Goal: Task Accomplishment & Management: Use online tool/utility

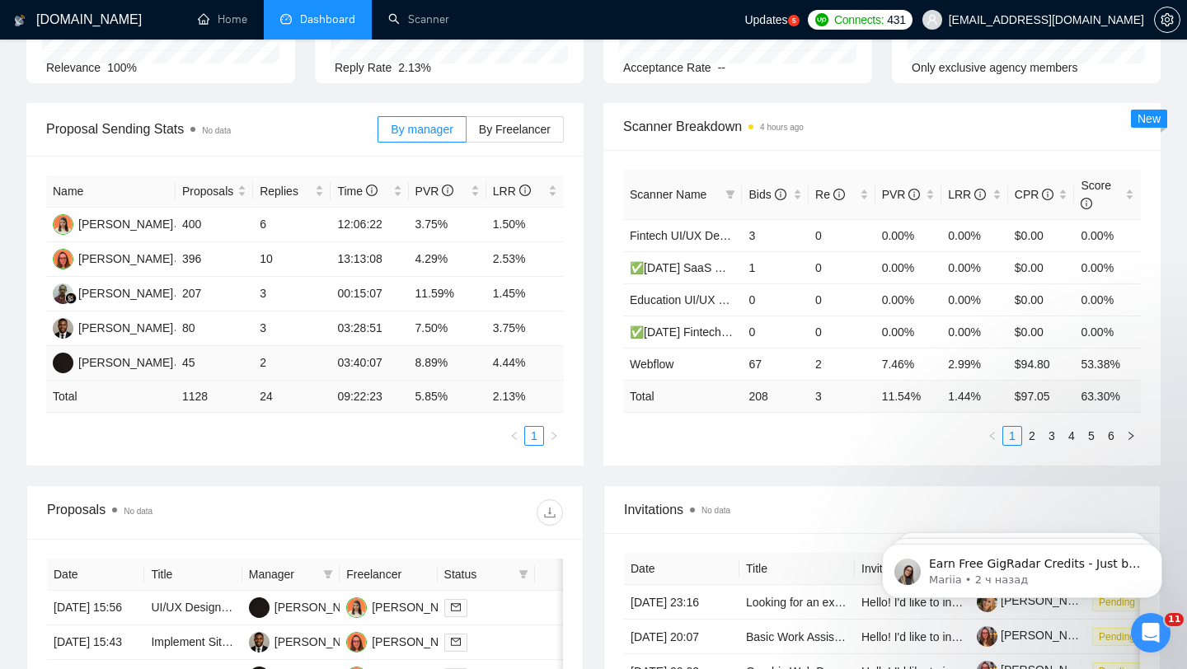
scroll to position [183, 0]
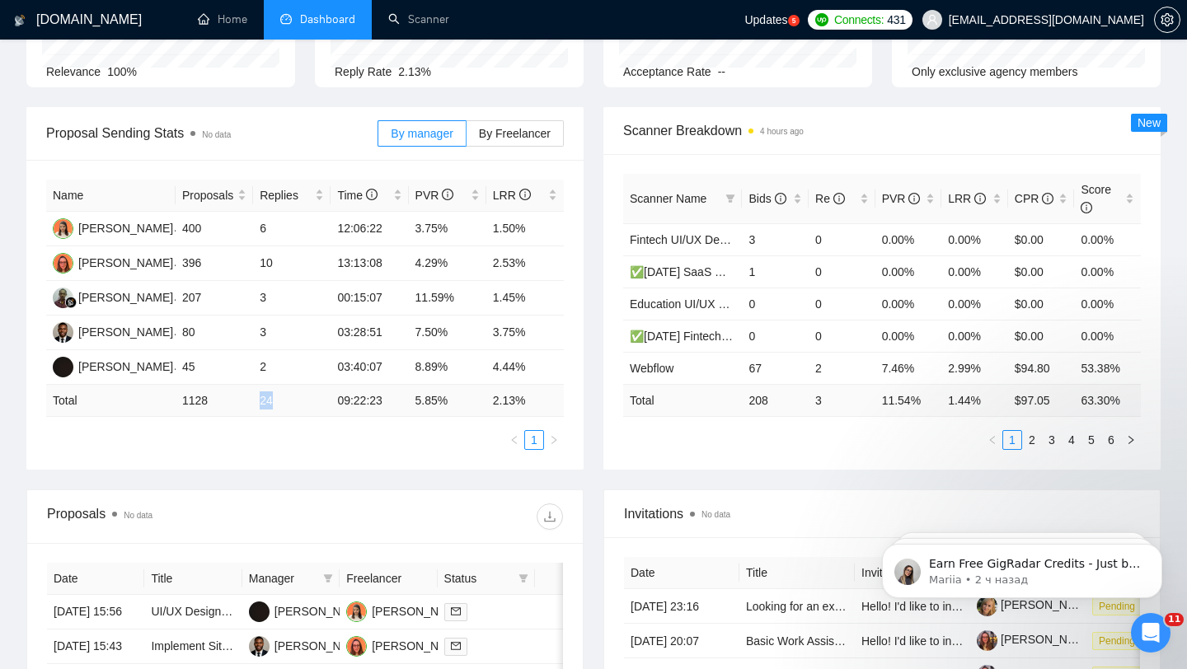
drag, startPoint x: 257, startPoint y: 396, endPoint x: 310, endPoint y: 396, distance: 52.8
click at [310, 396] on td "24" at bounding box center [291, 401] width 77 height 32
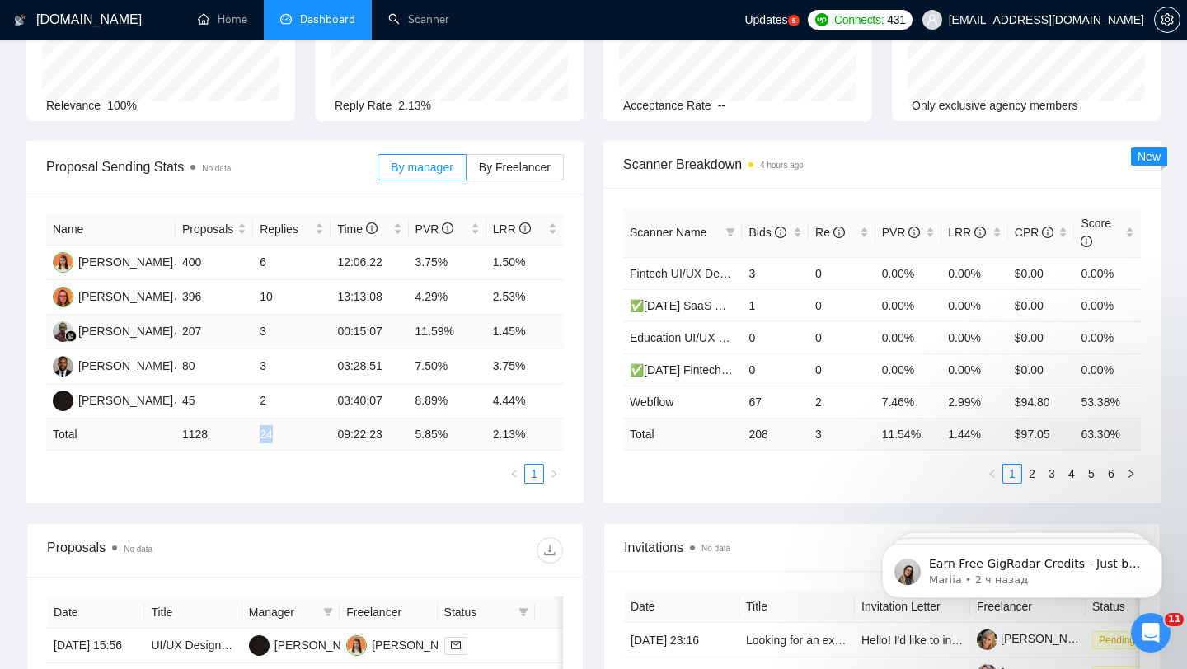
scroll to position [296, 0]
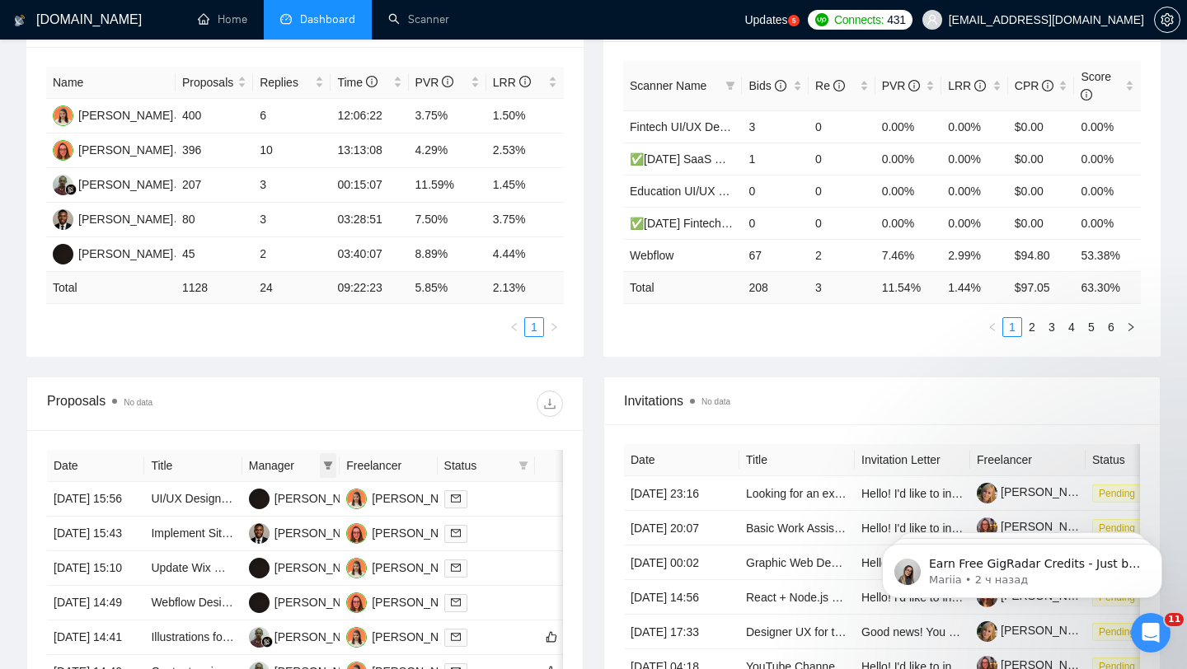
click at [328, 465] on icon "filter" at bounding box center [328, 466] width 9 height 8
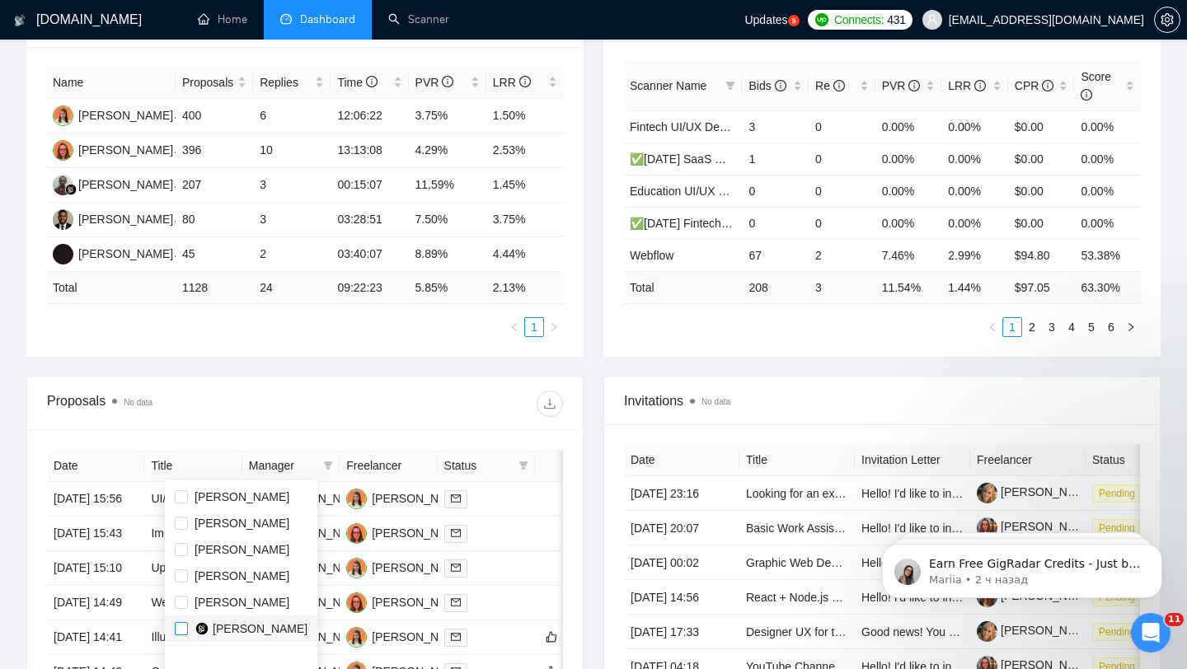
click at [185, 631] on input "checkbox" at bounding box center [181, 628] width 13 height 13
checkbox input "true"
click at [181, 608] on input "checkbox" at bounding box center [181, 602] width 13 height 13
checkbox input "true"
click at [173, 548] on li "[PERSON_NAME]" at bounding box center [241, 550] width 153 height 26
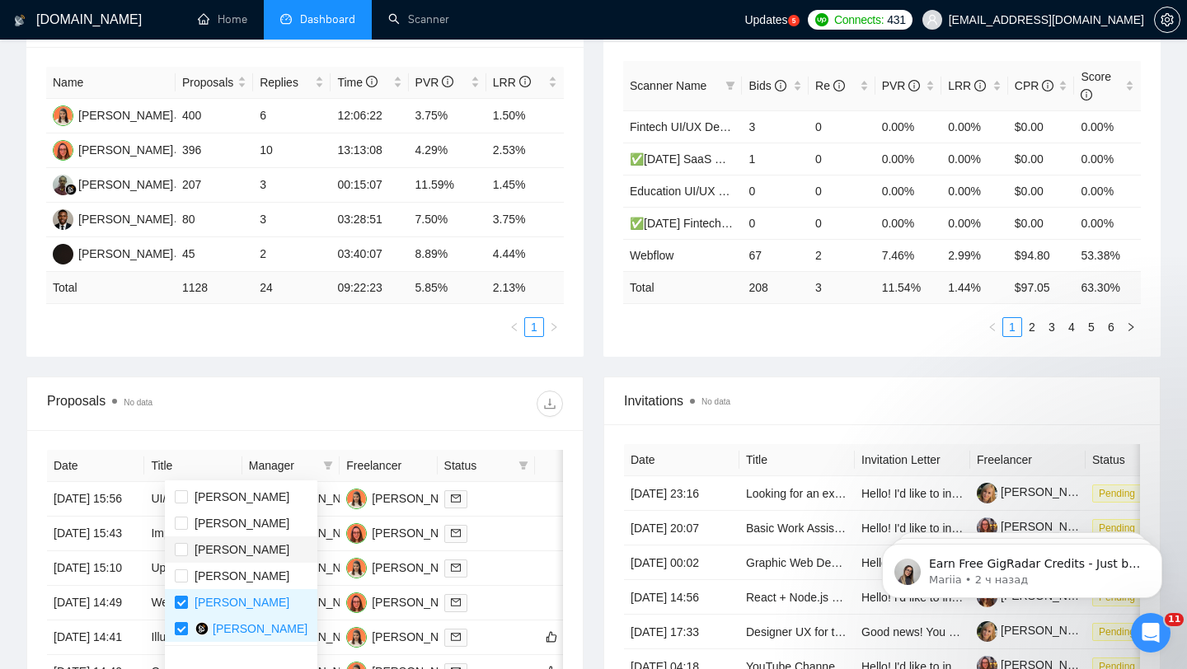
checkbox input "true"
click at [407, 381] on div "Proposals No data" at bounding box center [305, 404] width 516 height 53
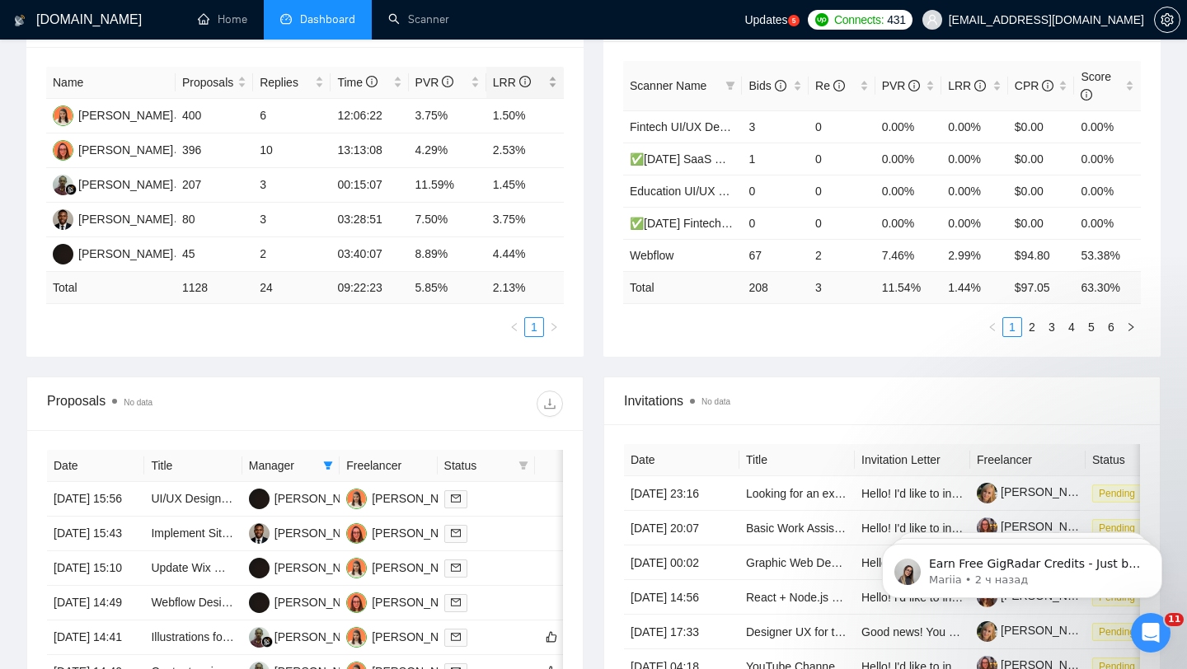
click at [551, 77] on div "LRR" at bounding box center [525, 82] width 64 height 18
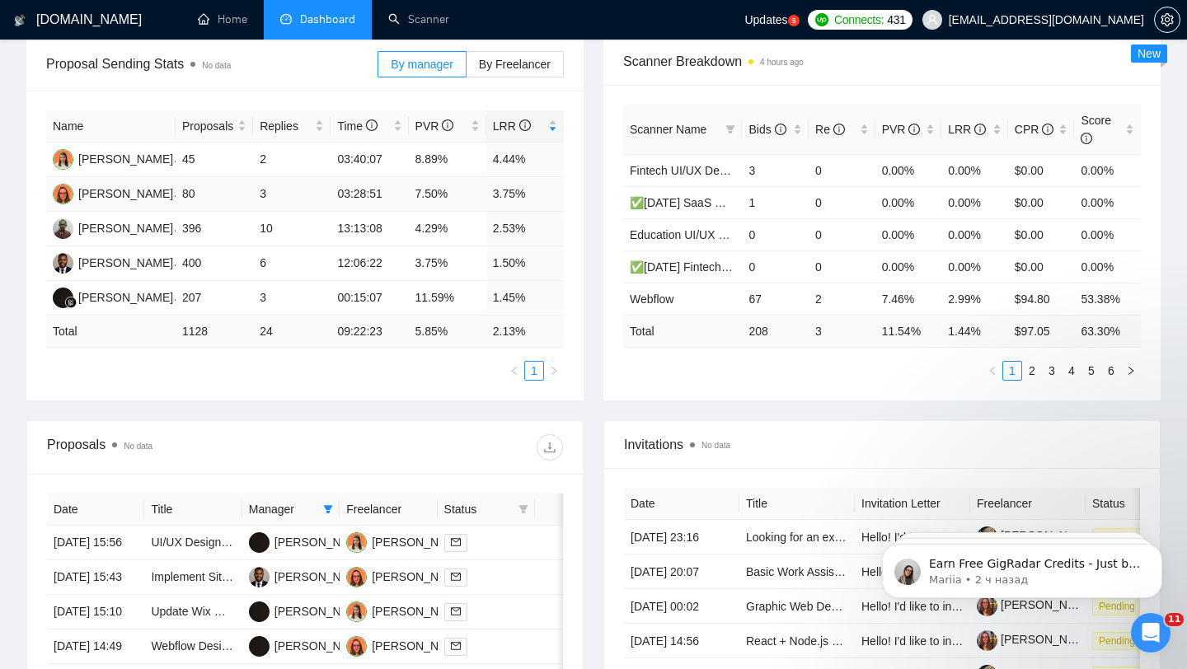
scroll to position [251, 0]
click at [104, 193] on div "[PERSON_NAME]" at bounding box center [125, 195] width 95 height 18
click at [132, 298] on div "[PERSON_NAME]" at bounding box center [125, 298] width 95 height 18
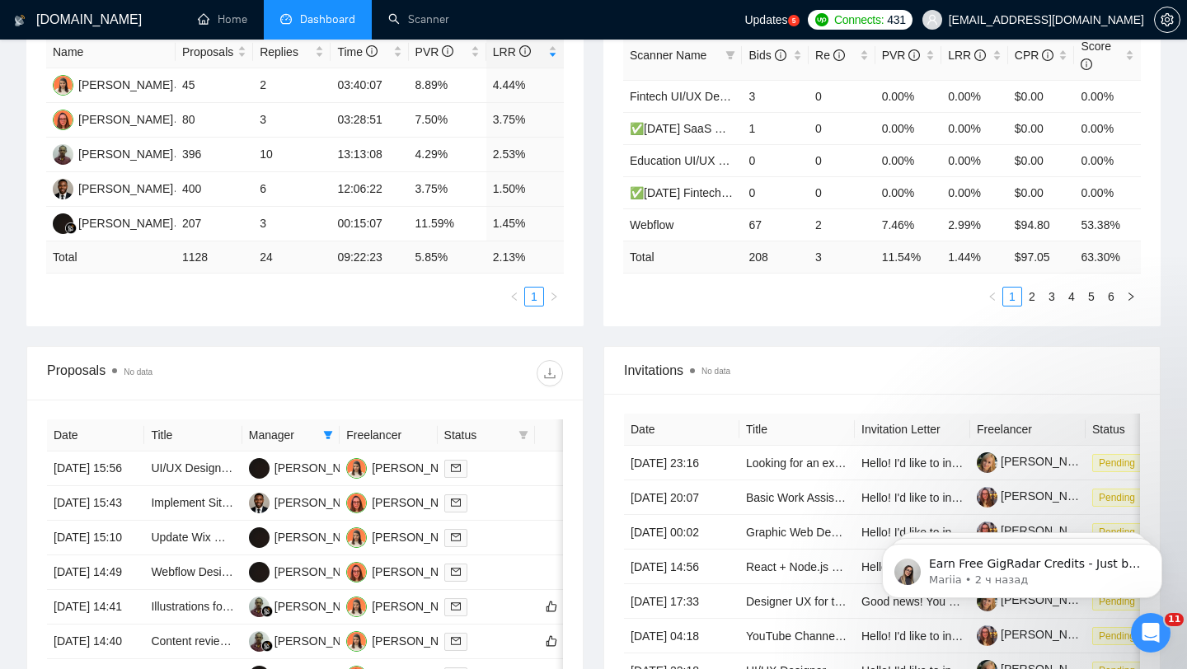
scroll to position [307, 0]
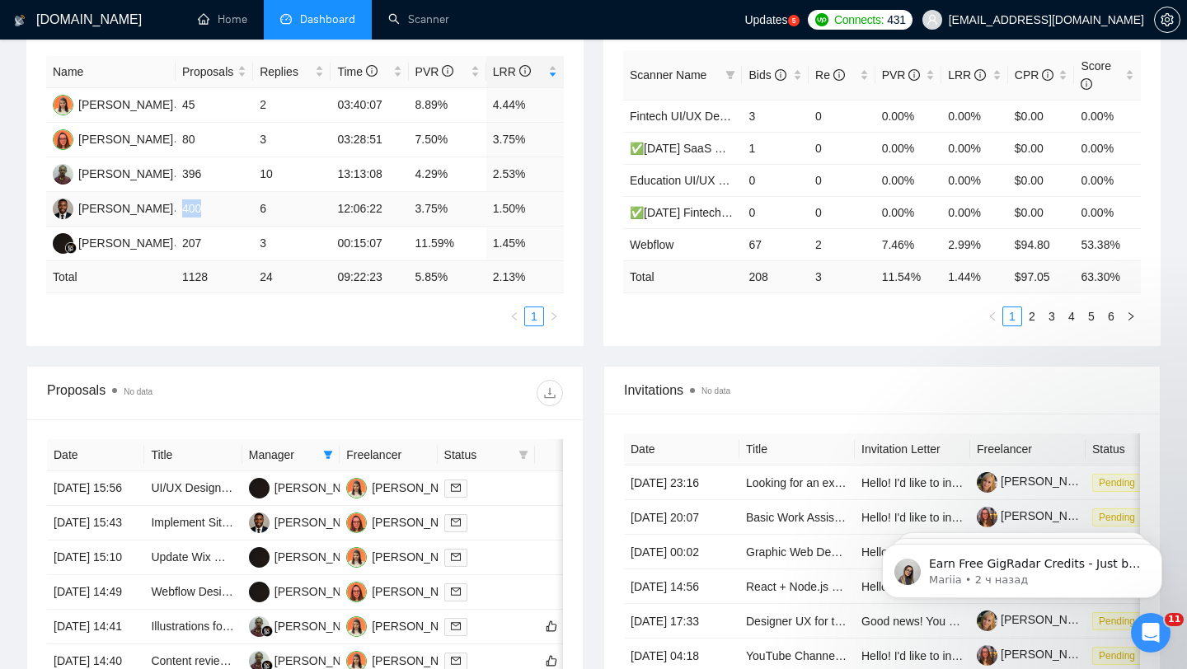
drag, startPoint x: 179, startPoint y: 207, endPoint x: 214, endPoint y: 207, distance: 34.6
click at [214, 207] on td "400" at bounding box center [214, 209] width 77 height 35
drag, startPoint x: 531, startPoint y: 207, endPoint x: 475, endPoint y: 203, distance: 56.2
click at [475, 204] on tr "[PERSON_NAME] 400 6 12:06:22 3.75% 1.50%" at bounding box center [305, 209] width 518 height 35
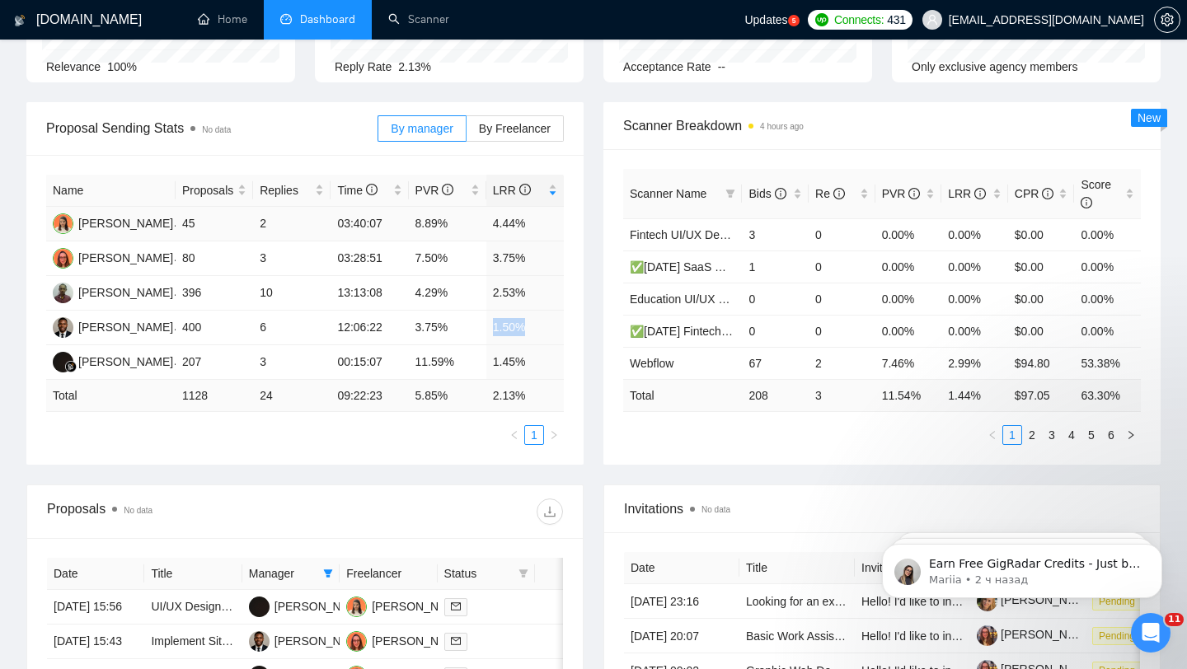
scroll to position [123, 0]
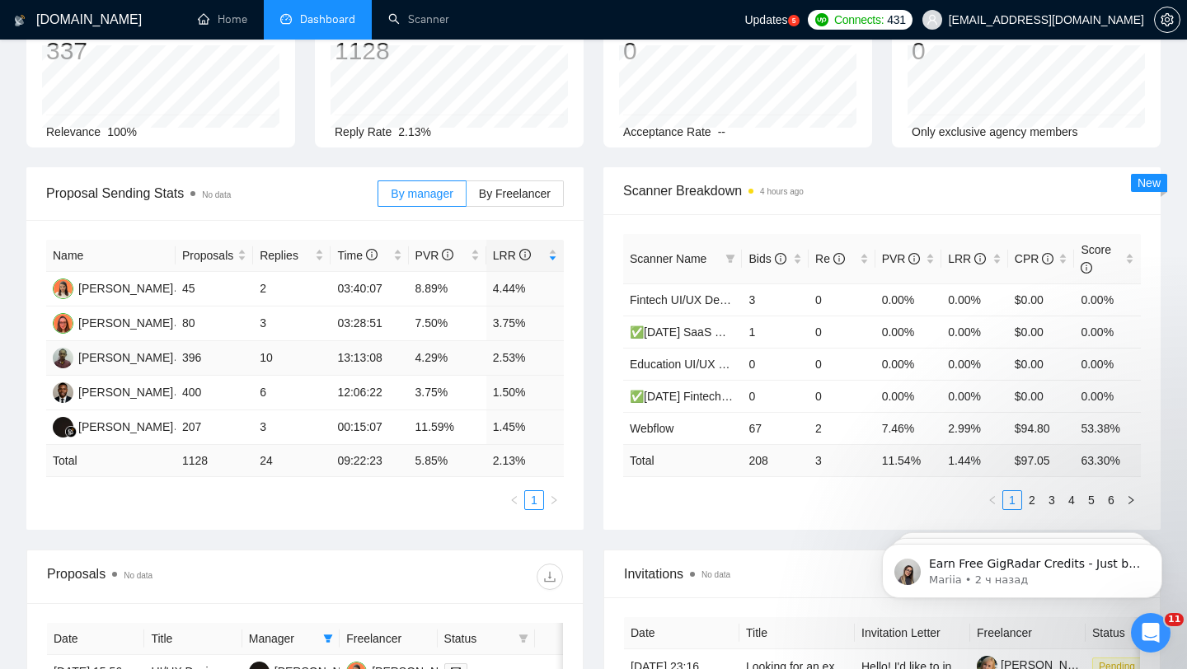
drag, startPoint x: 486, startPoint y: 356, endPoint x: 543, endPoint y: 360, distance: 57.9
click at [543, 360] on td "2.53%" at bounding box center [524, 358] width 77 height 35
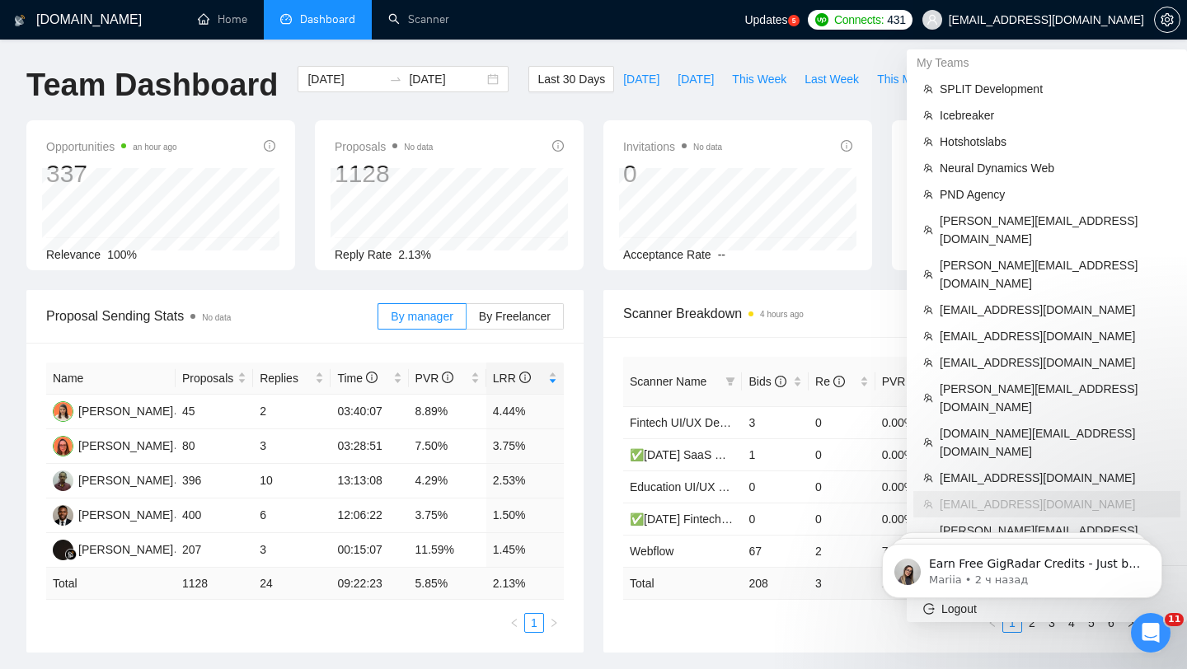
click at [1064, 20] on span "[EMAIL_ADDRESS][DOMAIN_NAME]" at bounding box center [1046, 20] width 195 height 0
click at [1089, 20] on span "[EMAIL_ADDRESS][DOMAIN_NAME]" at bounding box center [1046, 20] width 195 height 0
click at [1012, 425] on span "[DOMAIN_NAME][EMAIL_ADDRESS][DOMAIN_NAME]" at bounding box center [1055, 443] width 231 height 36
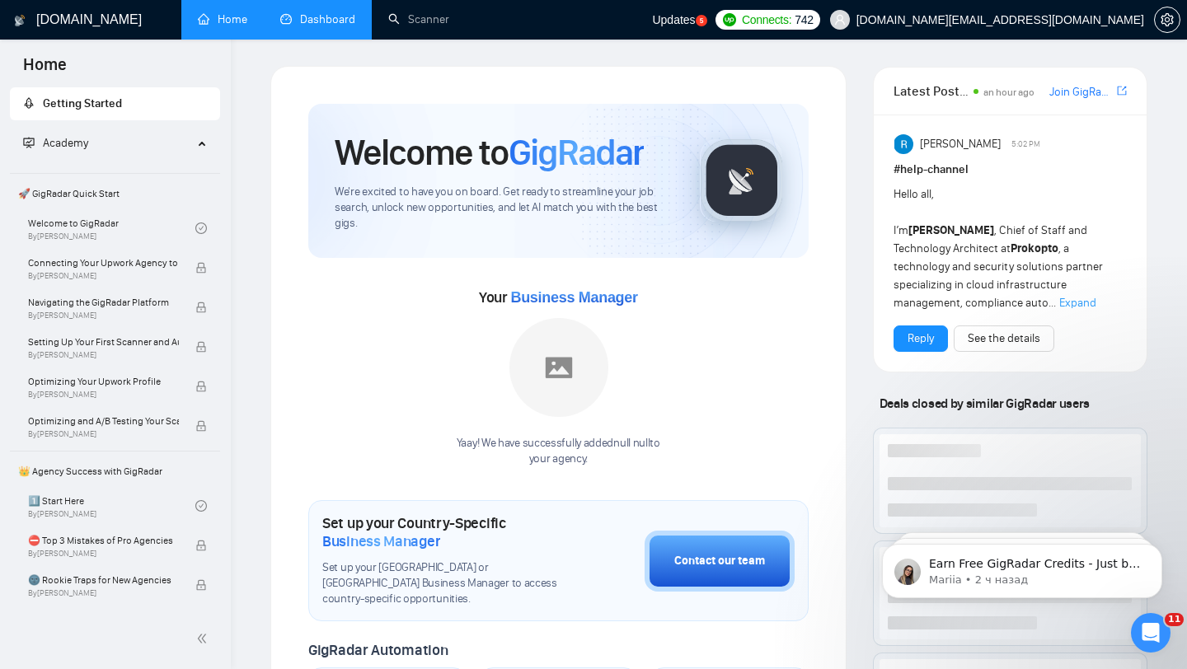
click at [339, 18] on link "Dashboard" at bounding box center [317, 19] width 75 height 14
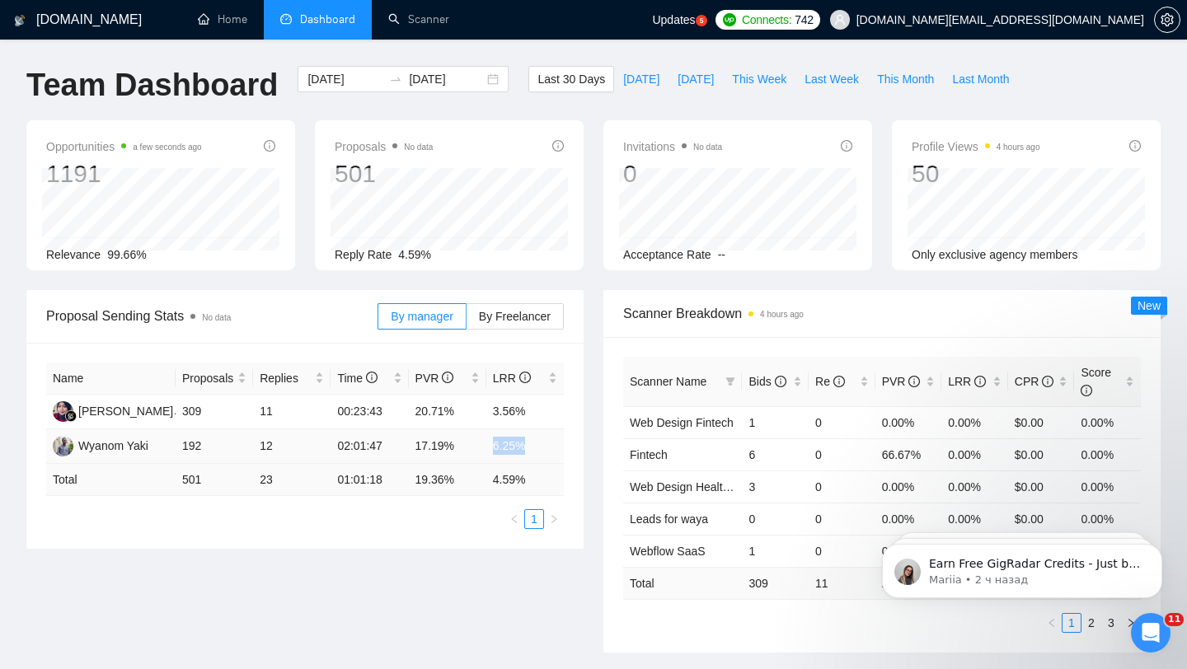
drag, startPoint x: 539, startPoint y: 440, endPoint x: 472, endPoint y: 444, distance: 66.9
click at [472, 444] on tr "Wyanom Yaki 192 12 02:01:47 17.19% 6.25%" at bounding box center [305, 447] width 518 height 35
click at [749, 75] on span "This Week" at bounding box center [759, 79] width 54 height 18
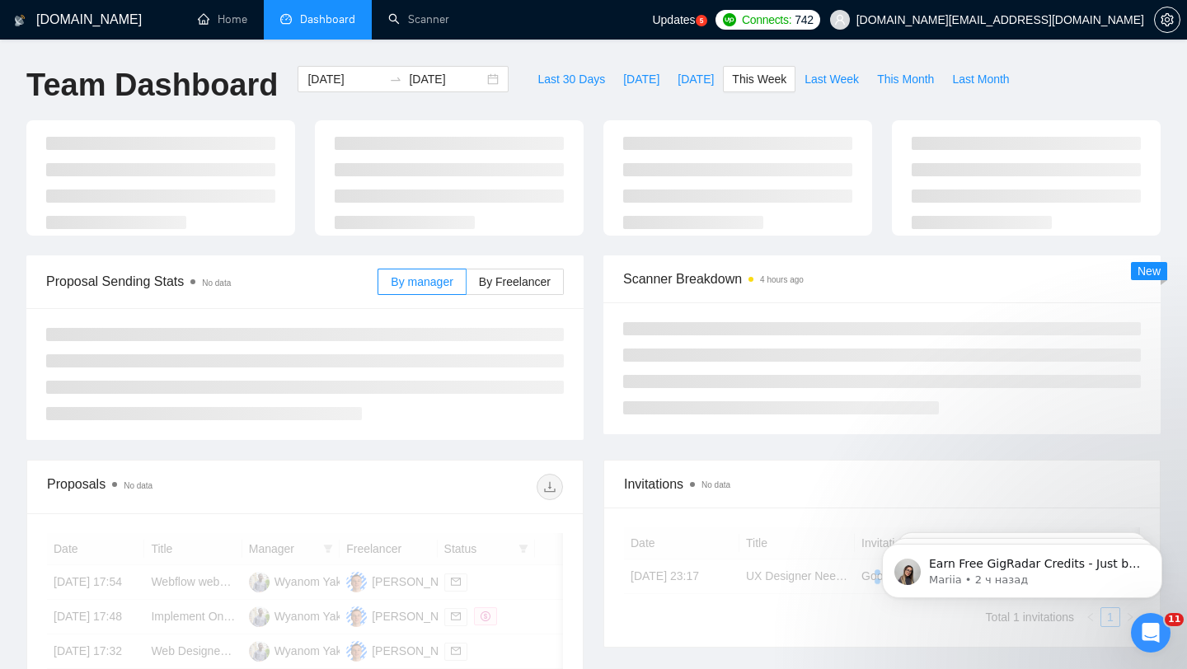
type input "[DATE]"
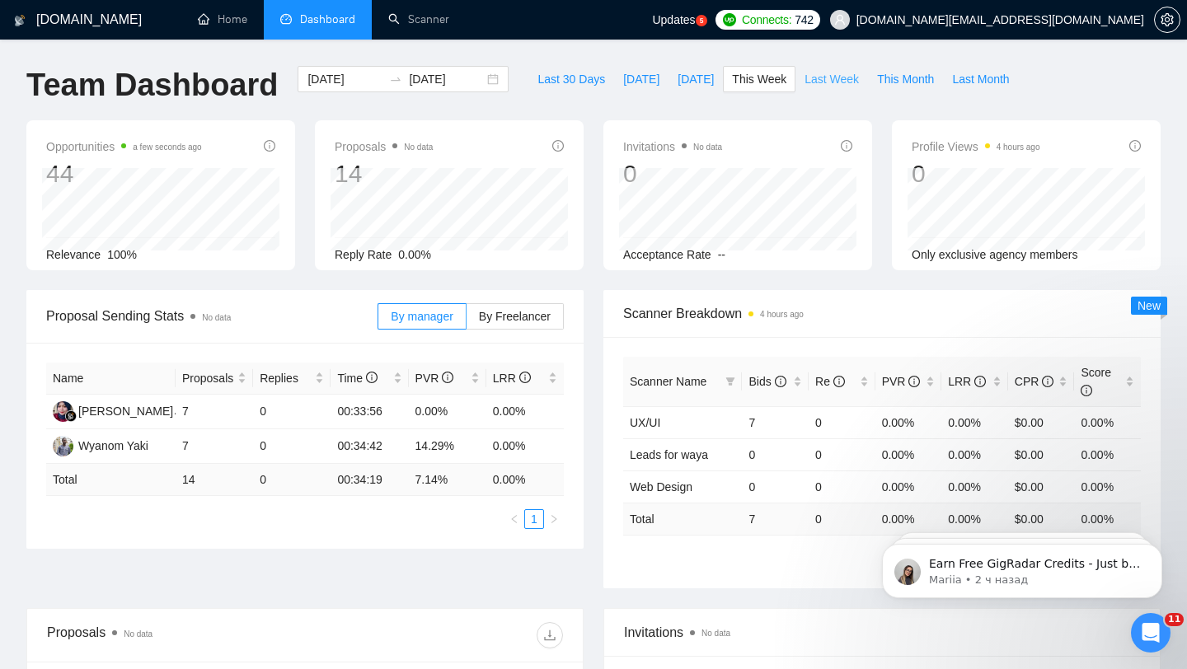
click at [835, 87] on button "Last Week" at bounding box center [832, 79] width 73 height 26
type input "[DATE]"
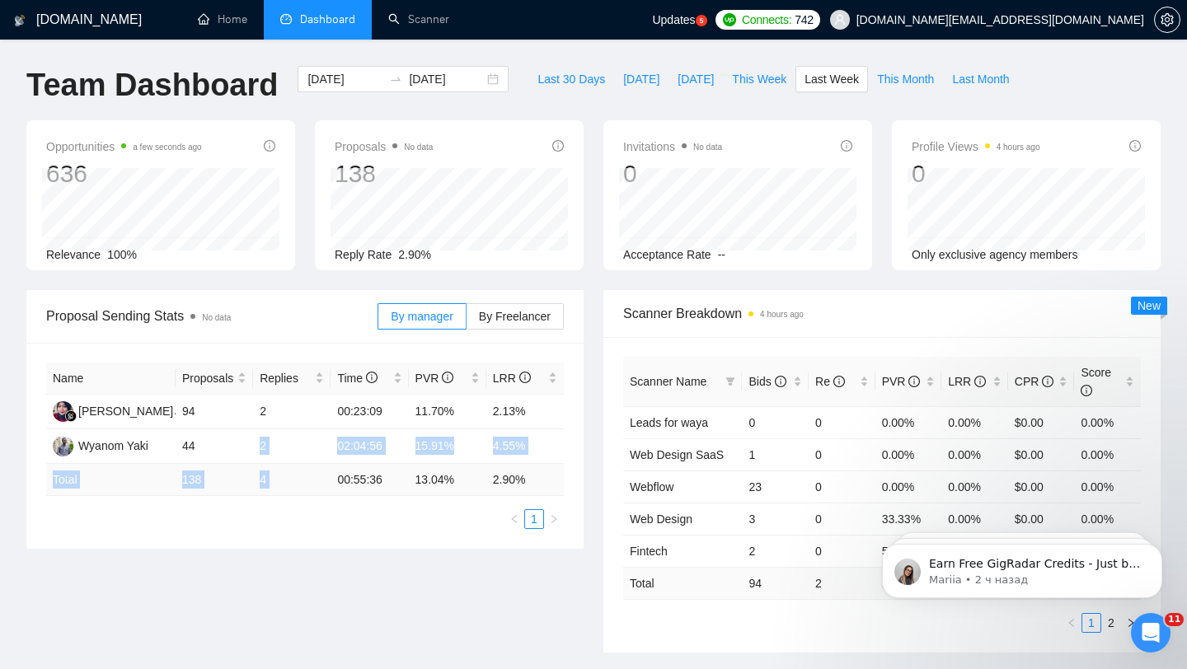
drag, startPoint x: 258, startPoint y: 448, endPoint x: 402, endPoint y: 468, distance: 145.7
click at [402, 468] on table "Name Proposals Replies Time PVR LRR [PERSON_NAME] 94 2 00:23:09 11.70% 2.13% Wy…" at bounding box center [305, 430] width 518 height 134
click at [526, 448] on td "4.55%" at bounding box center [524, 447] width 77 height 35
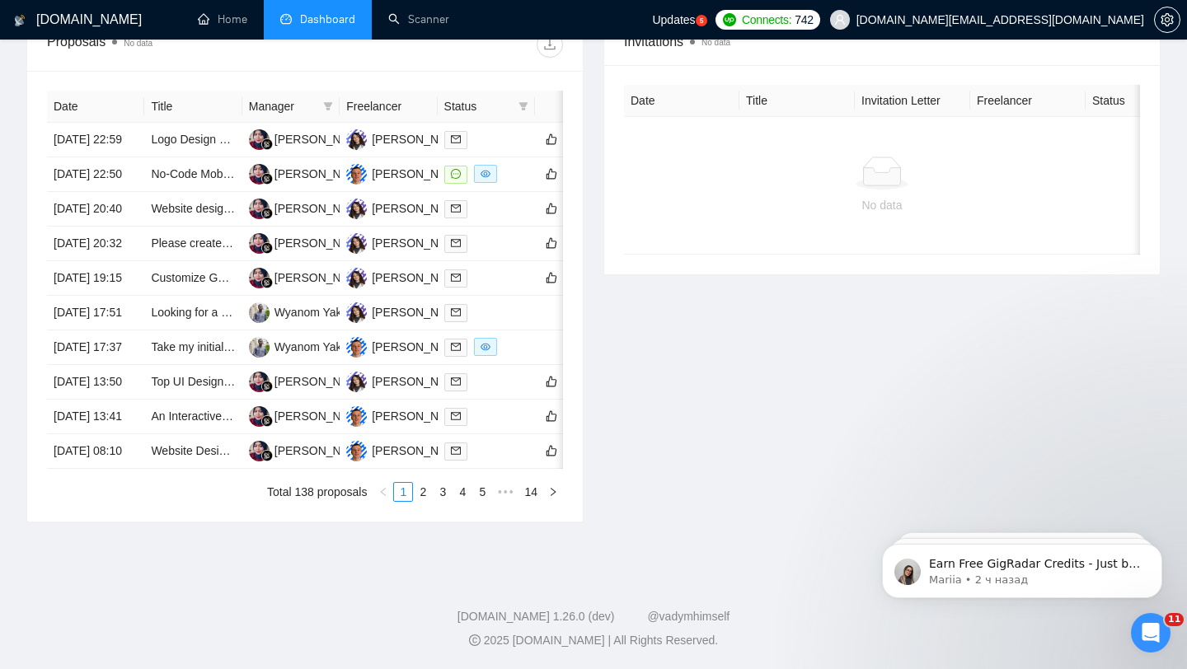
scroll to position [736, 0]
click at [420, 501] on link "2" at bounding box center [423, 492] width 18 height 18
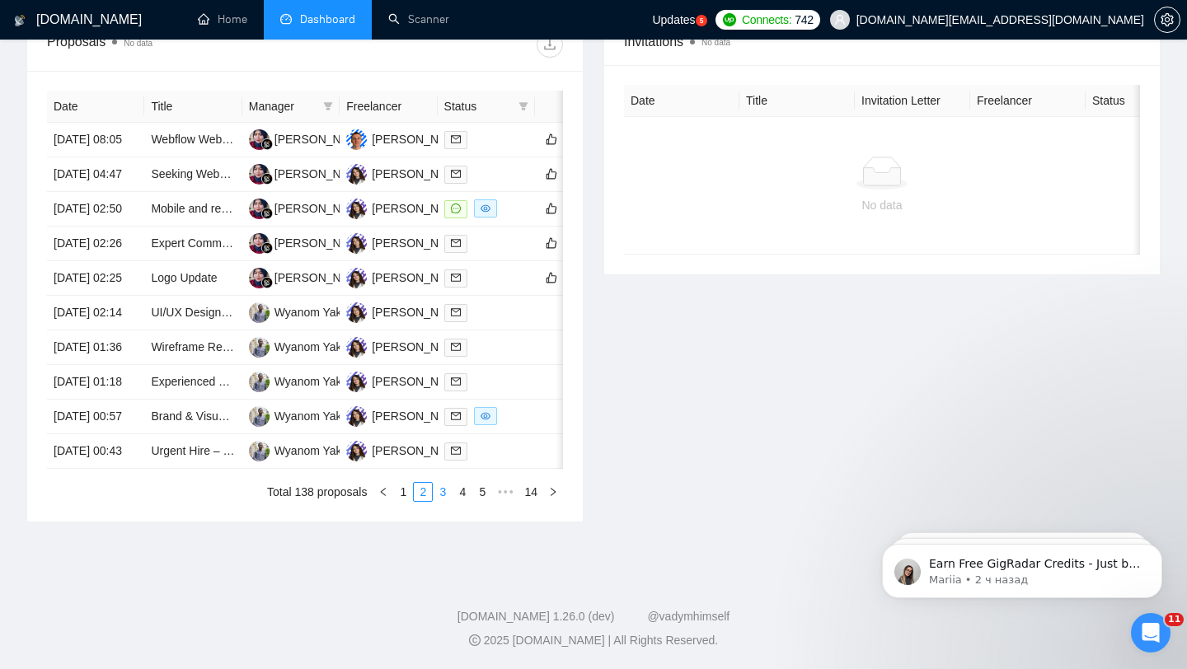
click at [441, 501] on link "3" at bounding box center [443, 492] width 18 height 18
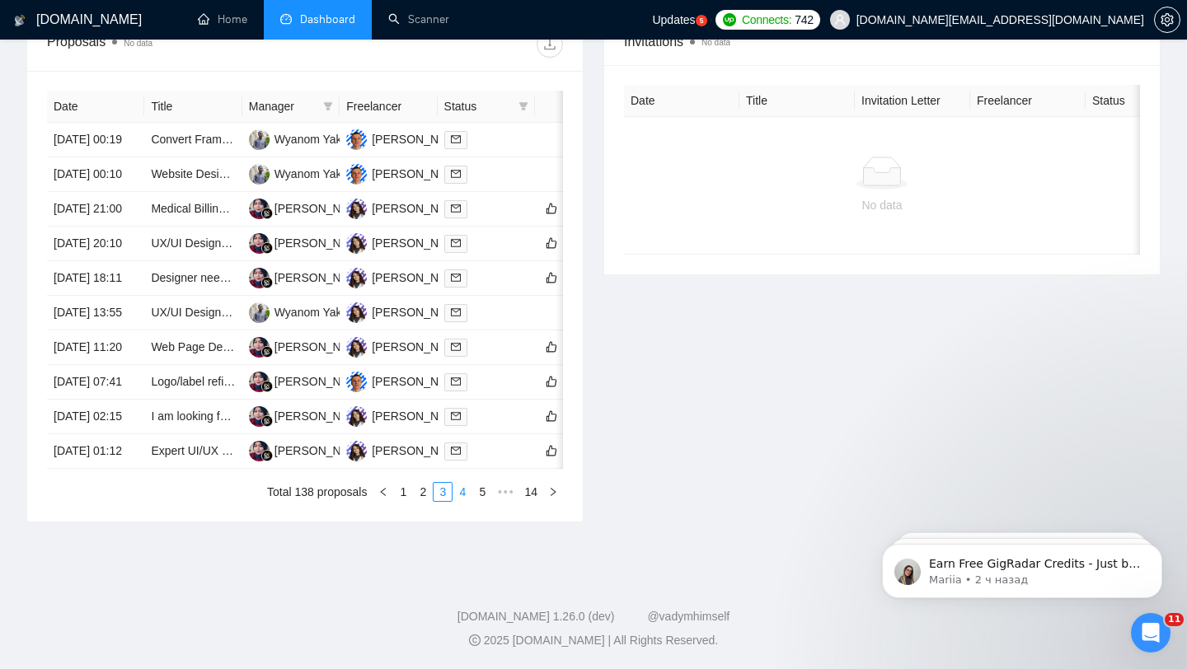
click at [461, 501] on link "4" at bounding box center [462, 492] width 18 height 18
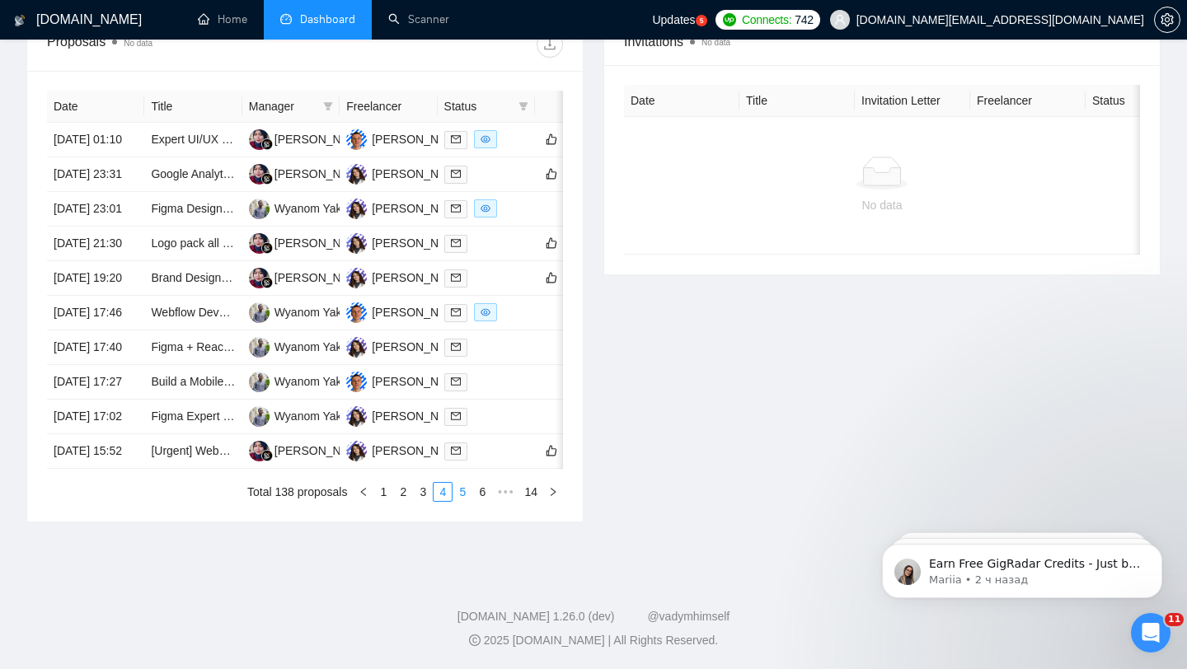
click at [464, 501] on link "5" at bounding box center [462, 492] width 18 height 18
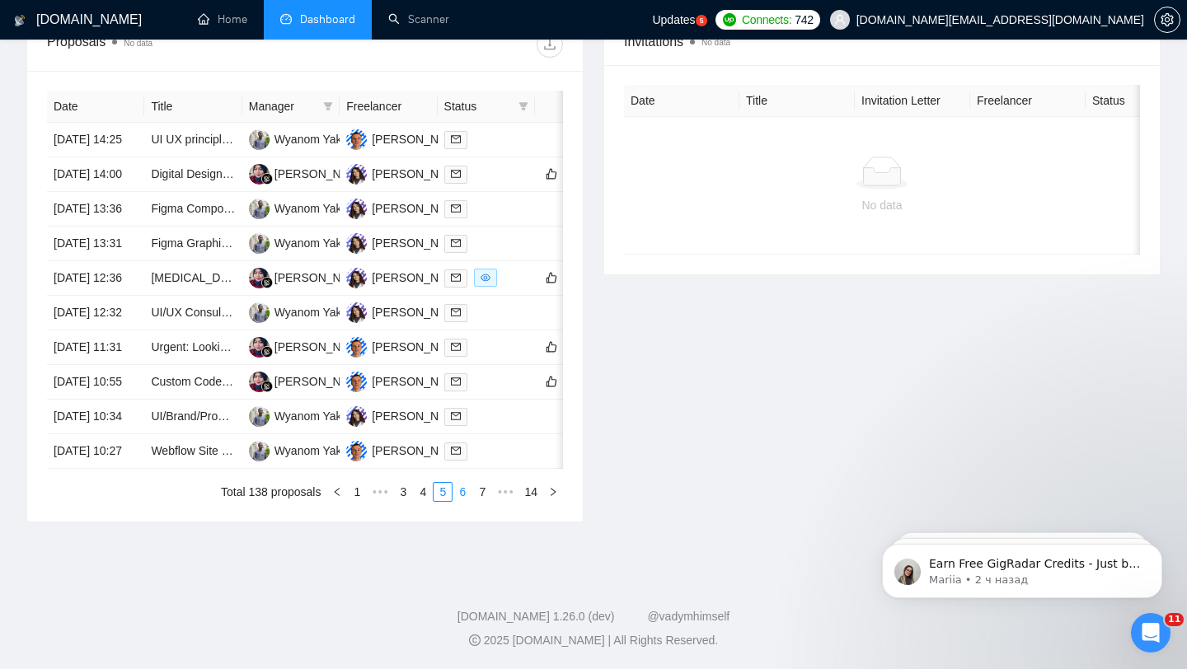
click at [464, 501] on link "6" at bounding box center [462, 492] width 18 height 18
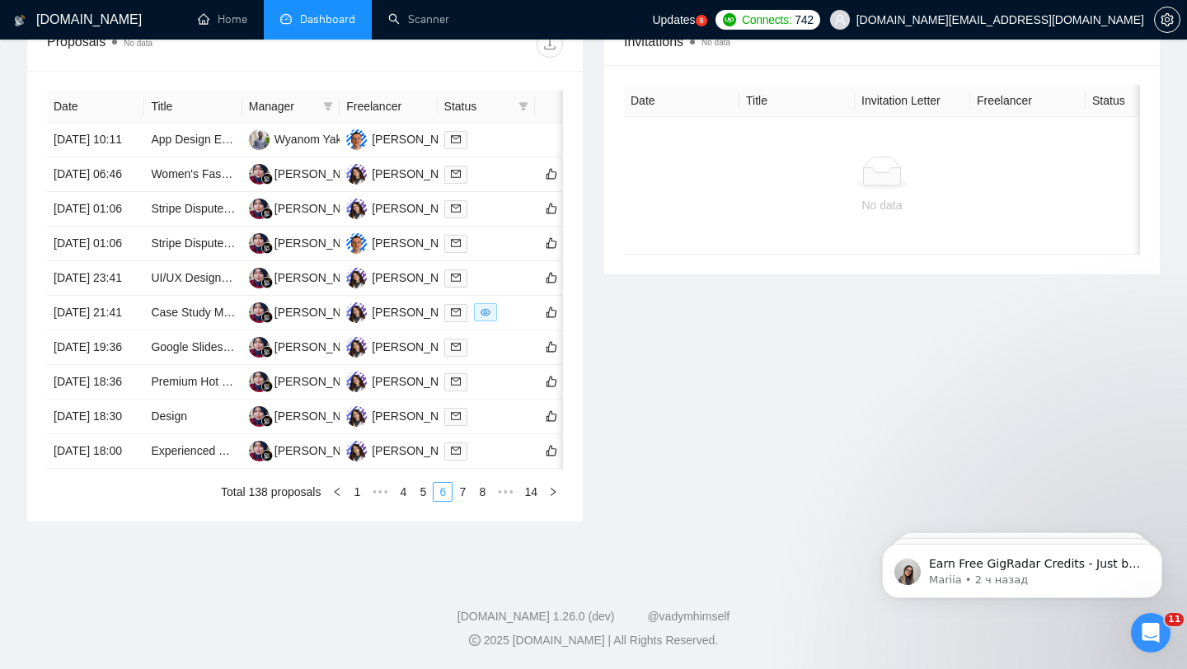
click at [464, 501] on link "7" at bounding box center [462, 492] width 18 height 18
click at [463, 501] on link "8" at bounding box center [462, 492] width 18 height 18
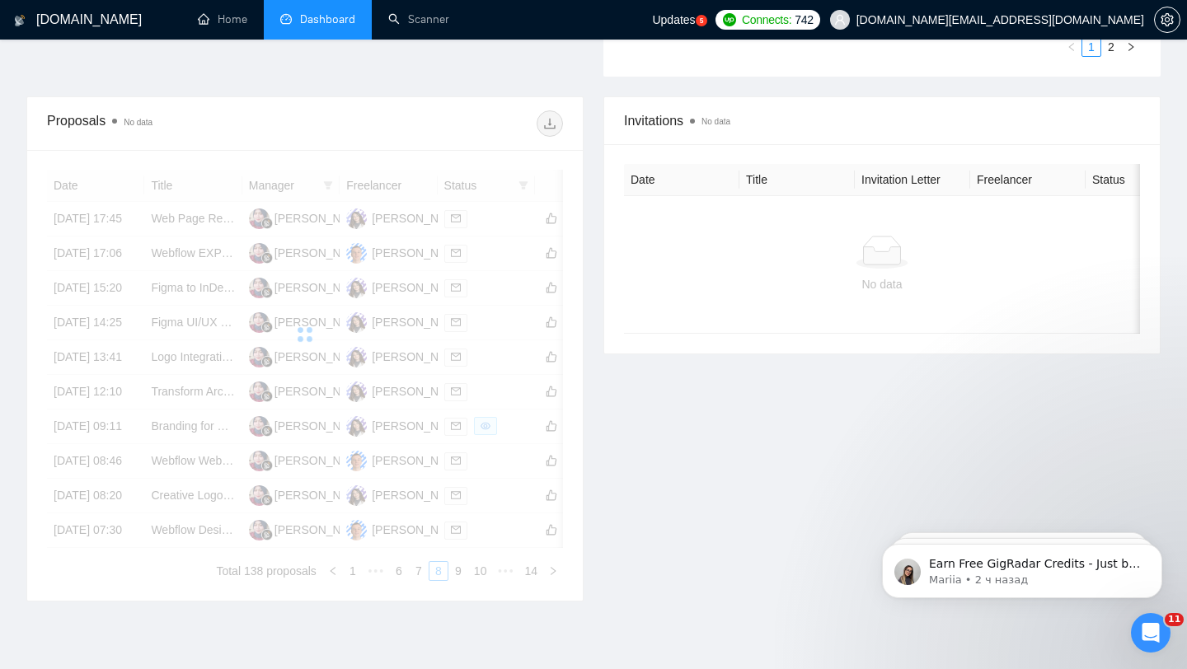
scroll to position [539, 0]
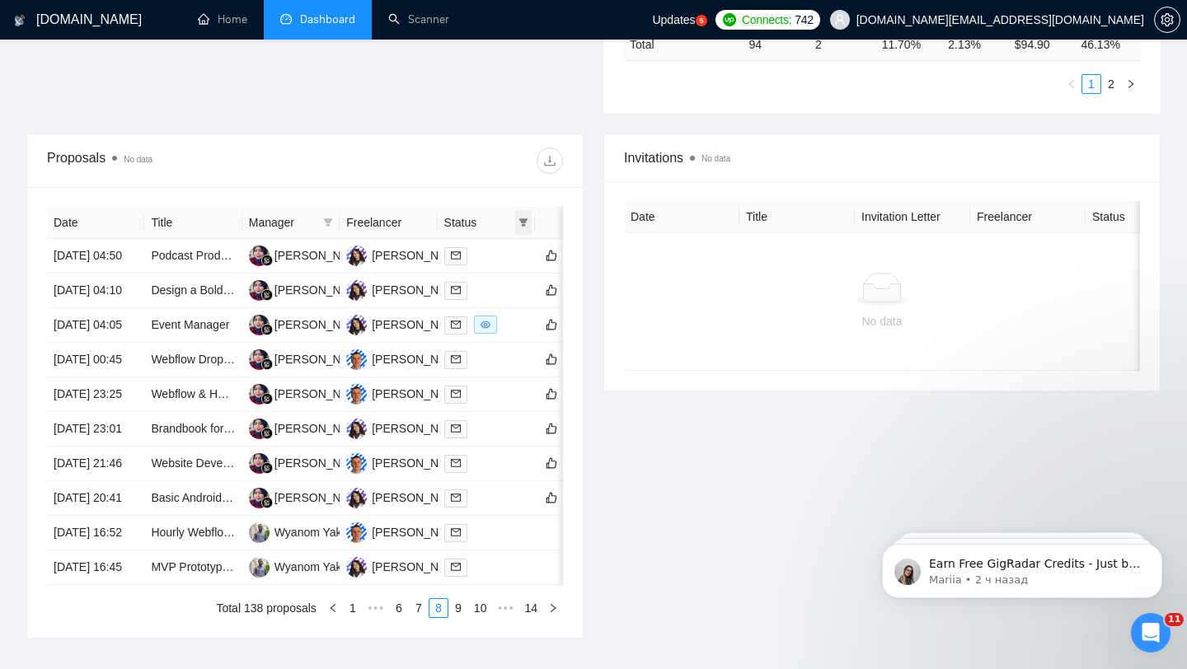
click at [523, 223] on icon "filter" at bounding box center [524, 223] width 10 height 10
click at [523, 222] on icon "filter" at bounding box center [523, 222] width 9 height 8
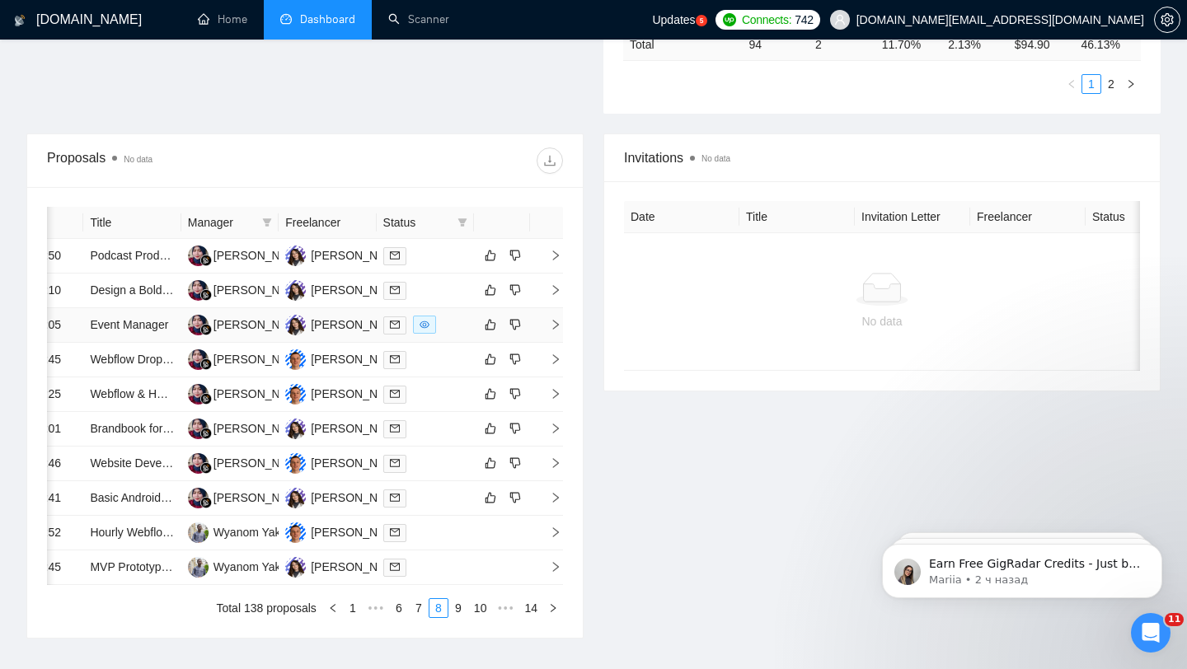
scroll to position [812, 0]
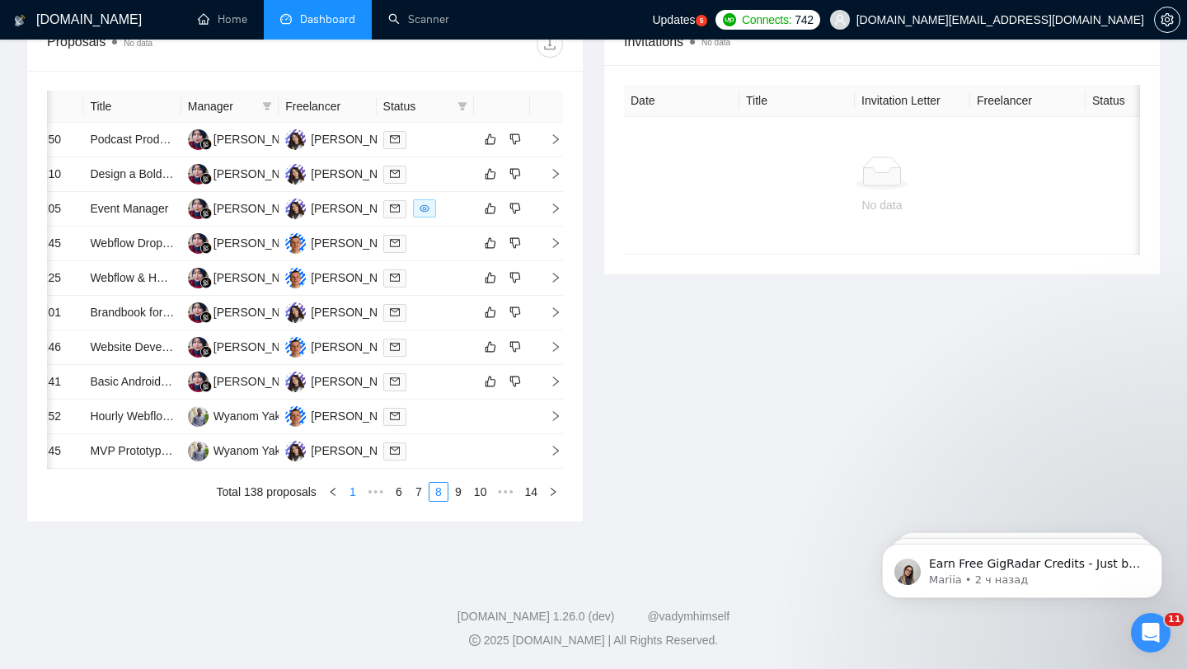
click at [349, 494] on link "1" at bounding box center [353, 492] width 18 height 18
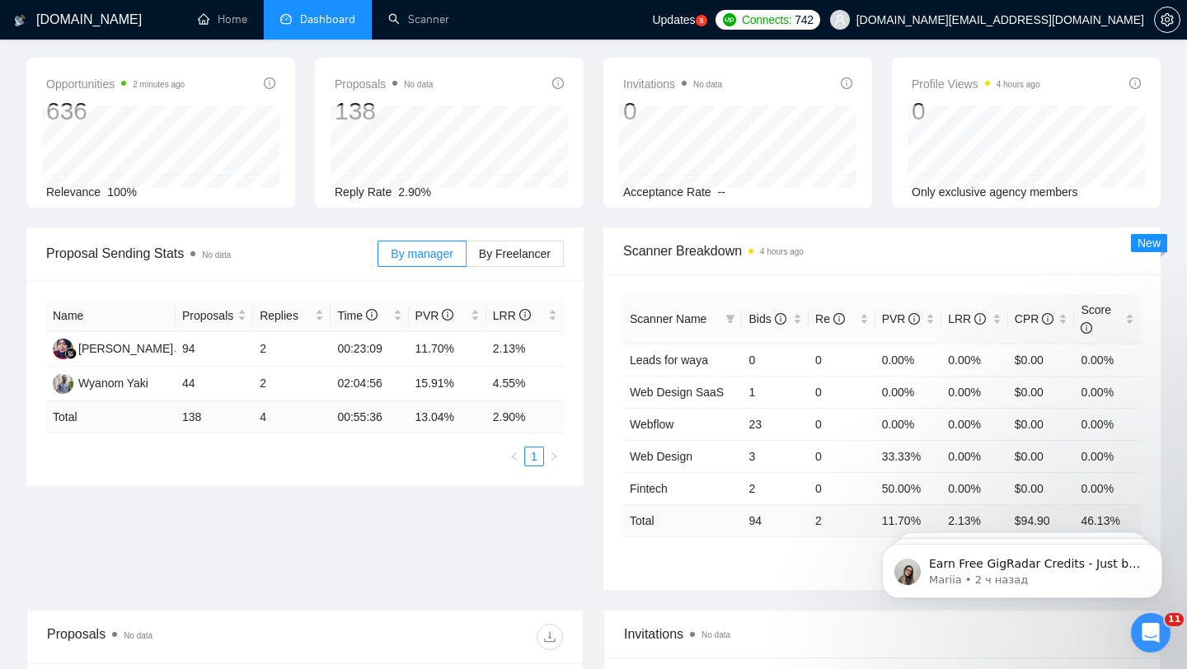
scroll to position [59, 0]
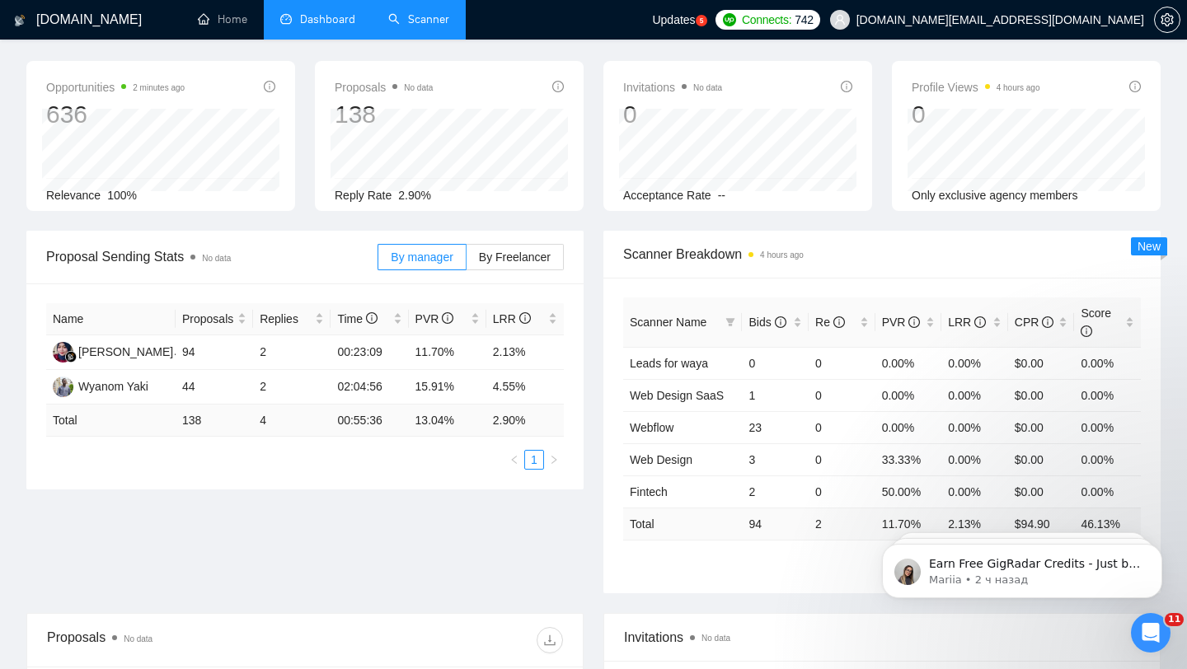
click at [445, 26] on link "Scanner" at bounding box center [418, 19] width 61 height 14
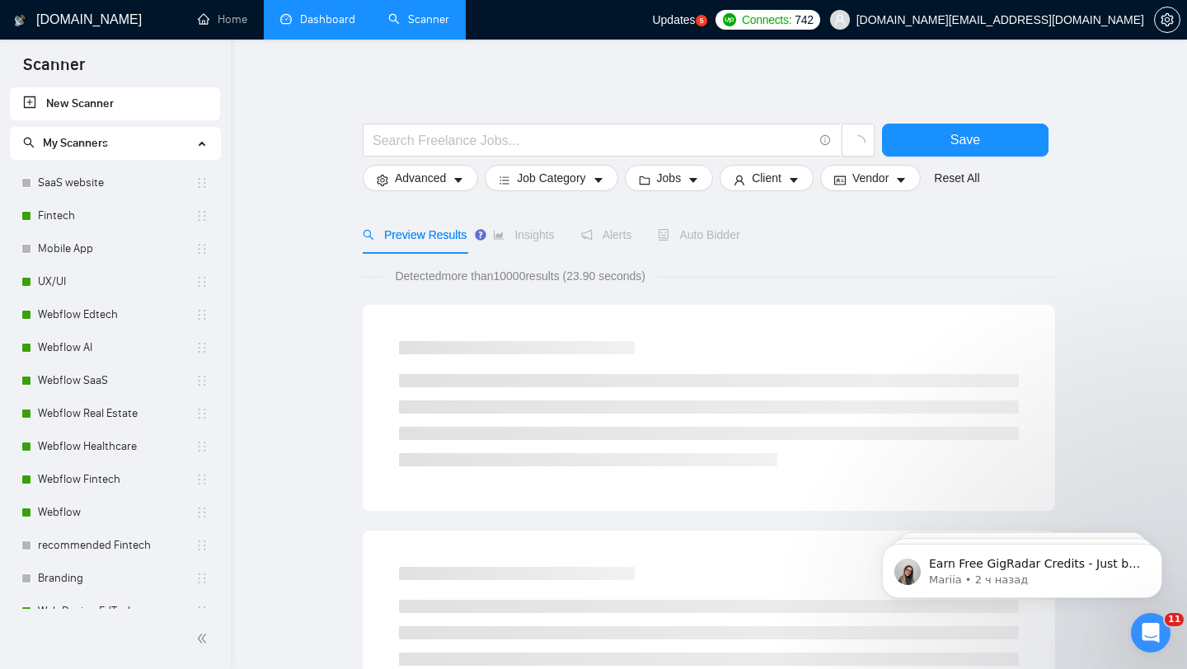
click at [313, 26] on link "Dashboard" at bounding box center [317, 19] width 75 height 14
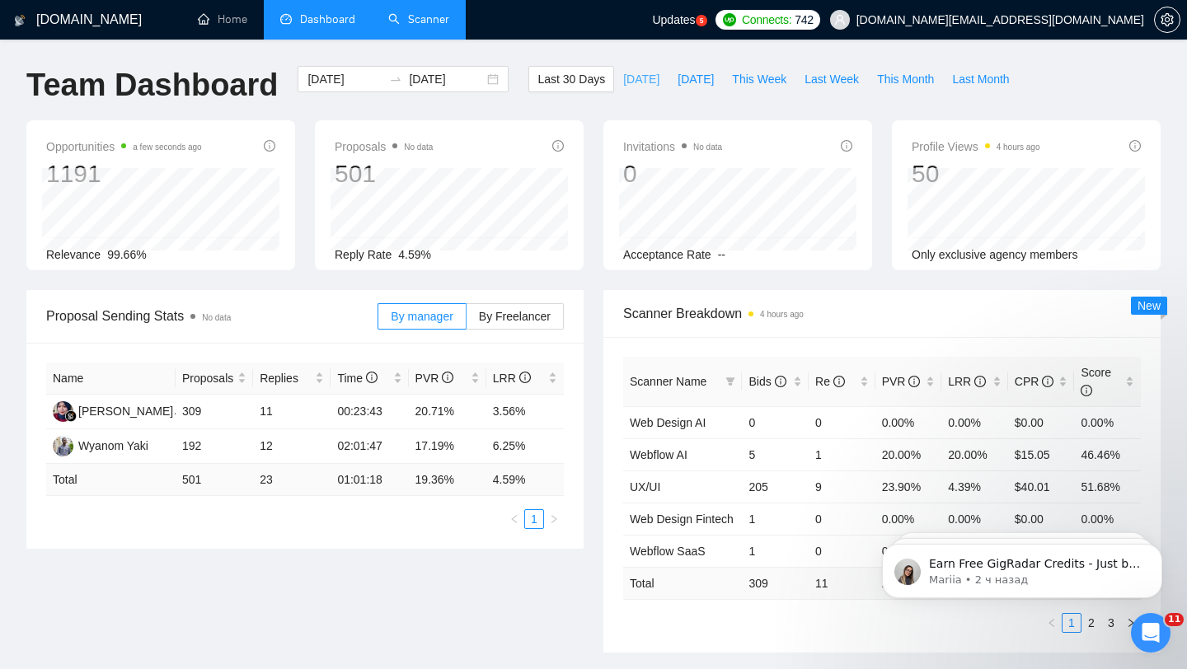
click at [639, 82] on span "[DATE]" at bounding box center [641, 79] width 36 height 18
type input "[DATE]"
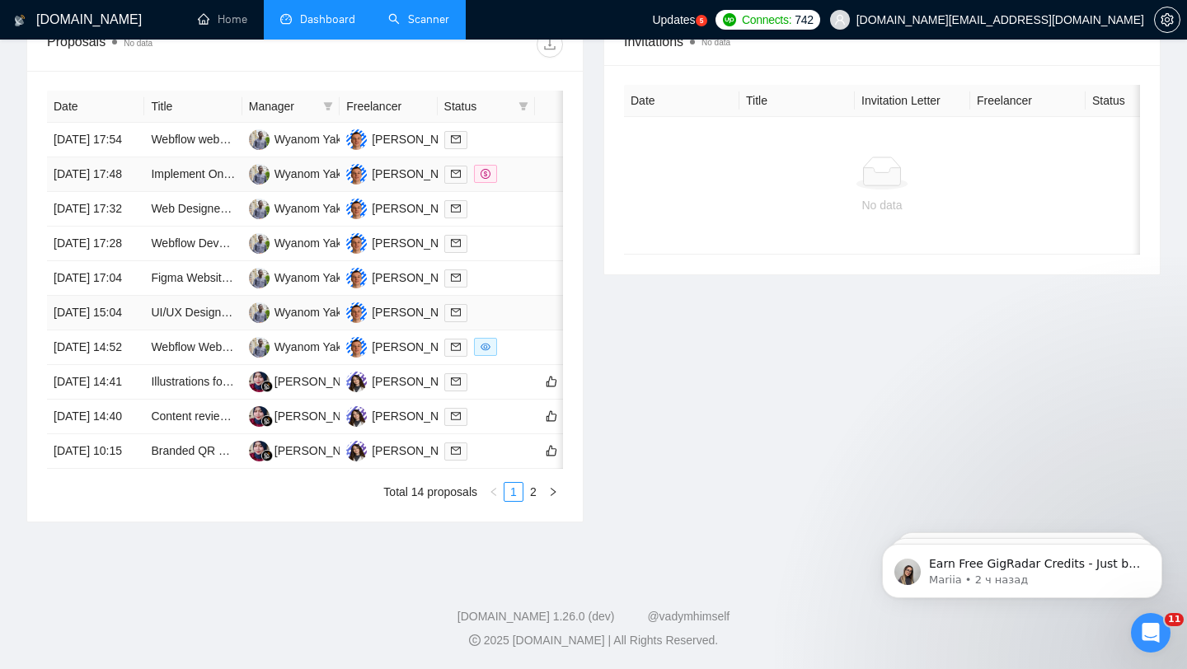
scroll to position [706, 0]
click at [524, 502] on li "2" at bounding box center [534, 492] width 20 height 20
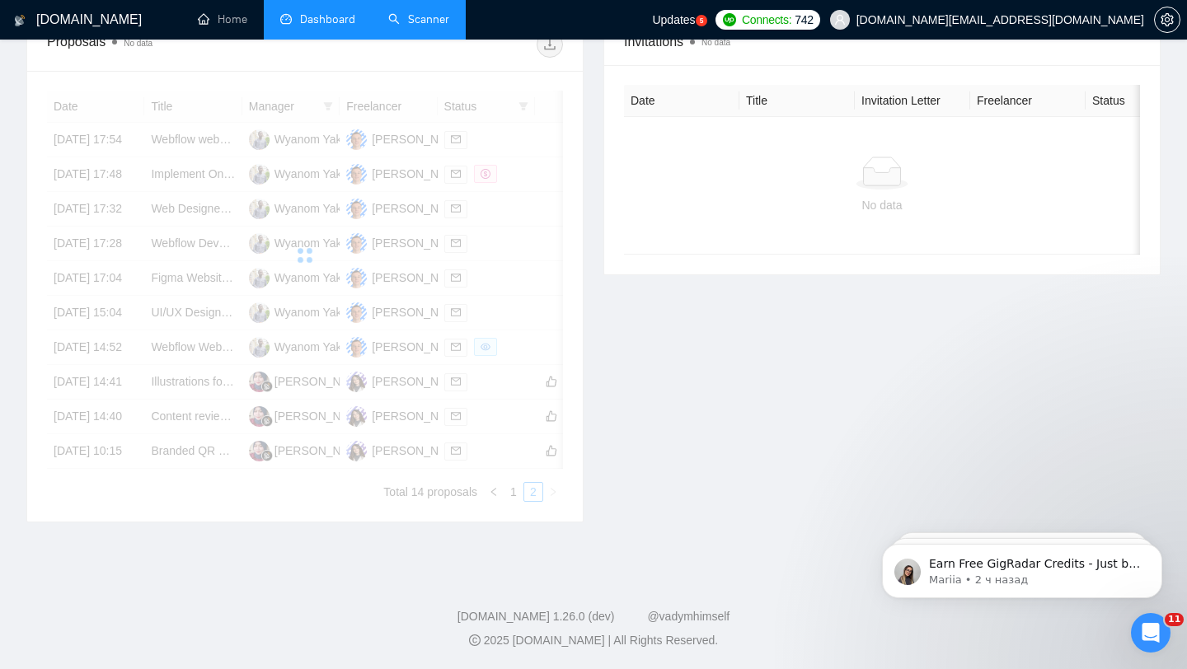
scroll to position [446, 0]
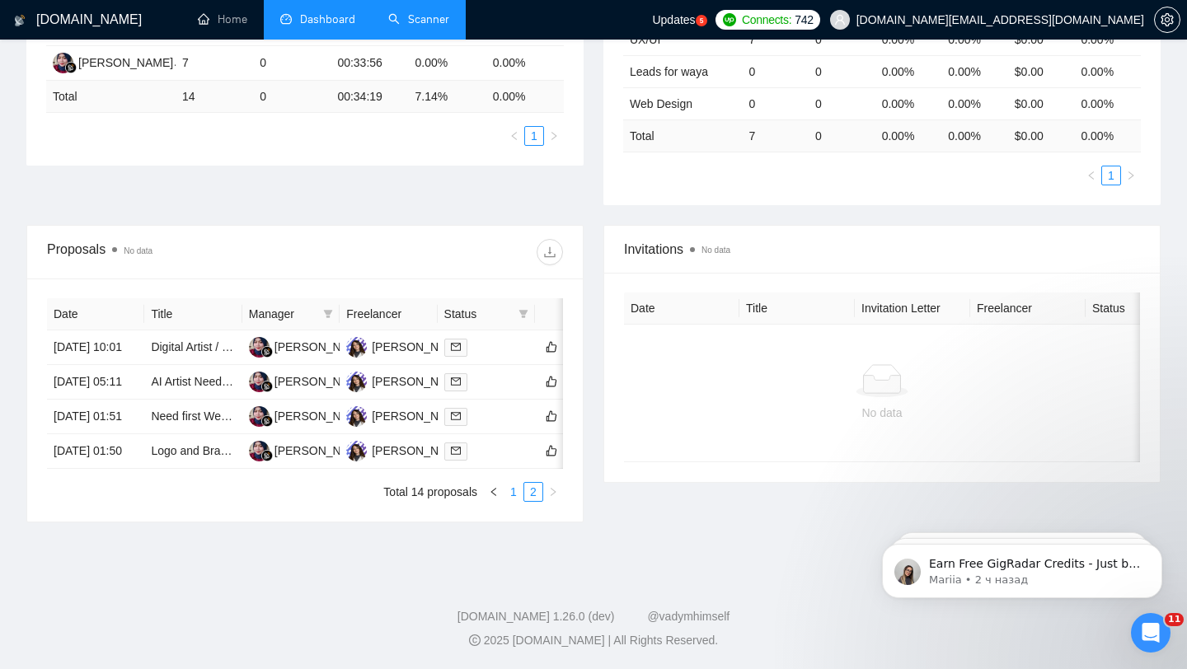
click at [516, 495] on link "1" at bounding box center [514, 492] width 18 height 18
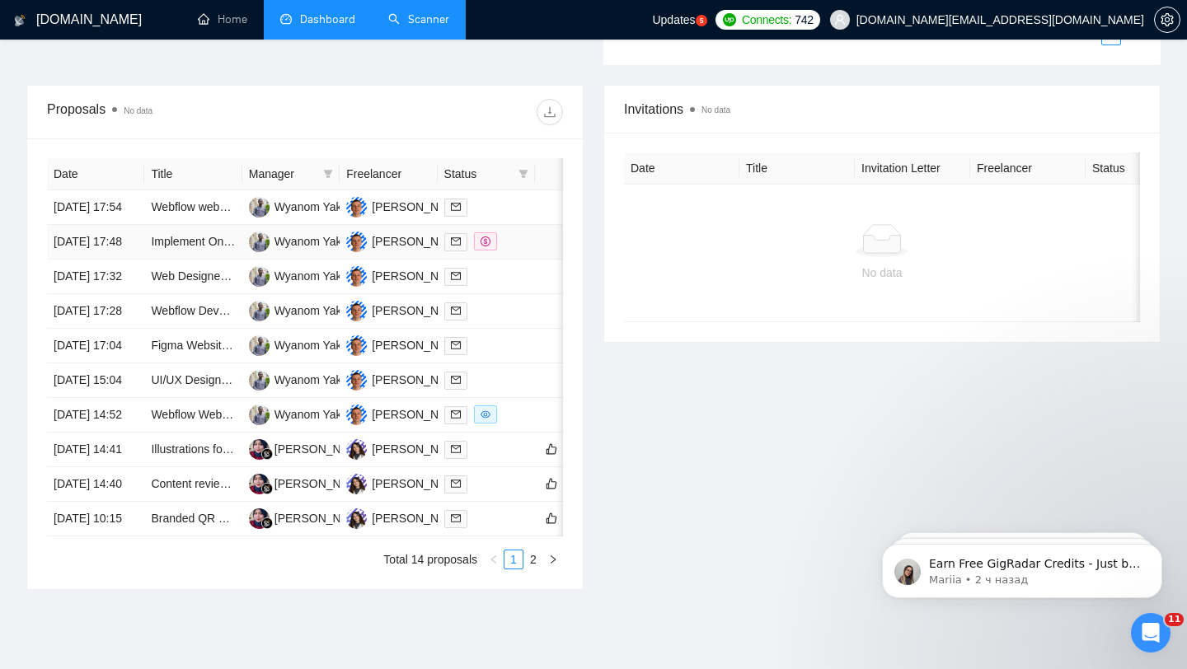
scroll to position [523, 0]
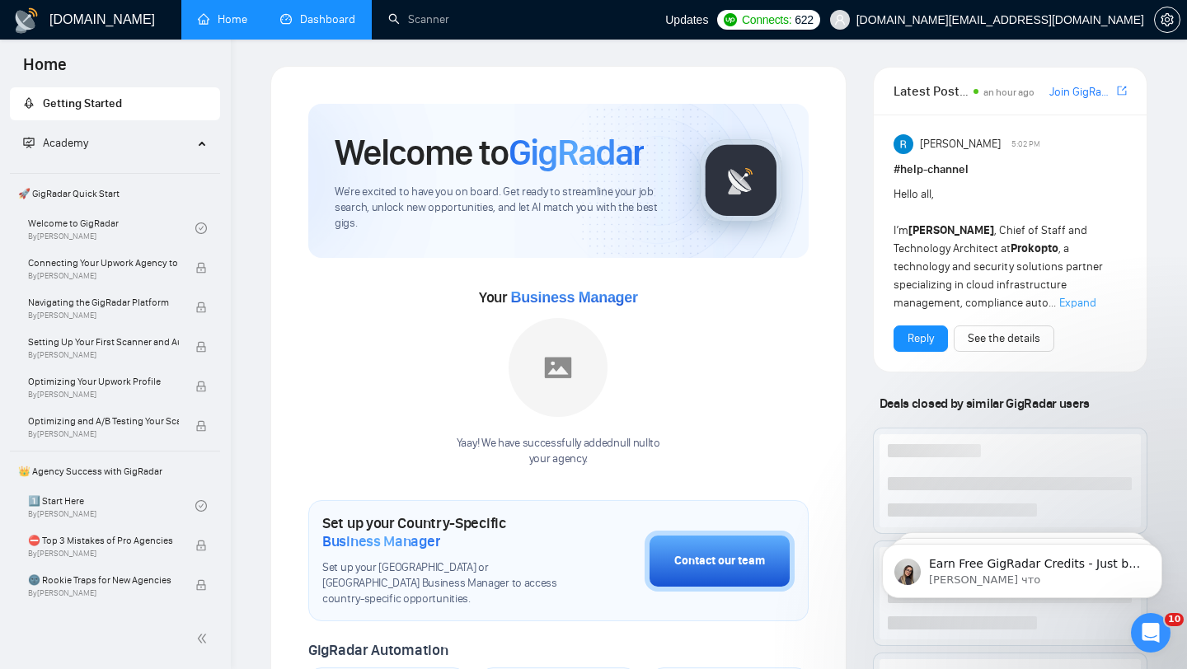
click at [337, 26] on link "Dashboard" at bounding box center [317, 19] width 75 height 14
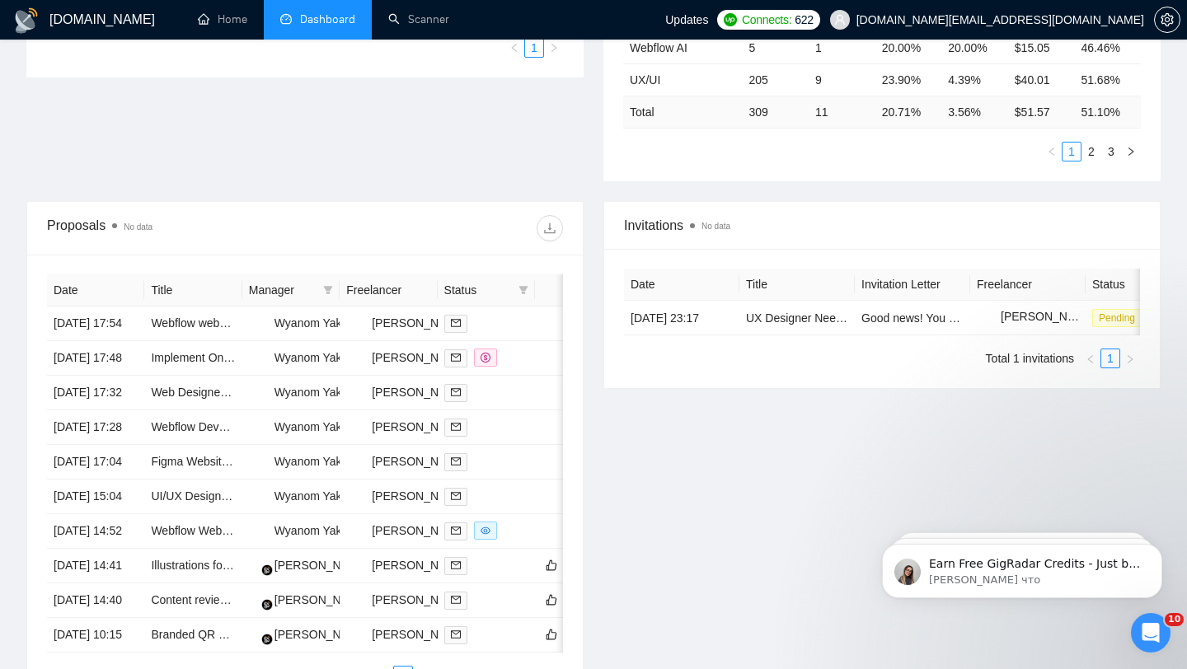
scroll to position [559, 0]
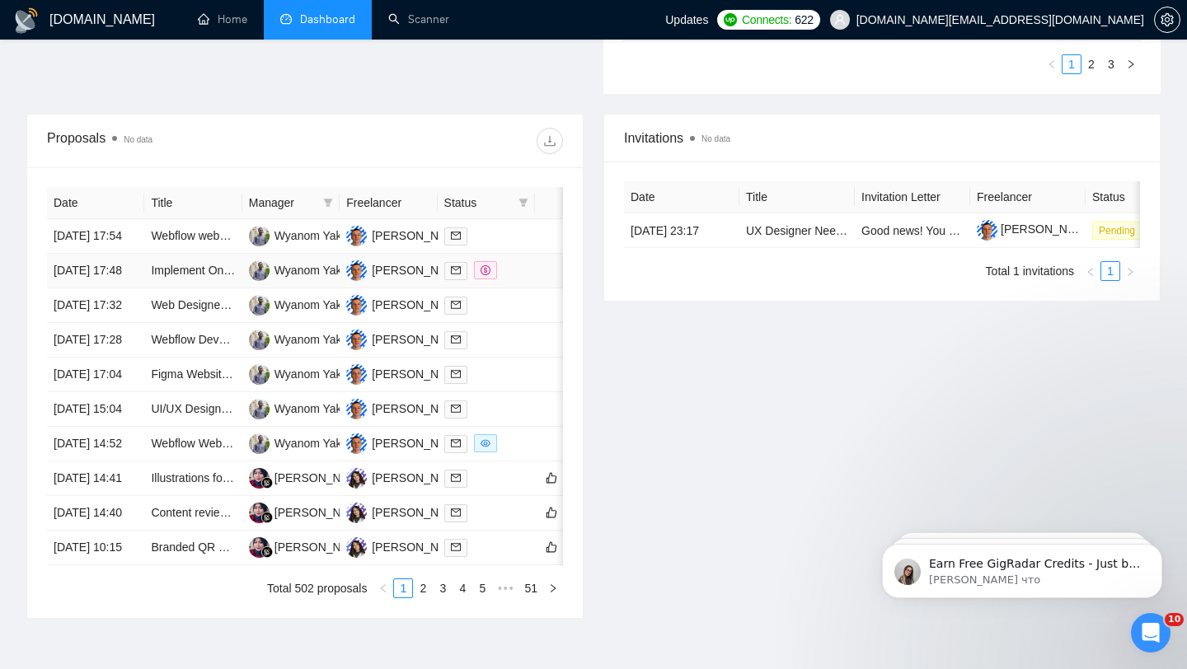
click at [512, 289] on td at bounding box center [486, 271] width 97 height 35
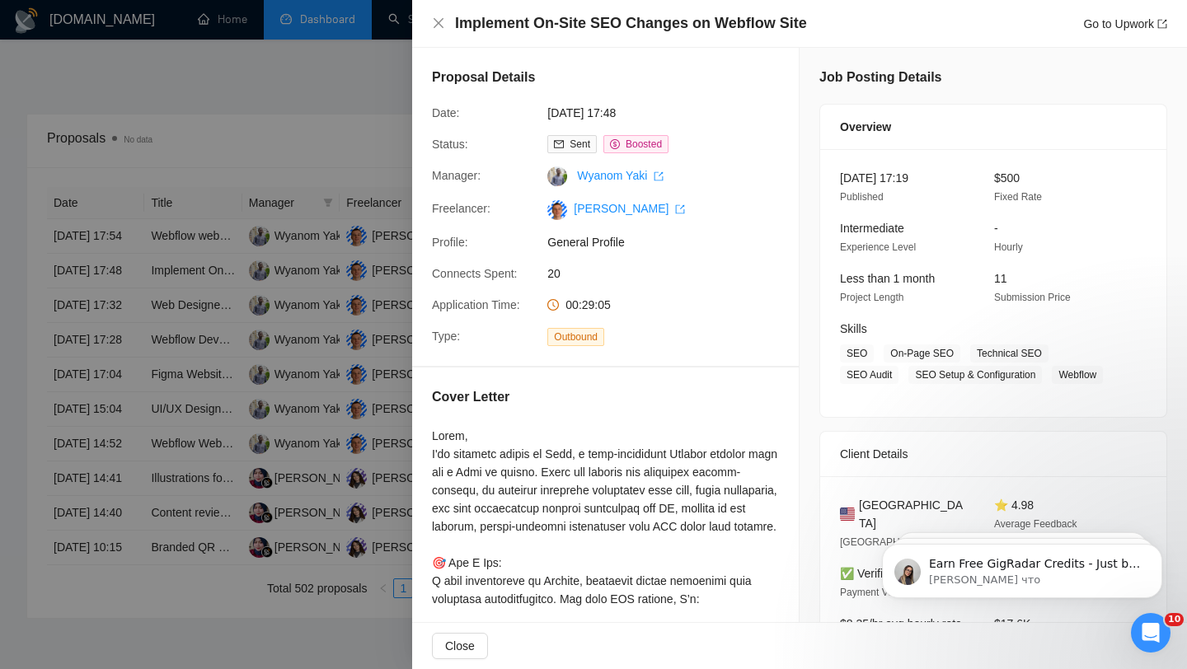
click at [359, 101] on div at bounding box center [593, 334] width 1187 height 669
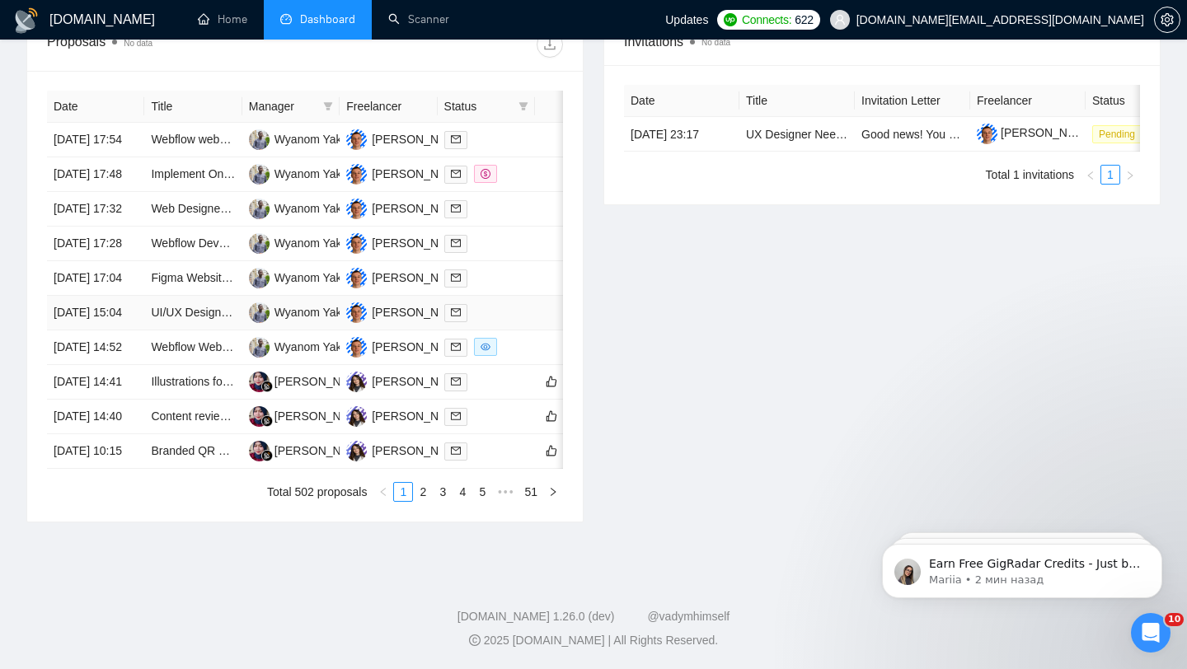
scroll to position [812, 0]
click at [423, 488] on link "2" at bounding box center [423, 492] width 18 height 18
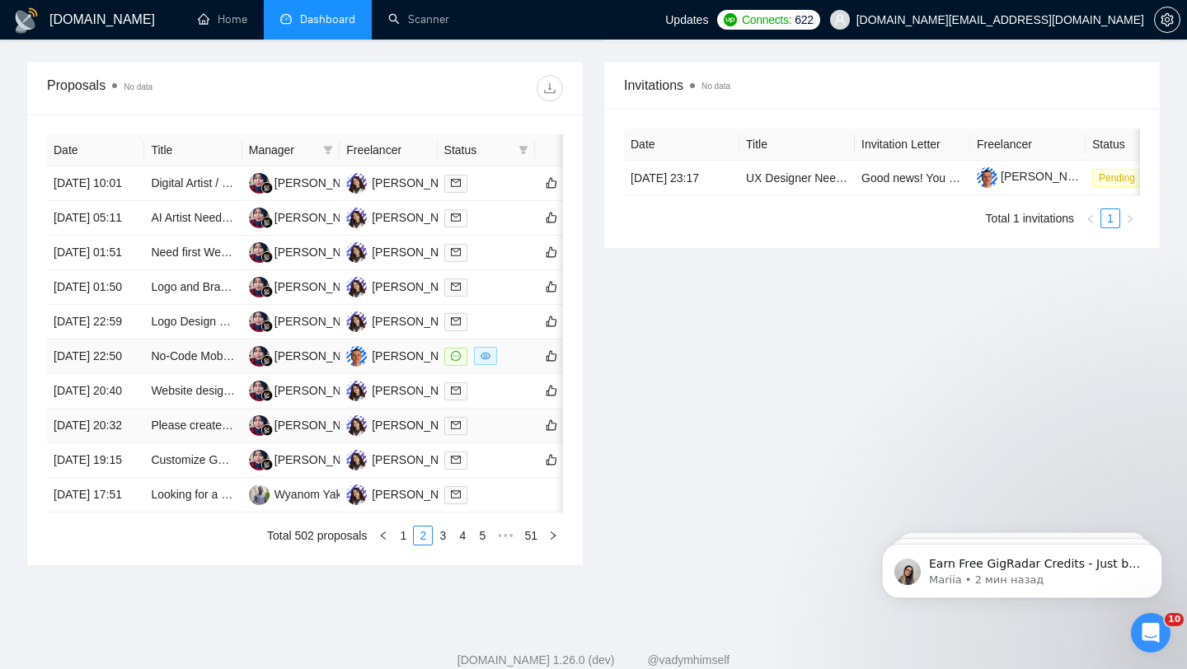
scroll to position [608, 0]
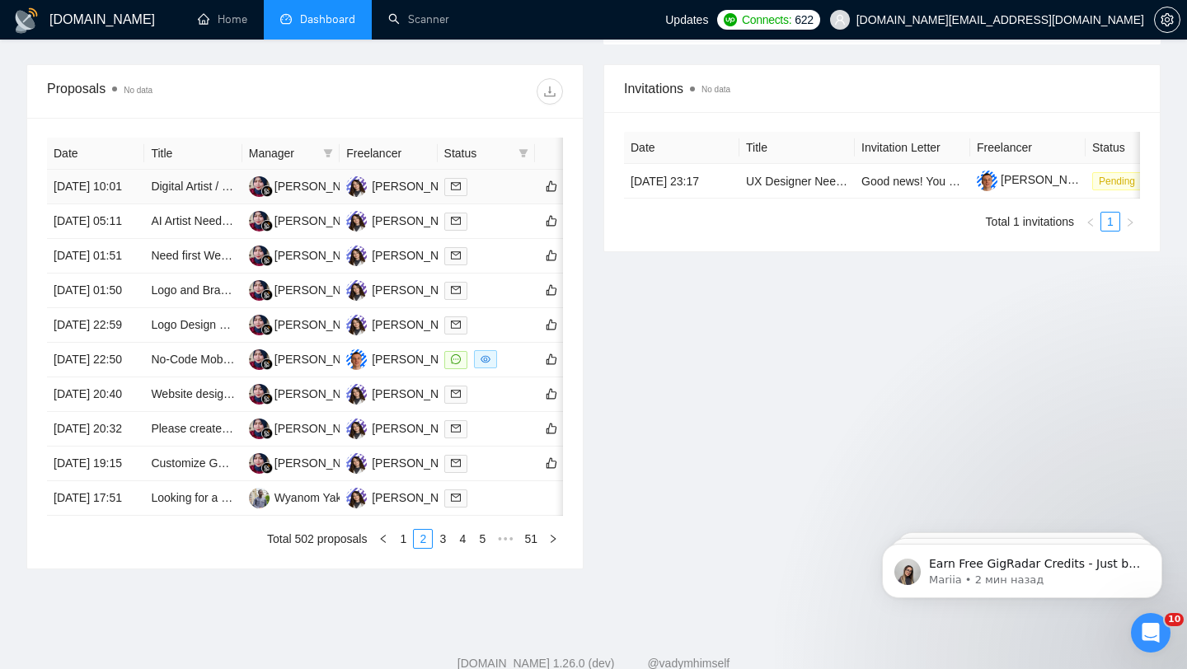
click at [481, 192] on div at bounding box center [486, 186] width 84 height 19
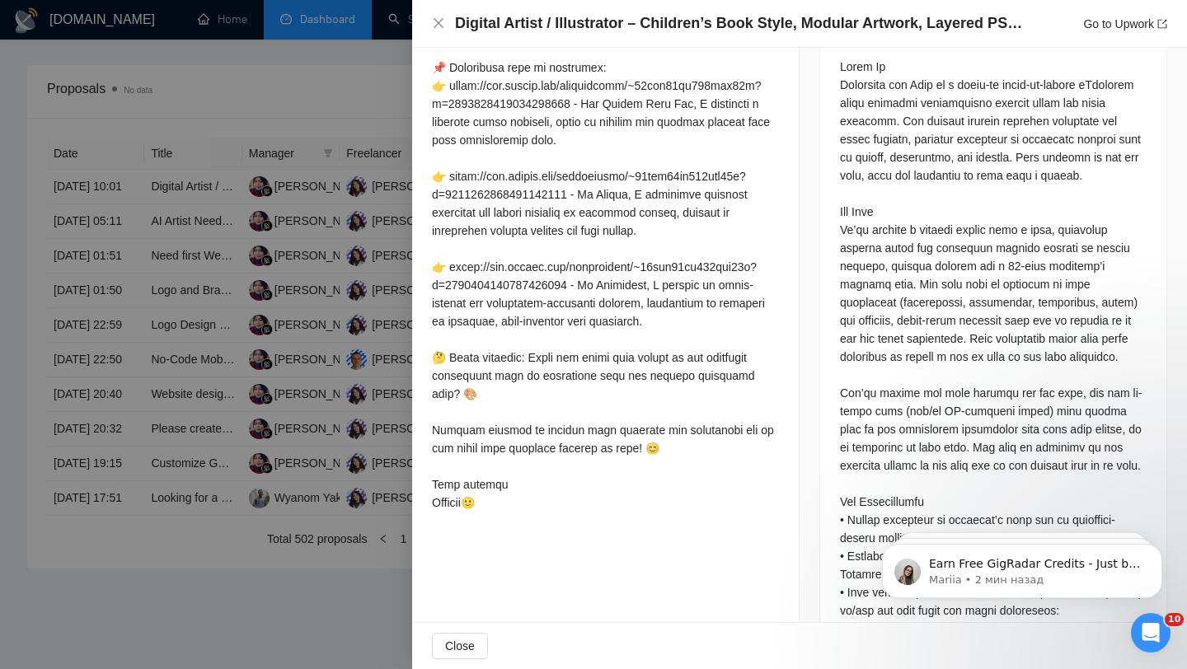
scroll to position [784, 0]
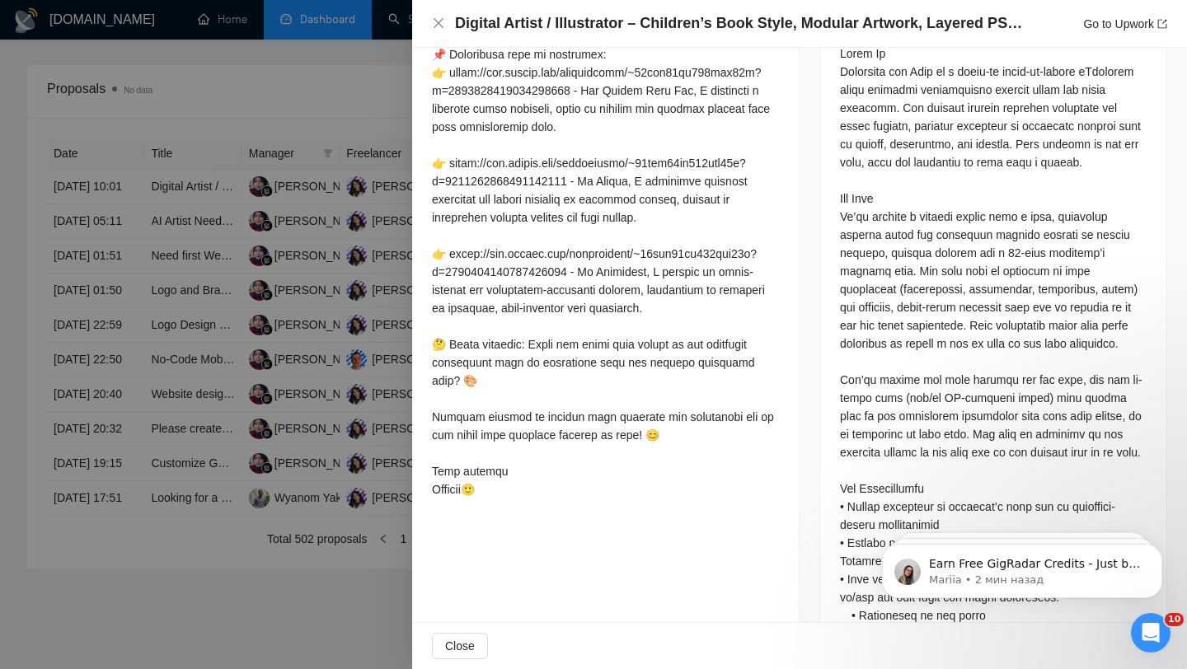
click at [168, 265] on div at bounding box center [593, 334] width 1187 height 669
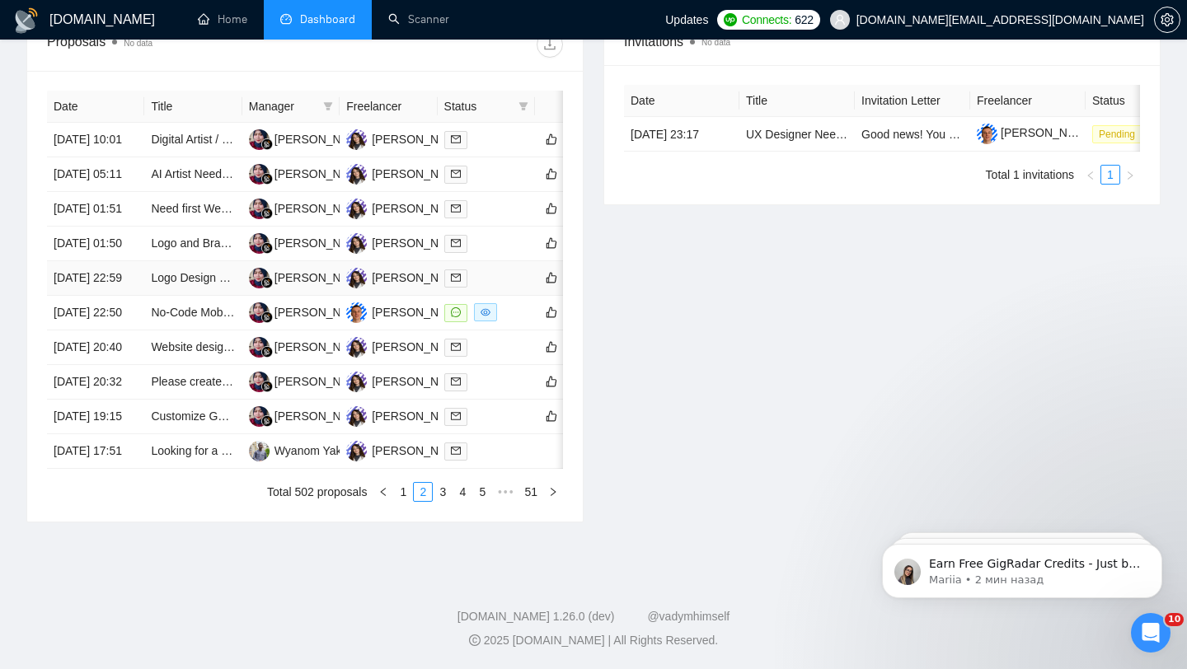
scroll to position [735, 0]
click at [491, 461] on div at bounding box center [486, 451] width 84 height 19
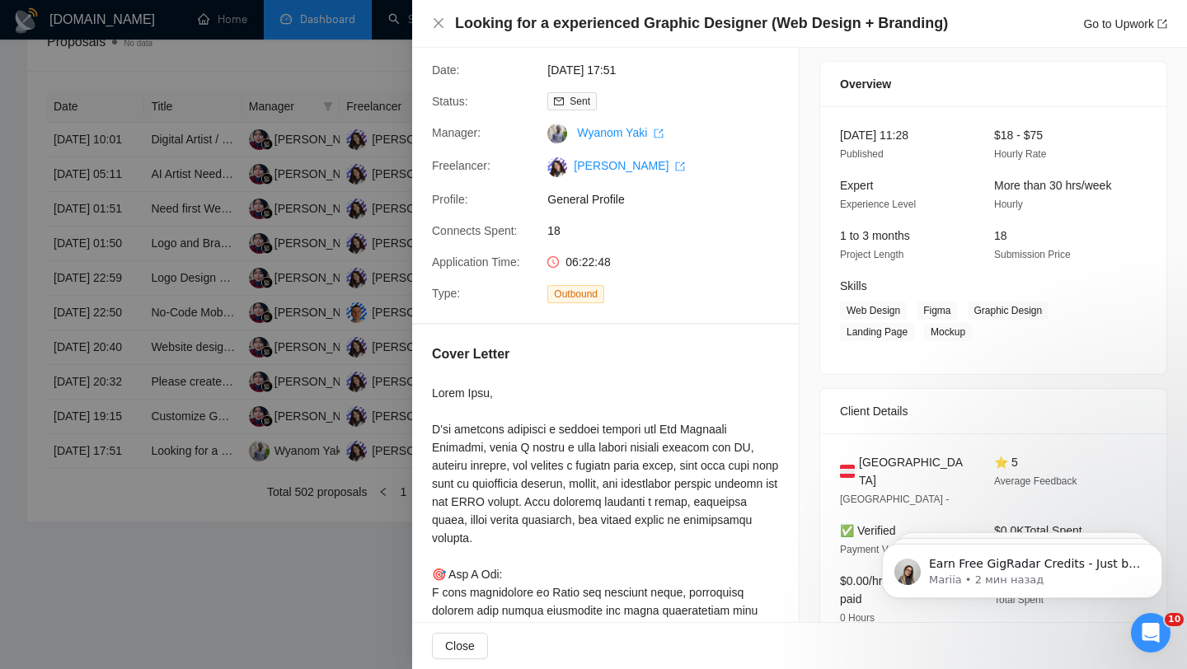
scroll to position [0, 0]
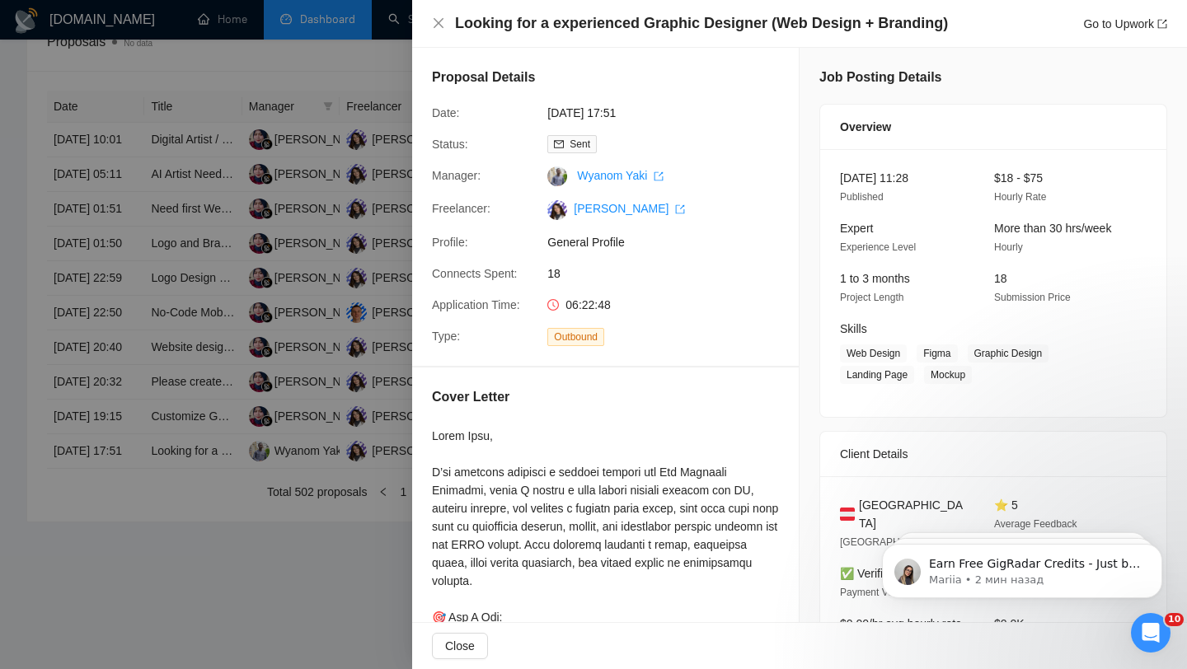
click at [295, 355] on div at bounding box center [593, 334] width 1187 height 669
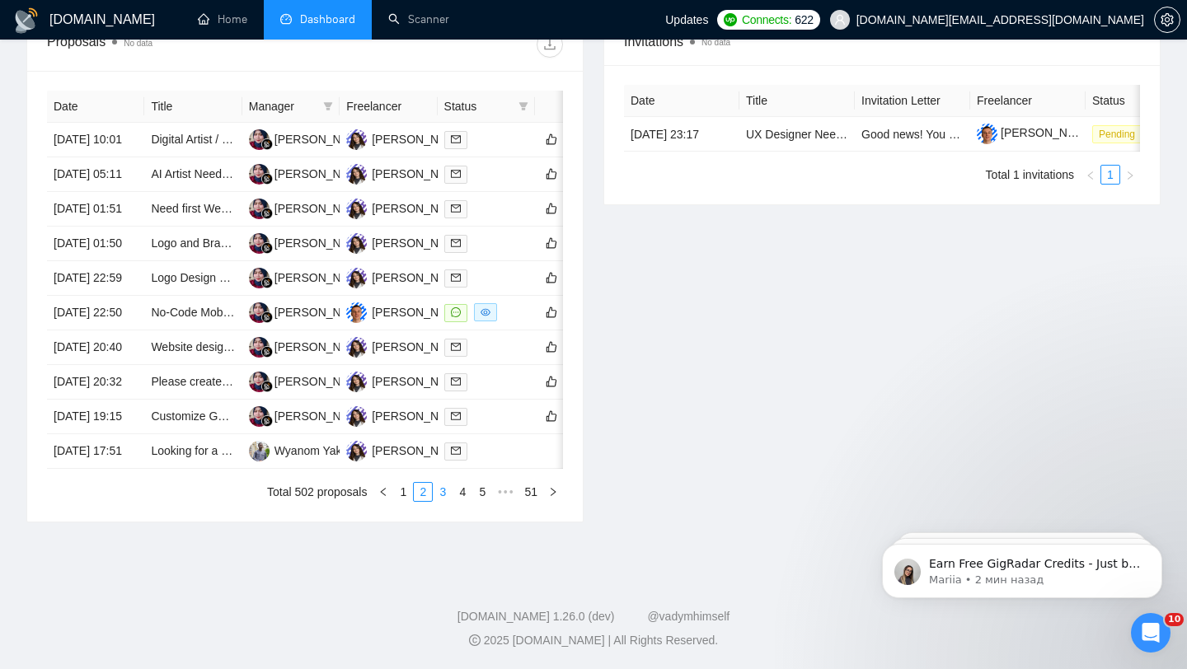
click at [438, 501] on link "3" at bounding box center [443, 492] width 18 height 18
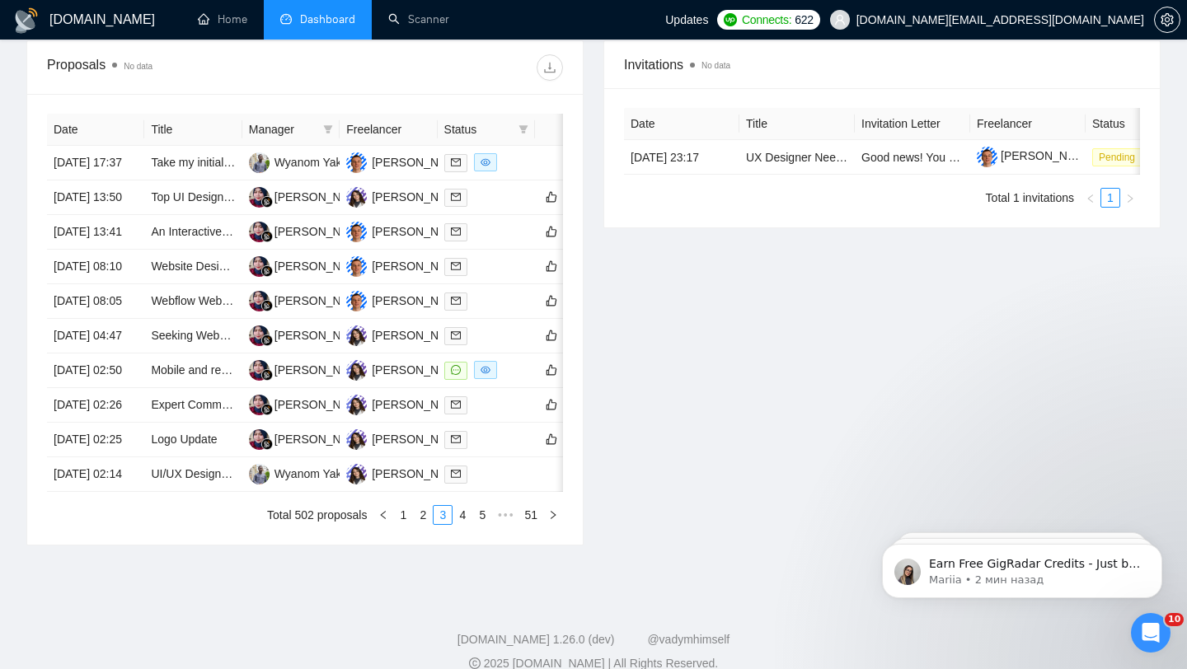
scroll to position [632, 0]
click at [528, 163] on td at bounding box center [486, 164] width 97 height 35
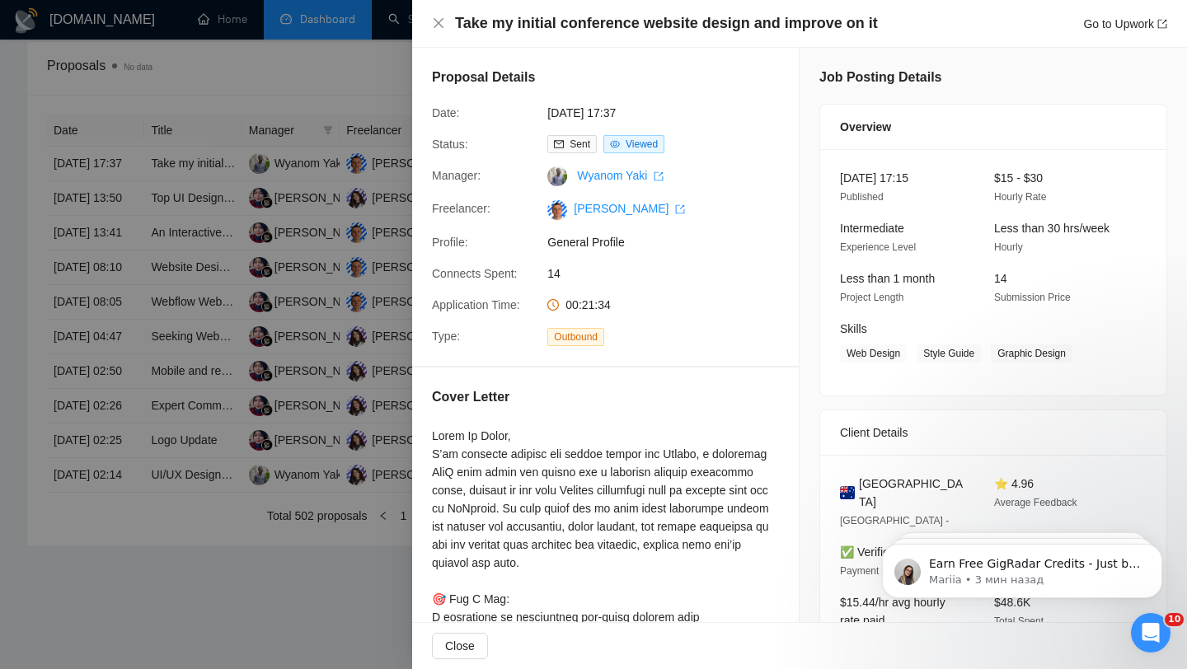
click at [52, 337] on div at bounding box center [593, 334] width 1187 height 669
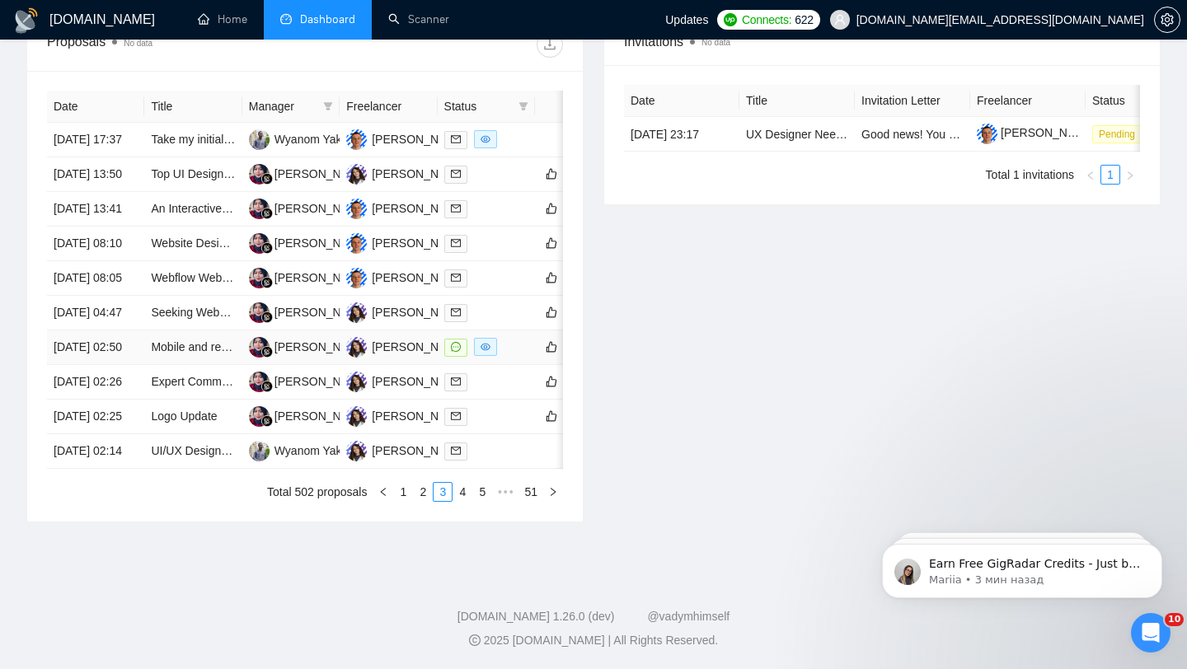
scroll to position [812, 0]
click at [406, 495] on link "1" at bounding box center [403, 492] width 18 height 18
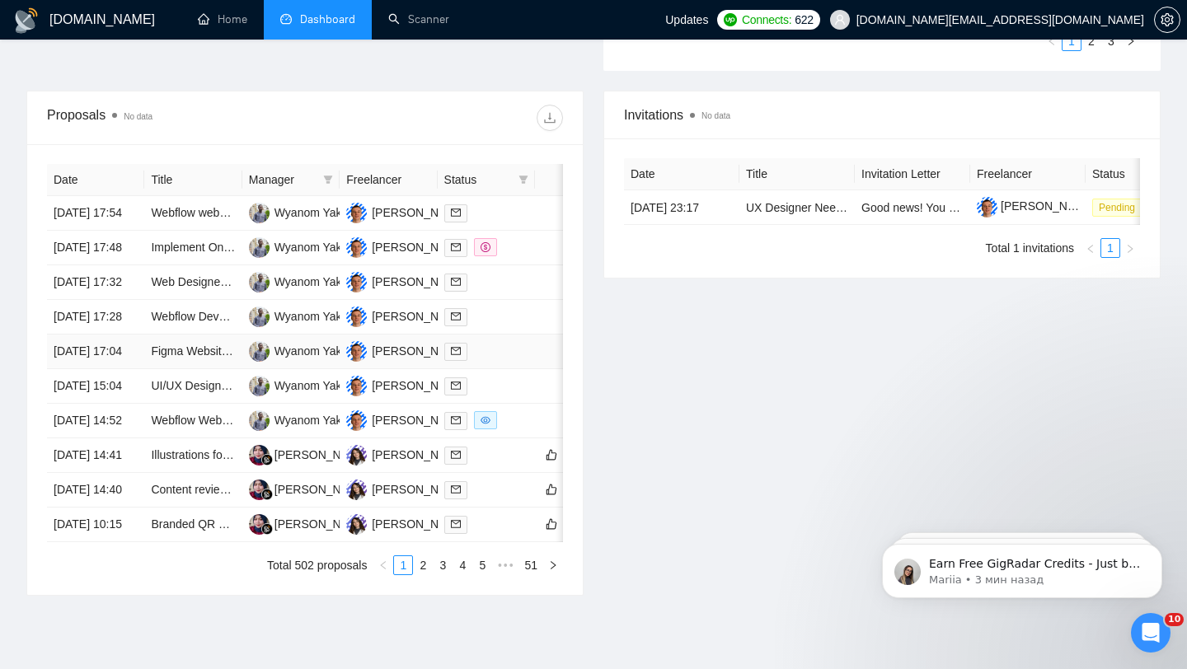
scroll to position [568, 0]
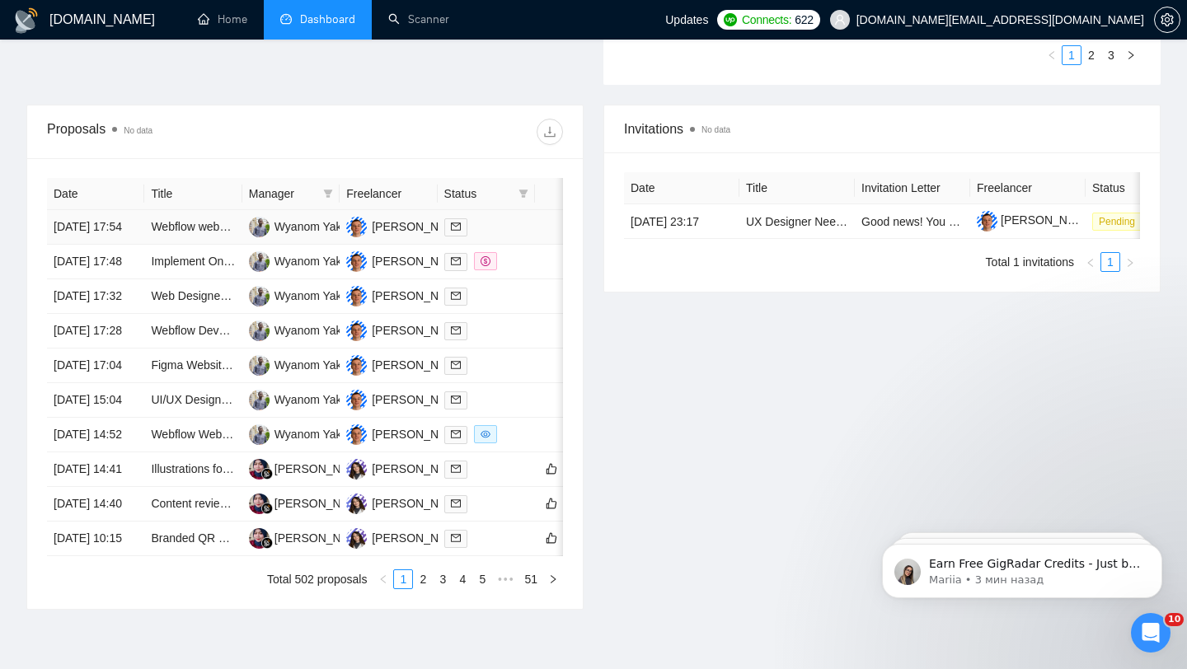
click at [200, 242] on td "Webflow website editor" at bounding box center [192, 227] width 97 height 35
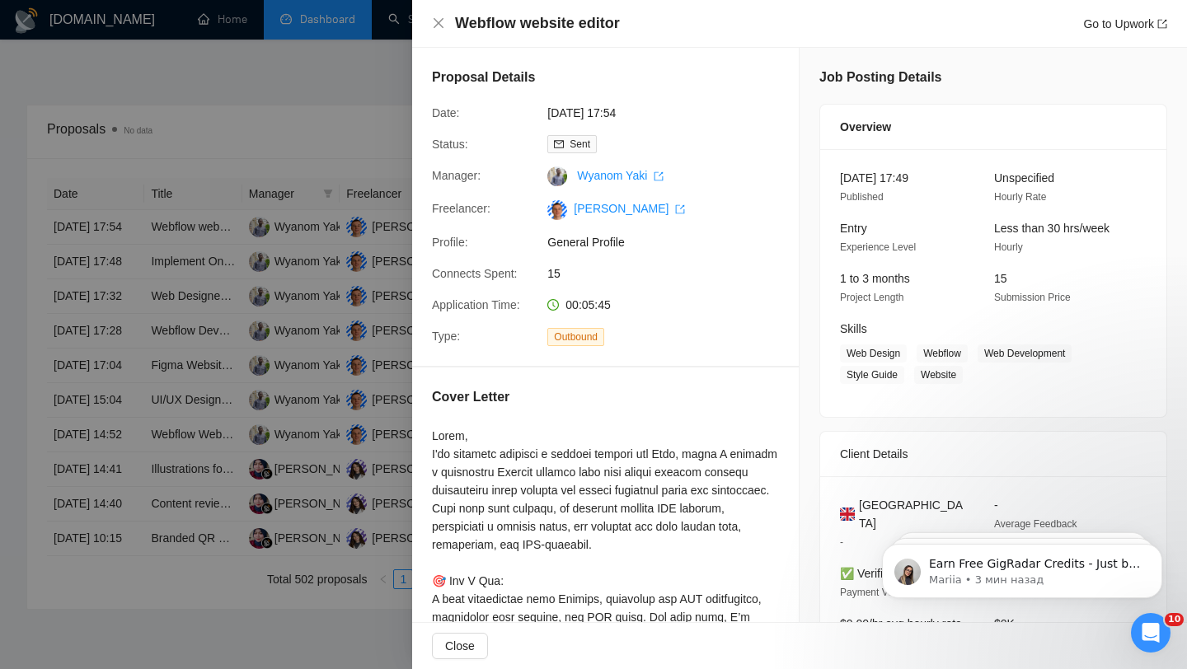
click at [224, 273] on div at bounding box center [593, 334] width 1187 height 669
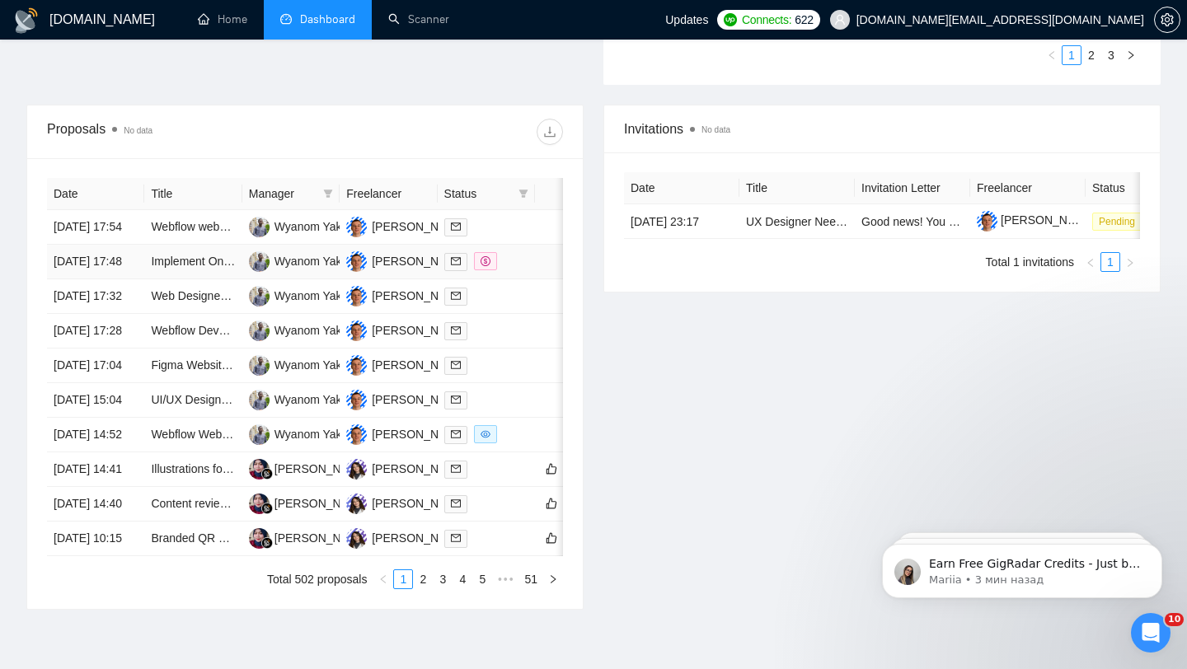
click at [228, 279] on td "Implement On-Site SEO Changes on Webflow Site" at bounding box center [192, 262] width 97 height 35
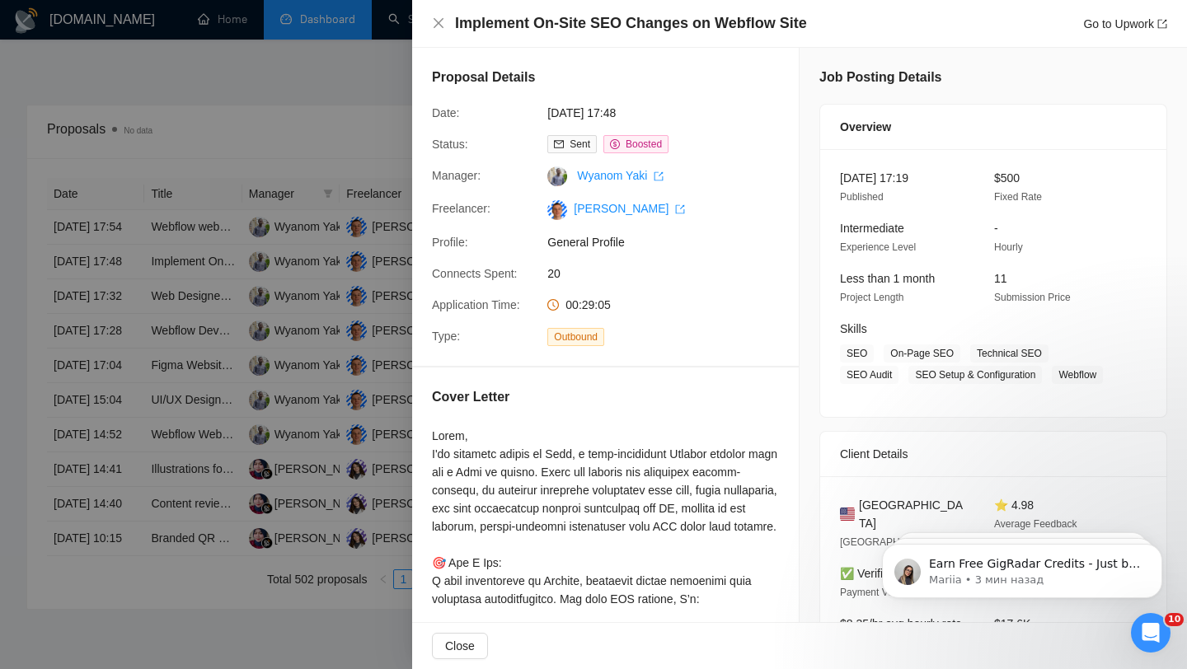
click at [241, 409] on div at bounding box center [593, 334] width 1187 height 669
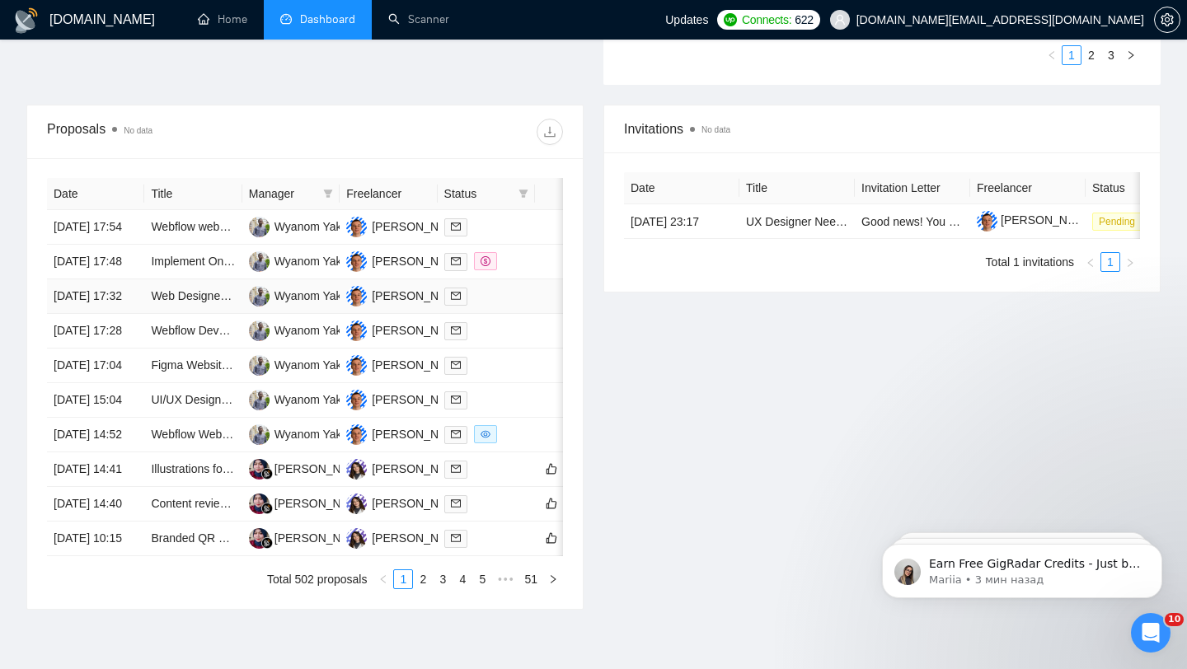
click at [240, 314] on td "Web Designer Needed To Touch Up Design - Attention To Detail" at bounding box center [192, 296] width 97 height 35
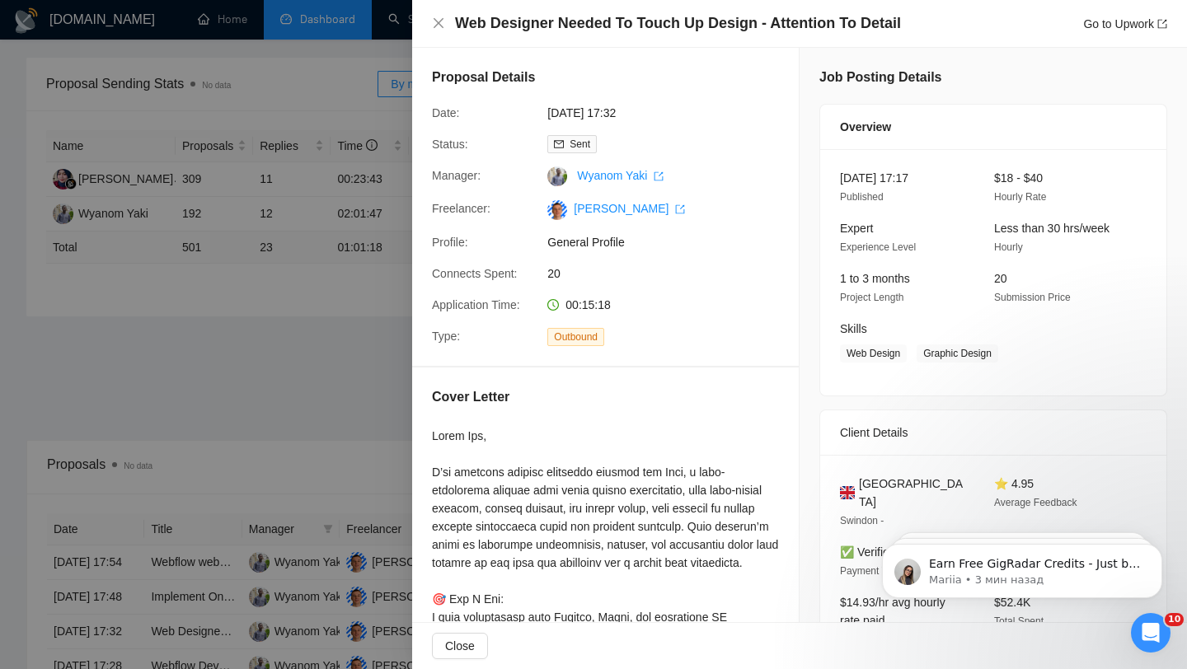
scroll to position [232, 0]
click at [141, 420] on div at bounding box center [593, 334] width 1187 height 669
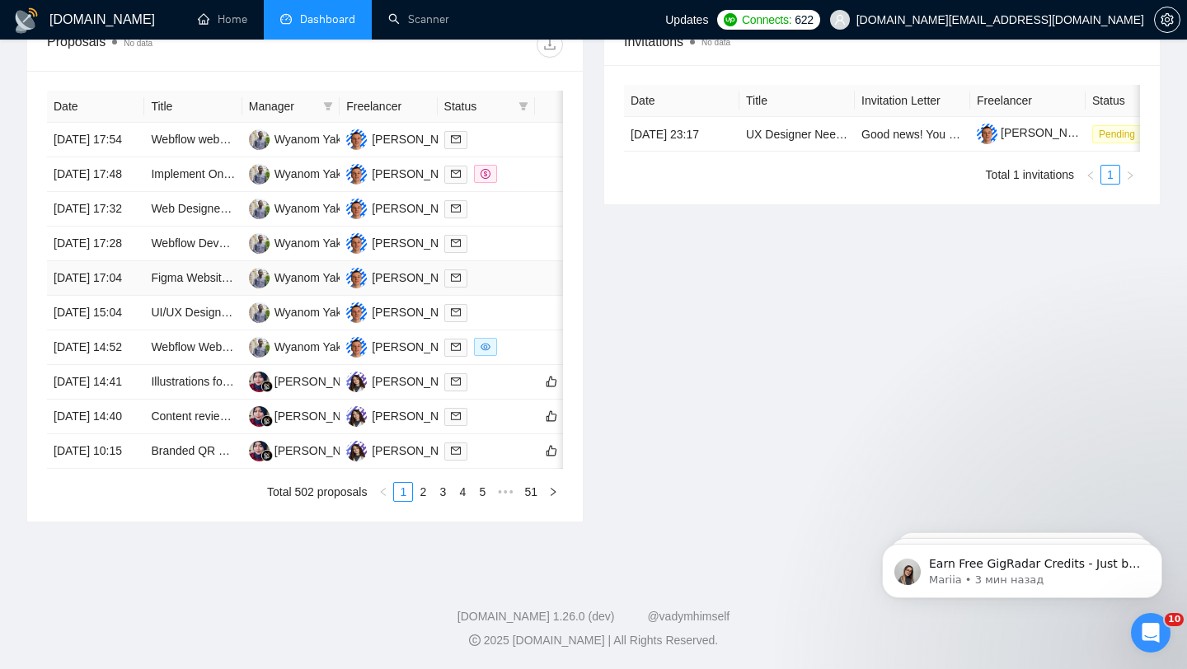
scroll to position [740, 0]
click at [488, 232] on td at bounding box center [486, 244] width 97 height 35
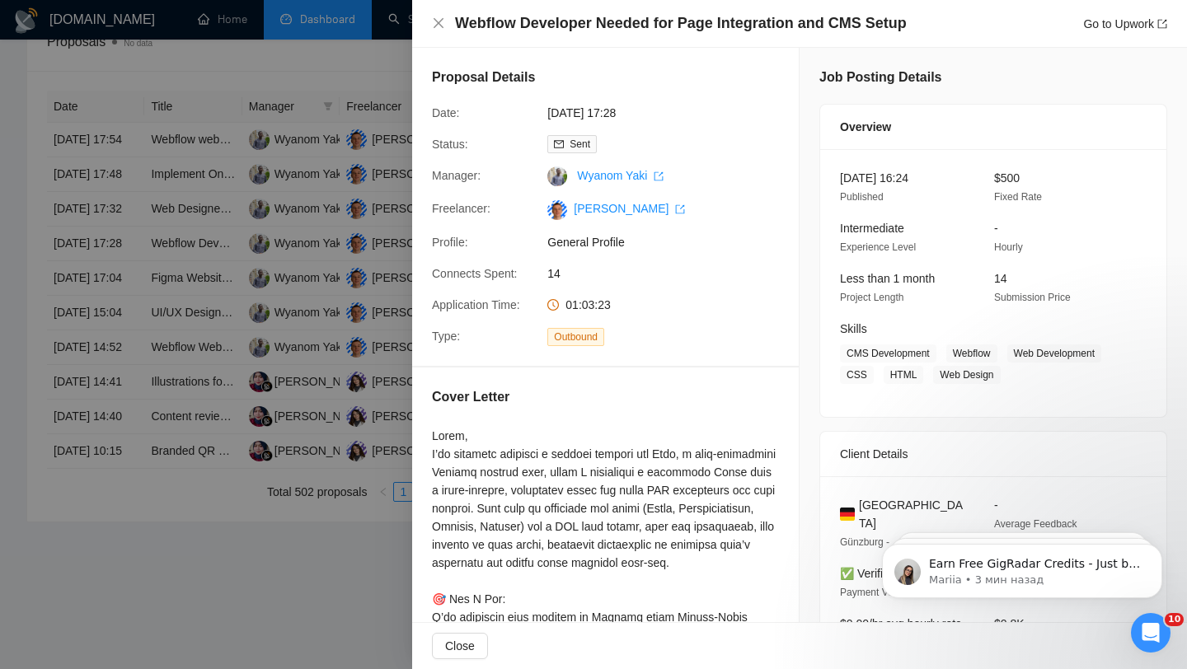
click at [347, 240] on div at bounding box center [593, 334] width 1187 height 669
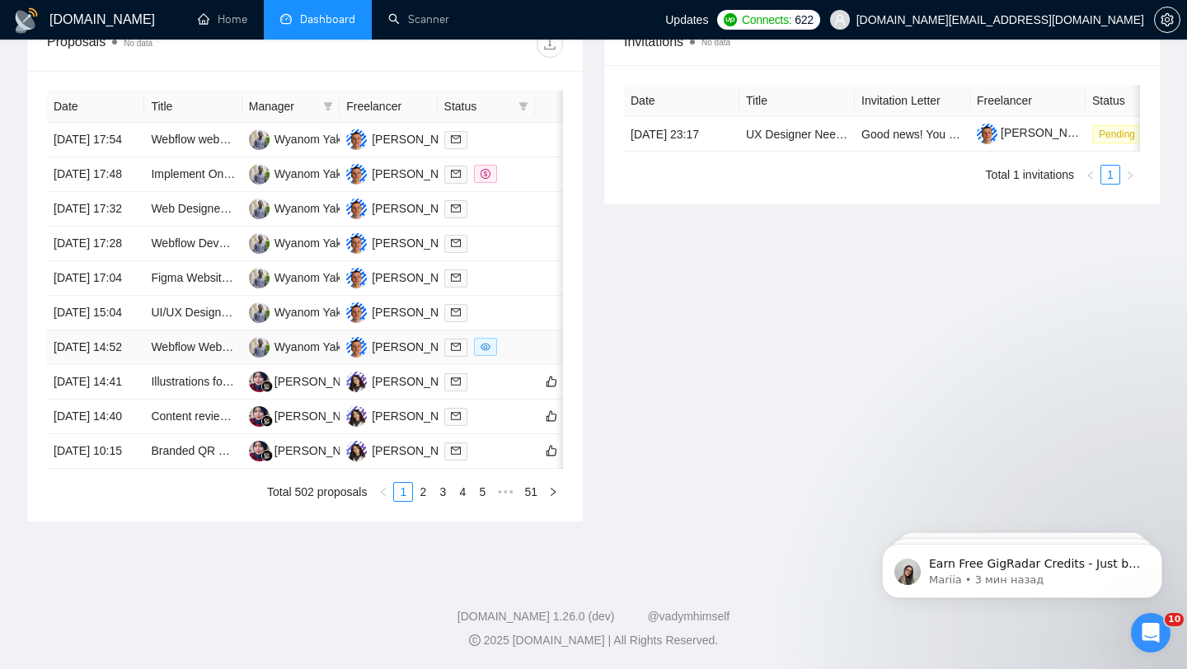
click at [538, 350] on td at bounding box center [563, 348] width 56 height 35
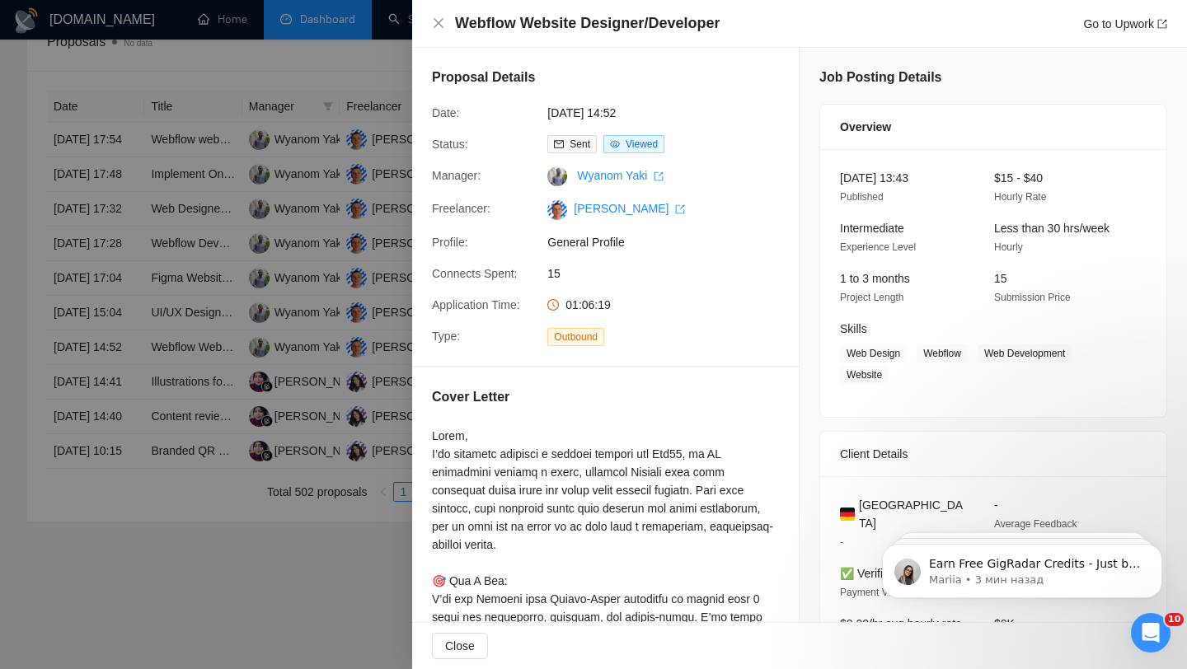
click at [358, 326] on div at bounding box center [593, 334] width 1187 height 669
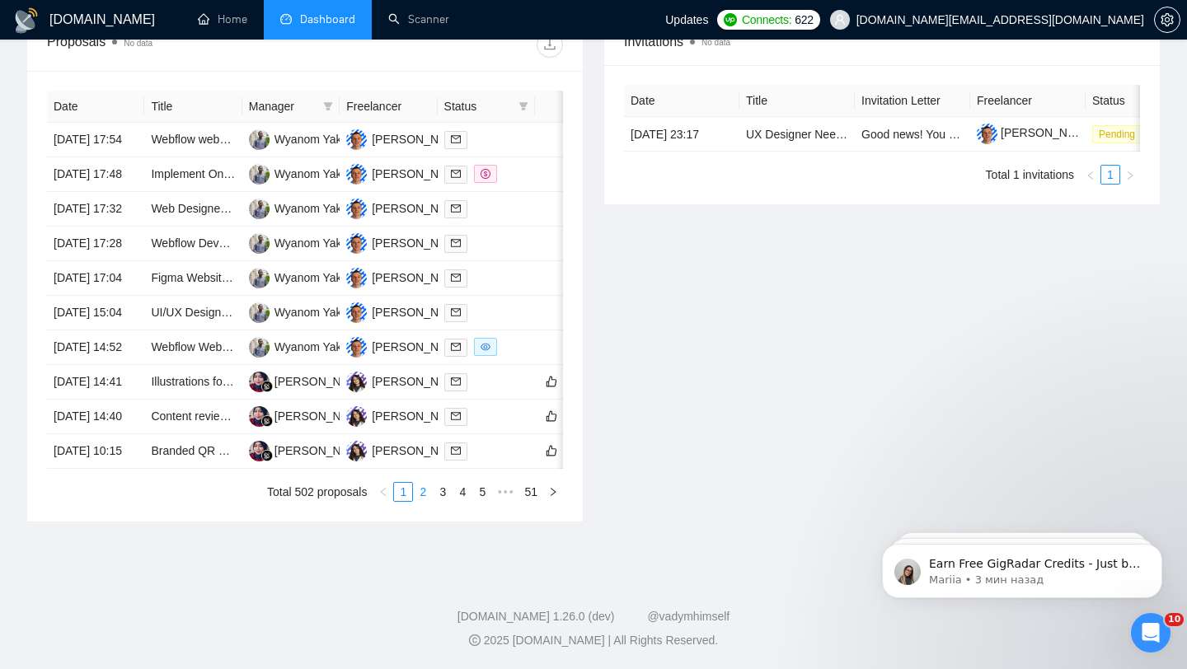
click at [414, 501] on link "2" at bounding box center [423, 492] width 18 height 18
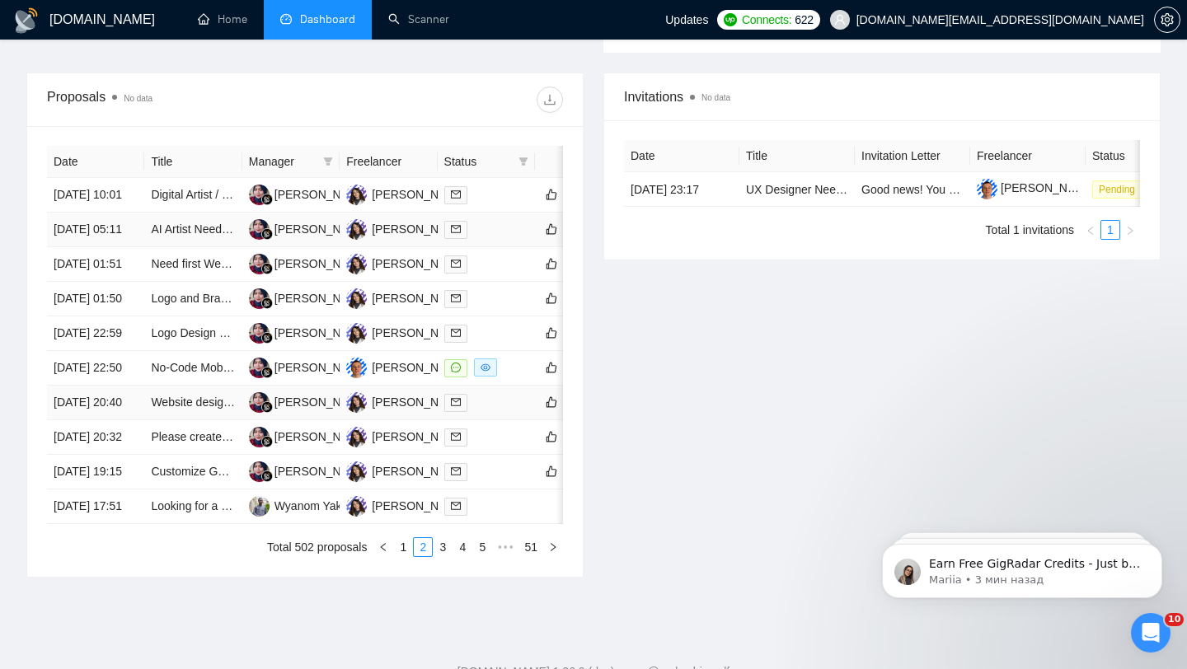
scroll to position [603, 0]
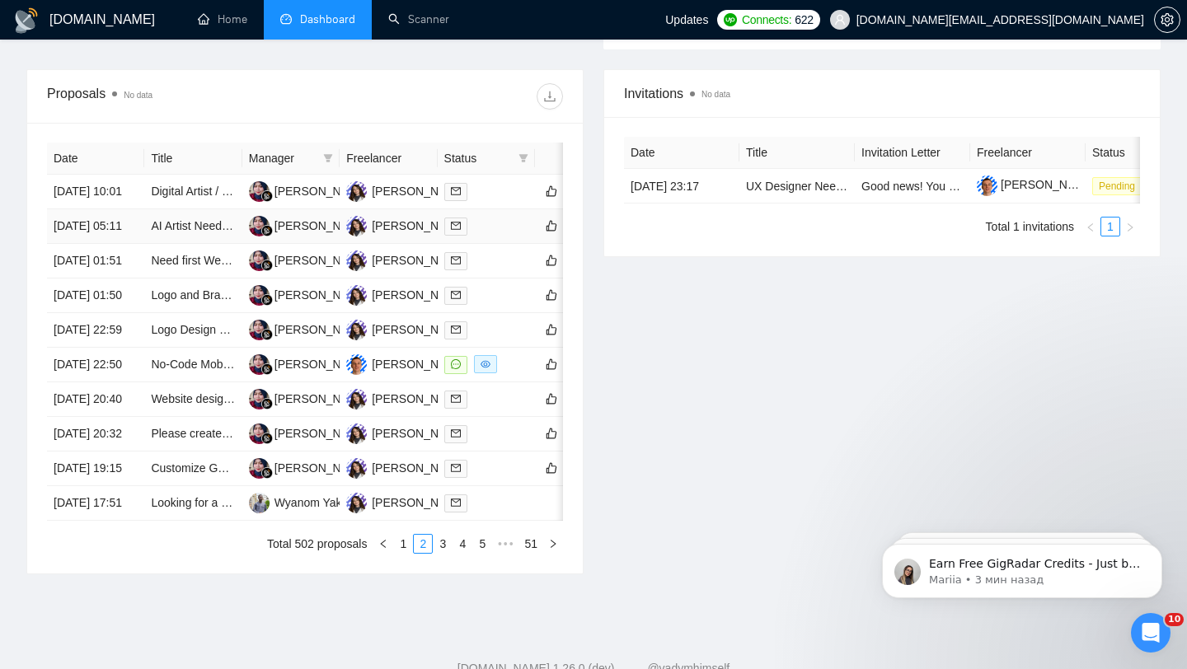
click at [158, 244] on td "AI Artist Needed to Create Whimsical Website Header Image" at bounding box center [192, 226] width 97 height 35
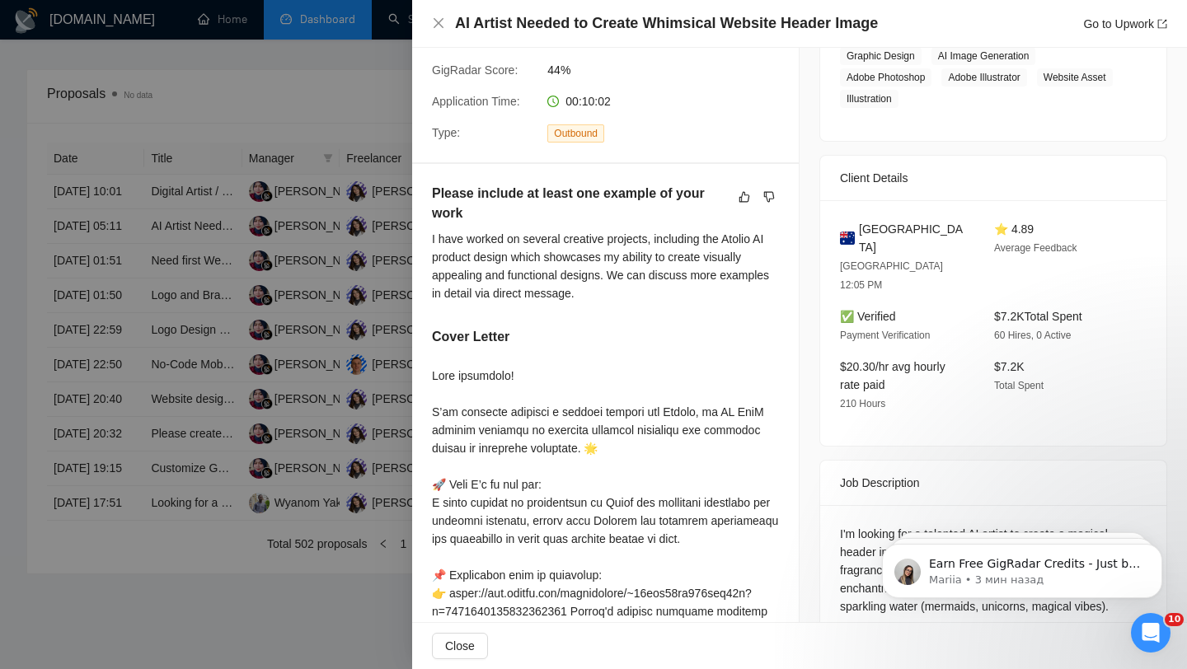
scroll to position [666, 0]
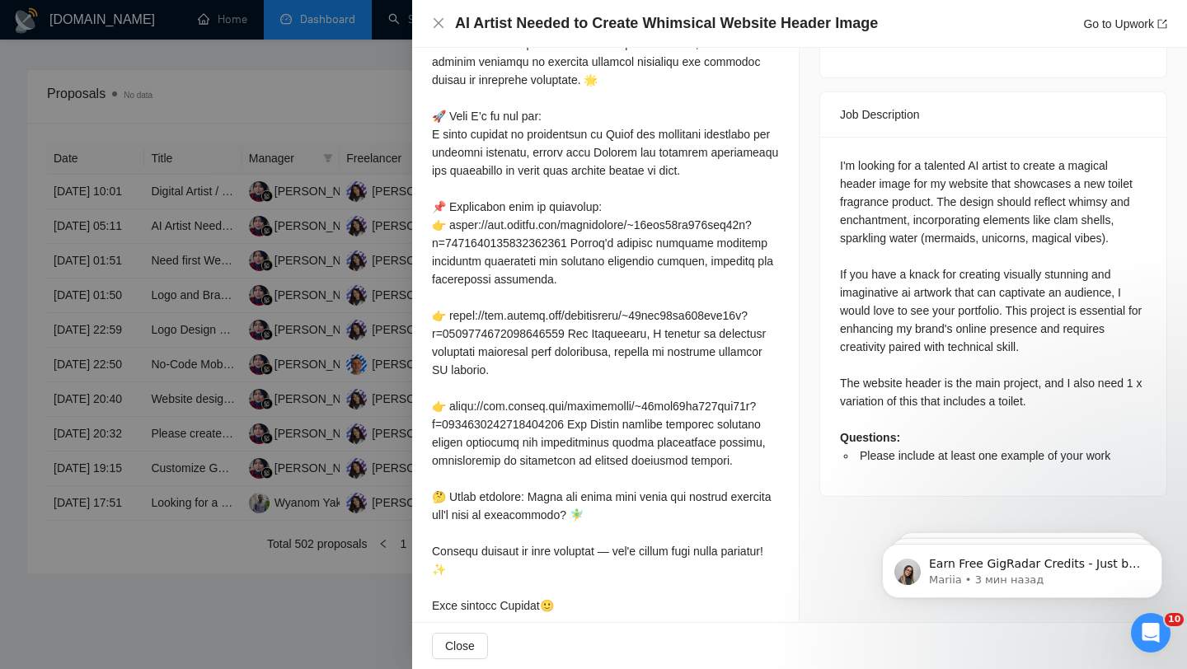
click at [372, 397] on div at bounding box center [593, 334] width 1187 height 669
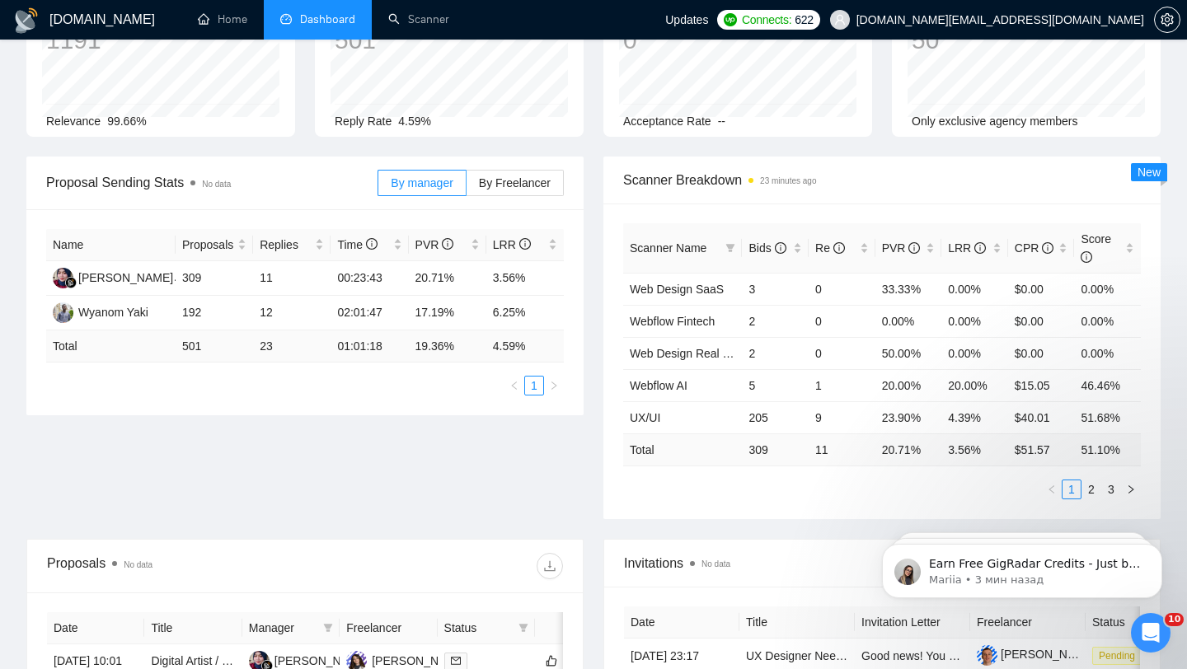
scroll to position [0, 0]
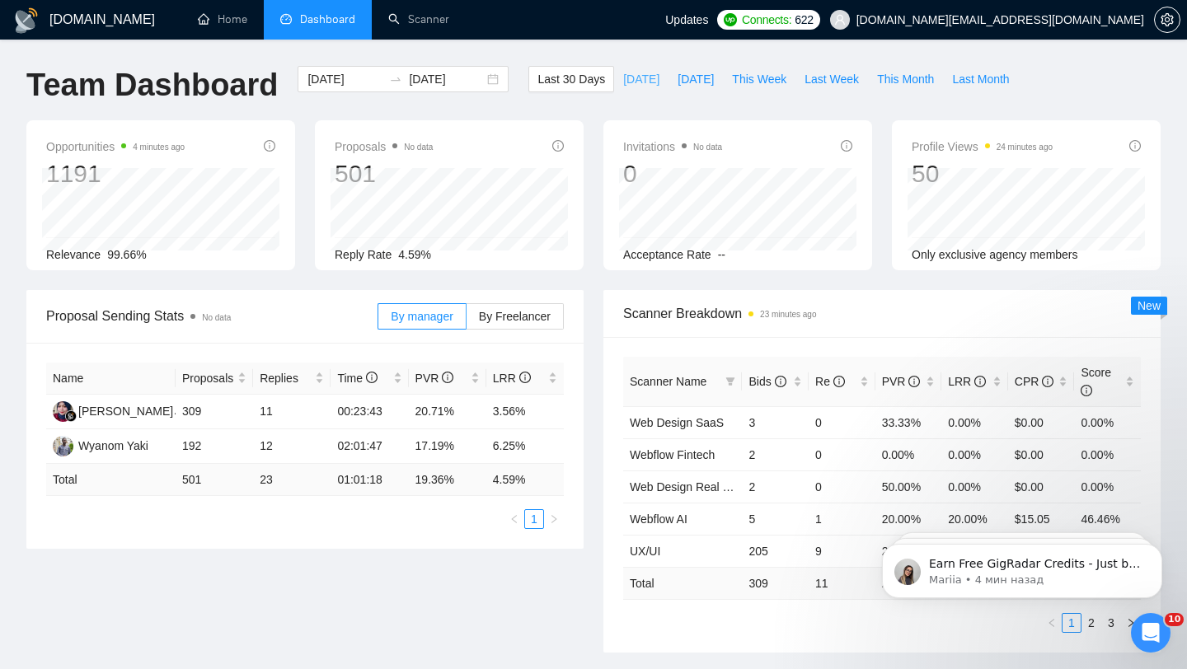
click at [623, 82] on span "[DATE]" at bounding box center [641, 79] width 36 height 18
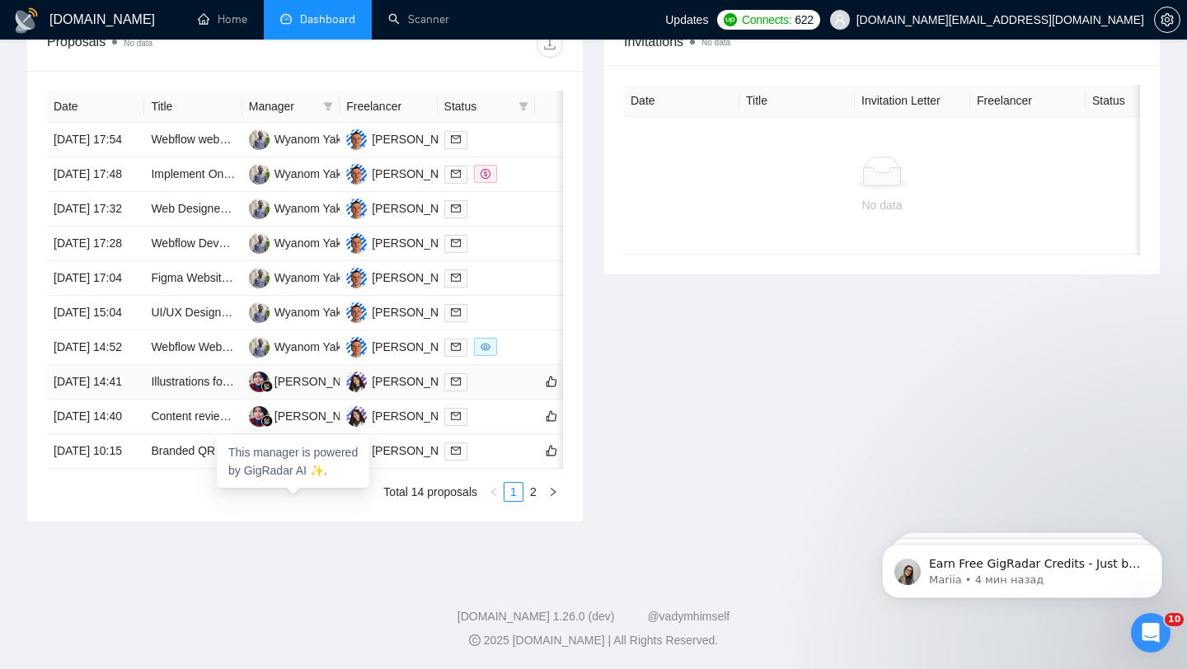
scroll to position [687, 0]
click at [176, 434] on td "Content review for the app (US English)" at bounding box center [192, 417] width 97 height 35
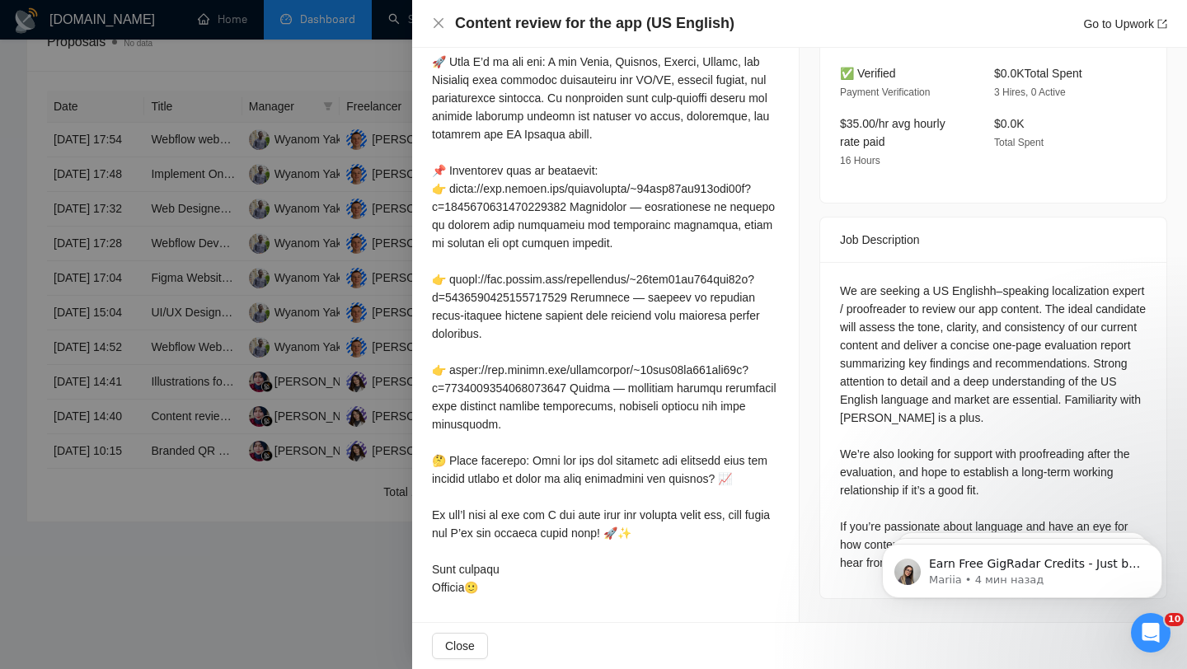
click at [161, 463] on div at bounding box center [593, 334] width 1187 height 669
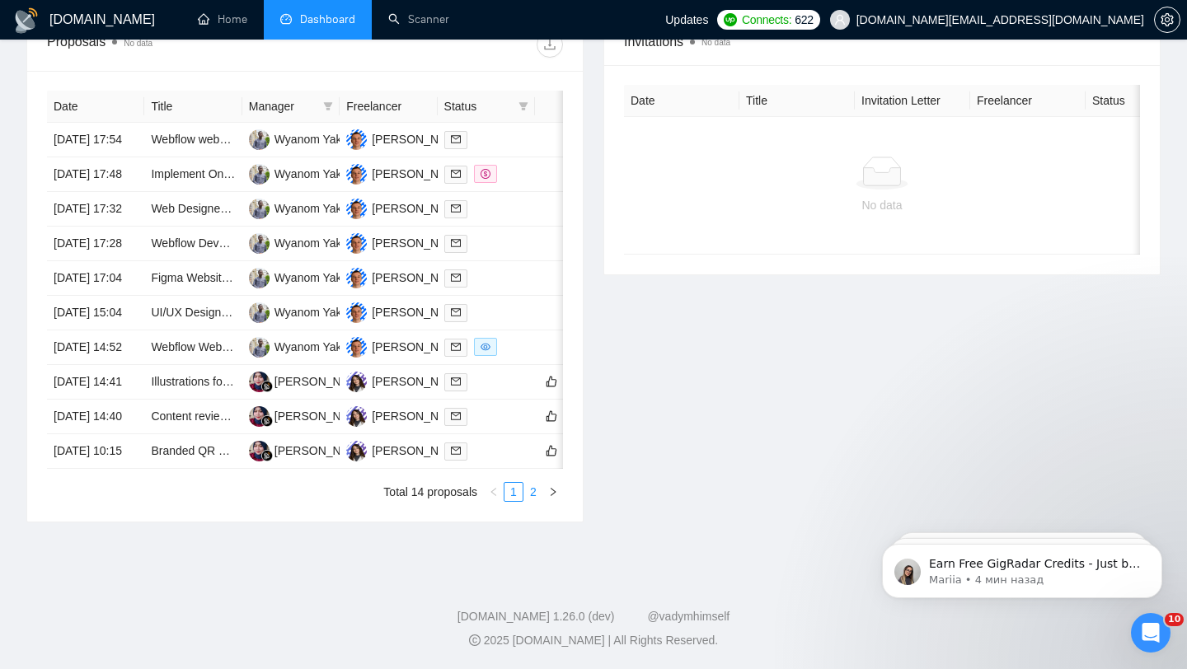
click at [541, 501] on link "2" at bounding box center [533, 492] width 18 height 18
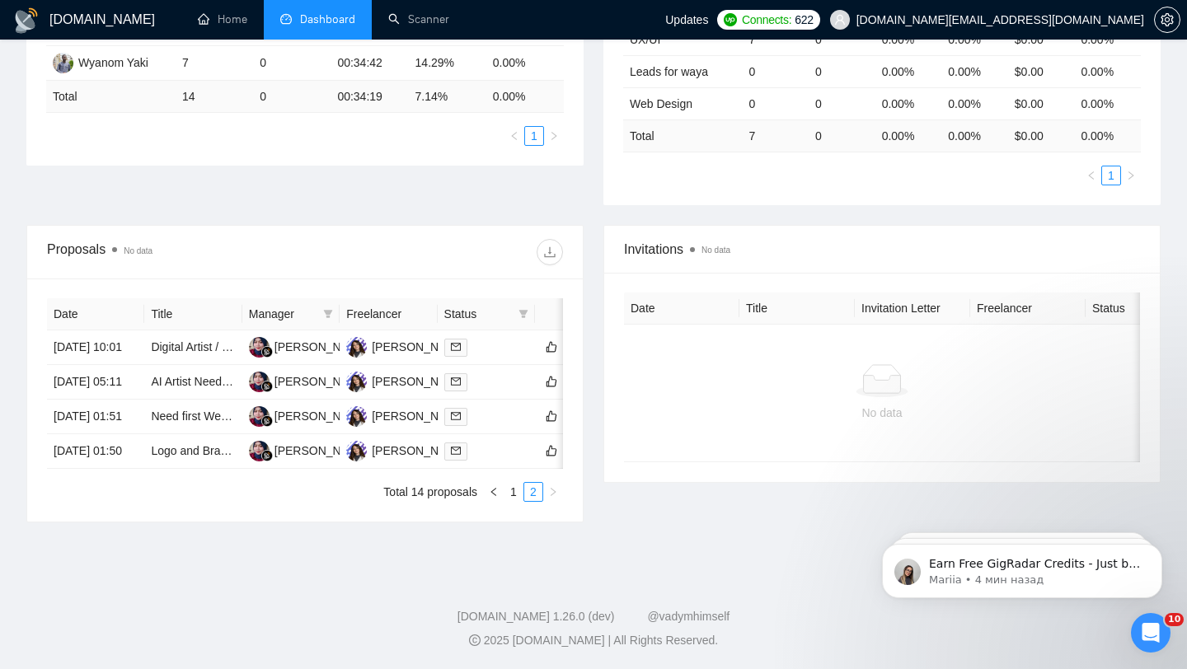
scroll to position [425, 0]
click at [228, 433] on td "Need first Website for Football (american) pool" at bounding box center [192, 417] width 97 height 35
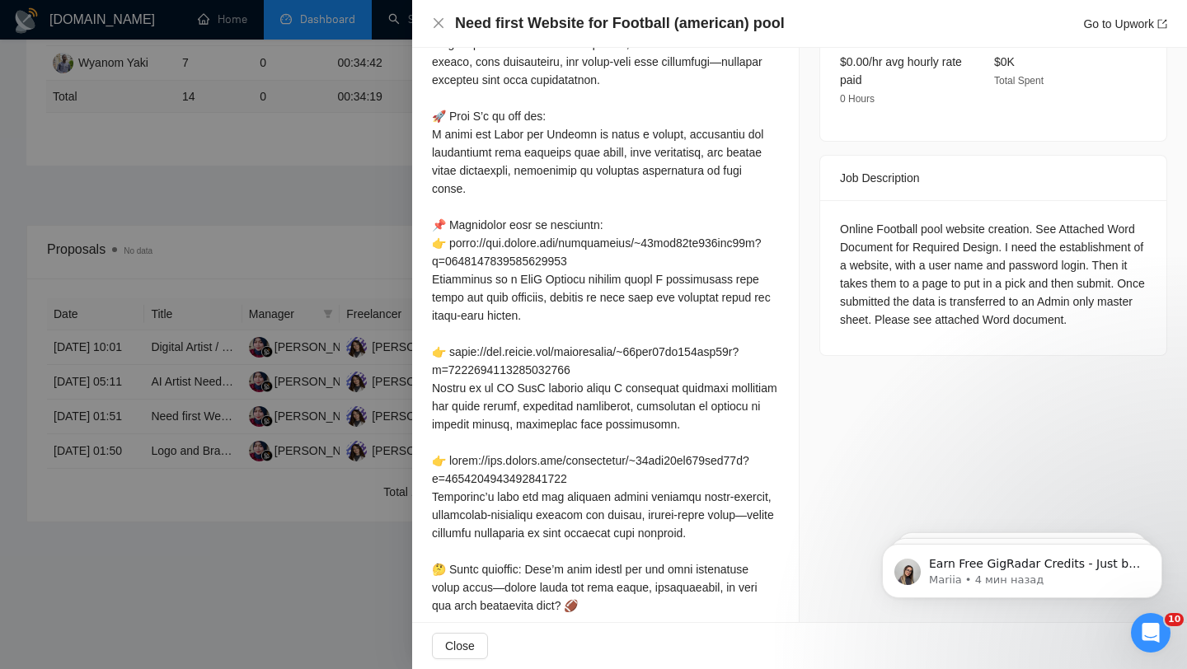
click at [184, 446] on div at bounding box center [593, 334] width 1187 height 669
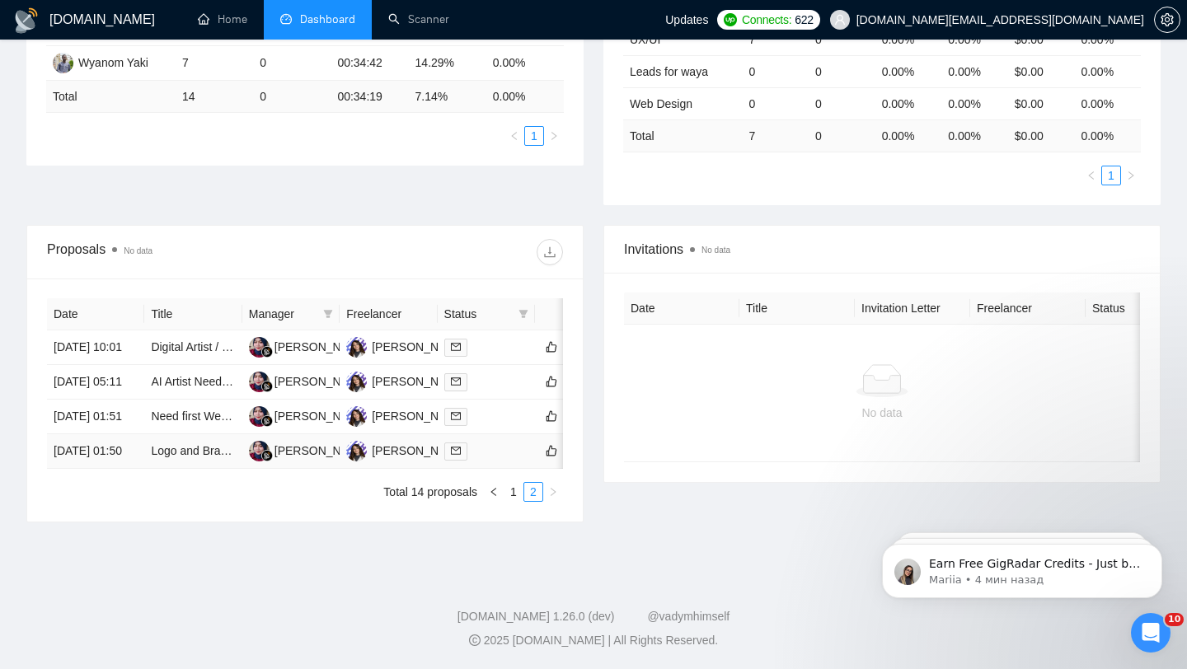
click at [213, 469] on td "Logo and Brand design" at bounding box center [192, 451] width 97 height 35
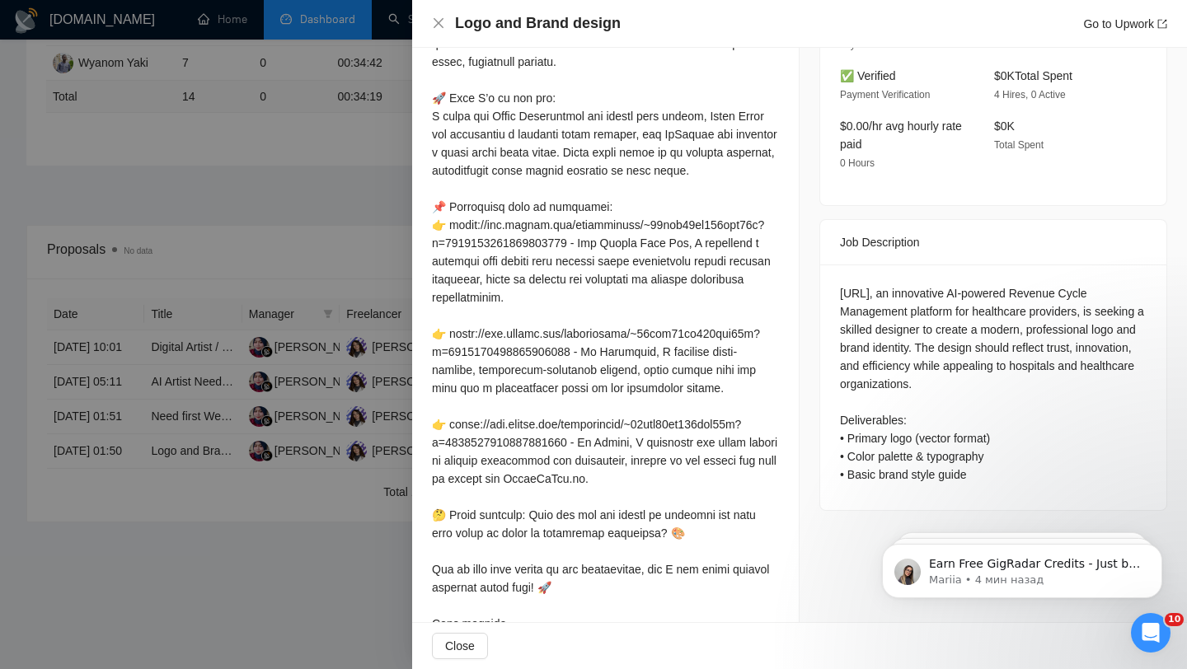
click at [211, 370] on div at bounding box center [593, 334] width 1187 height 669
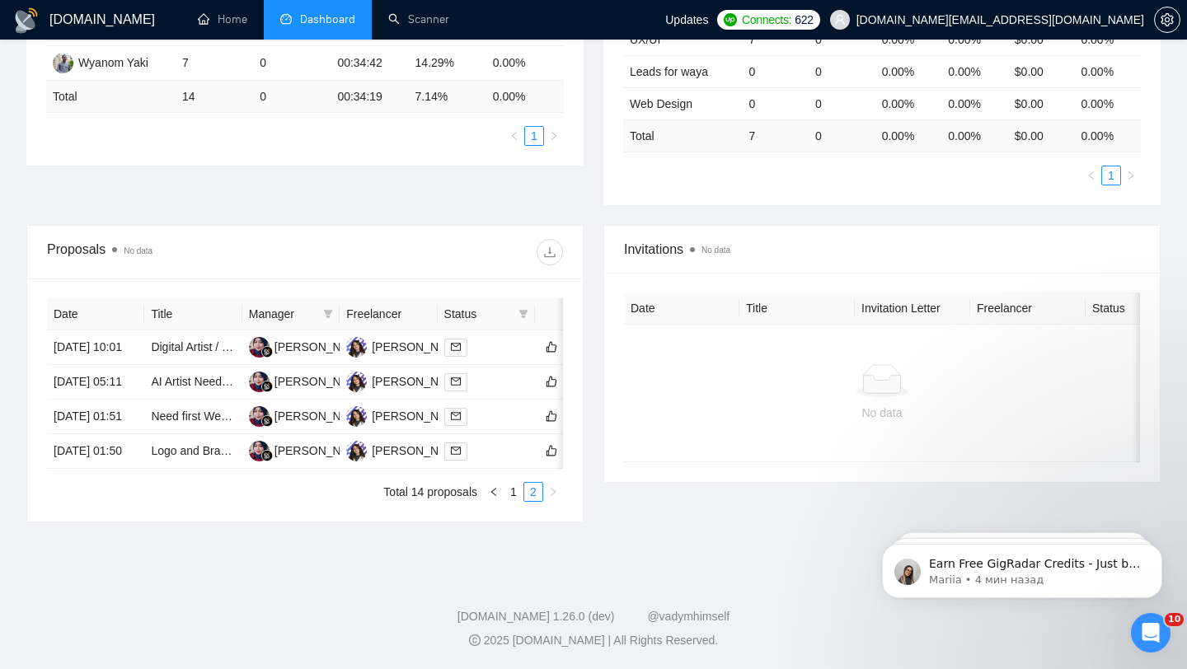
scroll to position [446, 0]
click at [512, 497] on link "1" at bounding box center [514, 492] width 18 height 18
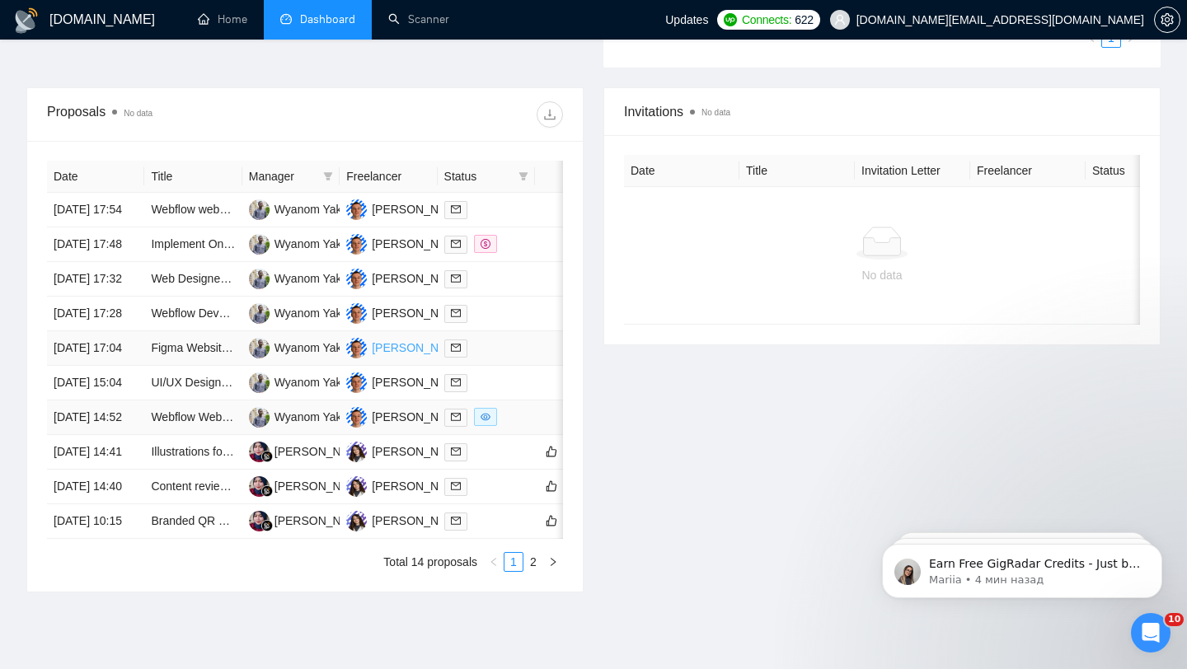
scroll to position [567, 0]
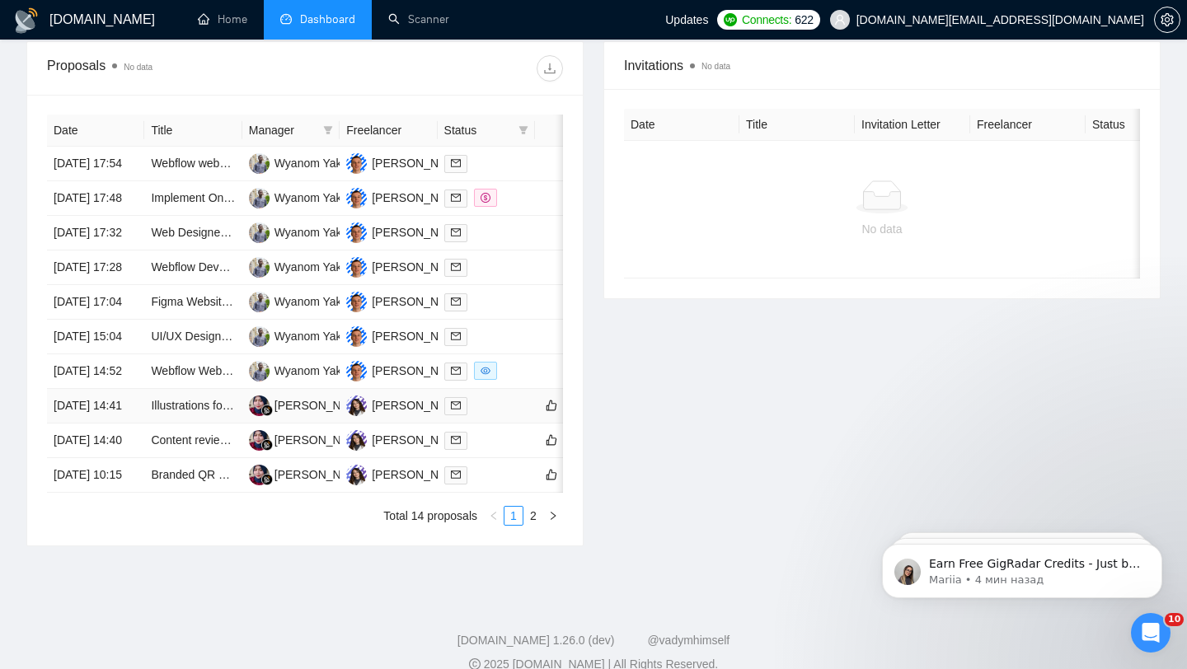
click at [508, 424] on td at bounding box center [486, 406] width 97 height 35
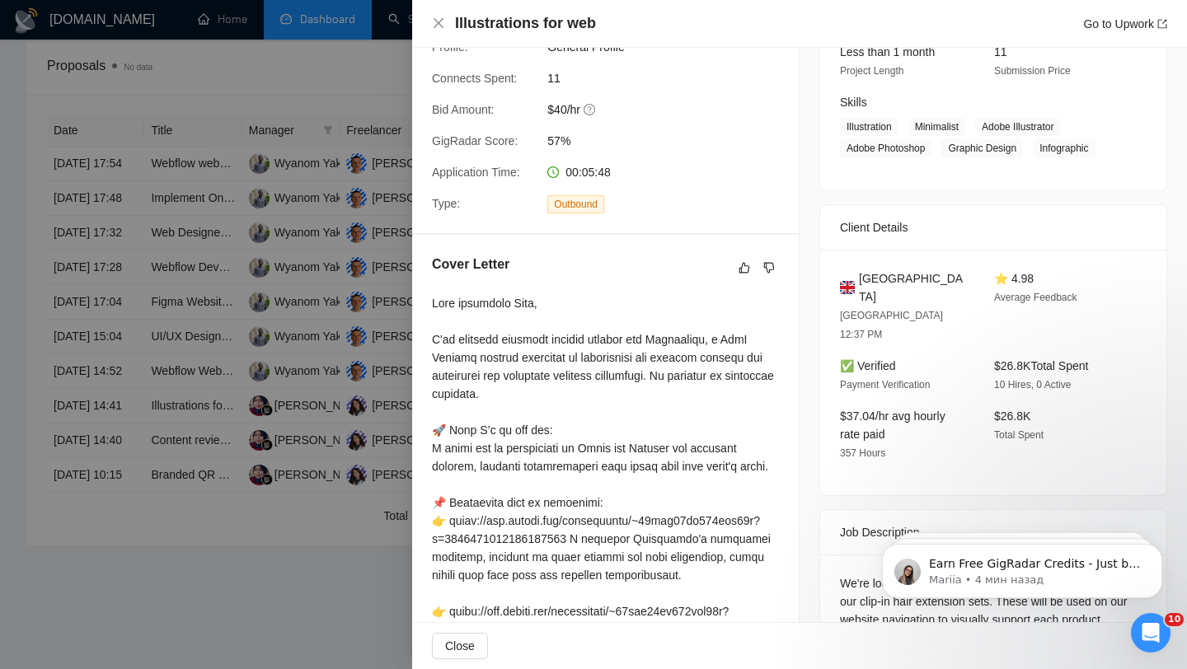
scroll to position [0, 0]
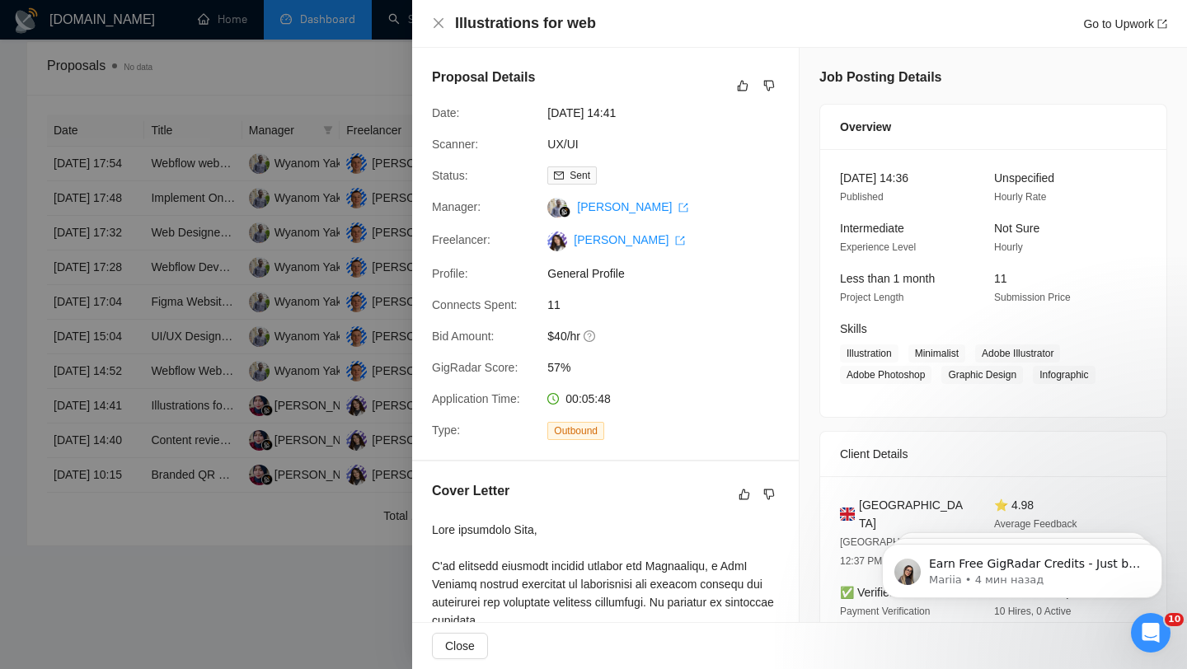
click at [379, 485] on div at bounding box center [593, 334] width 1187 height 669
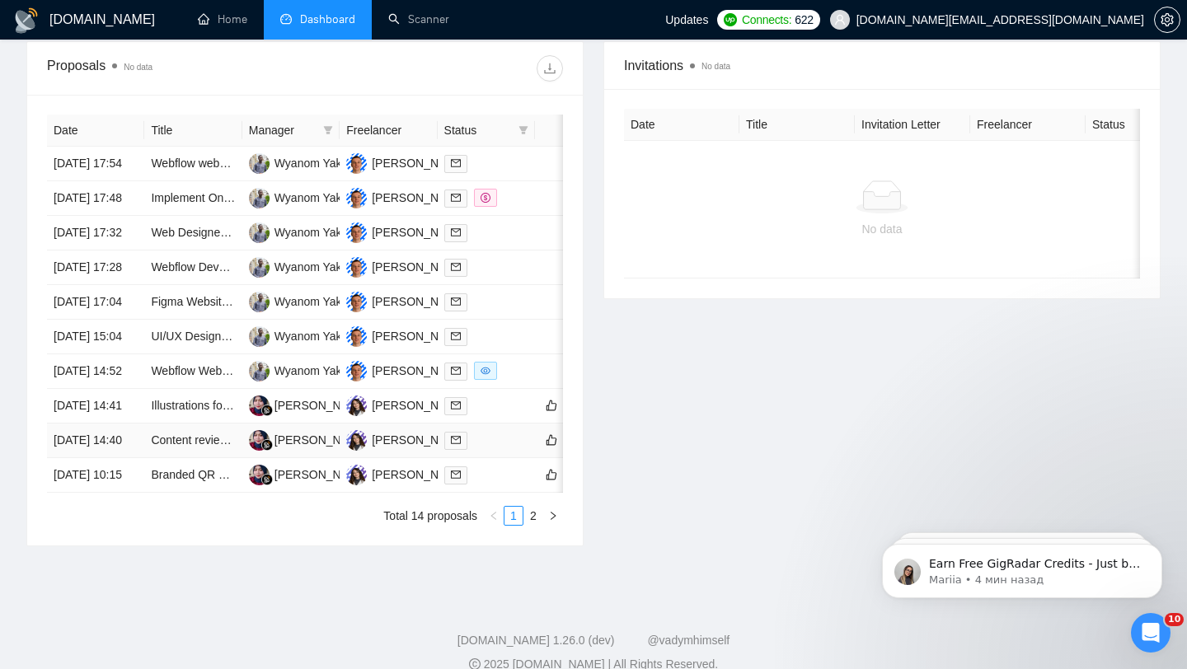
click at [512, 450] on div at bounding box center [486, 440] width 84 height 19
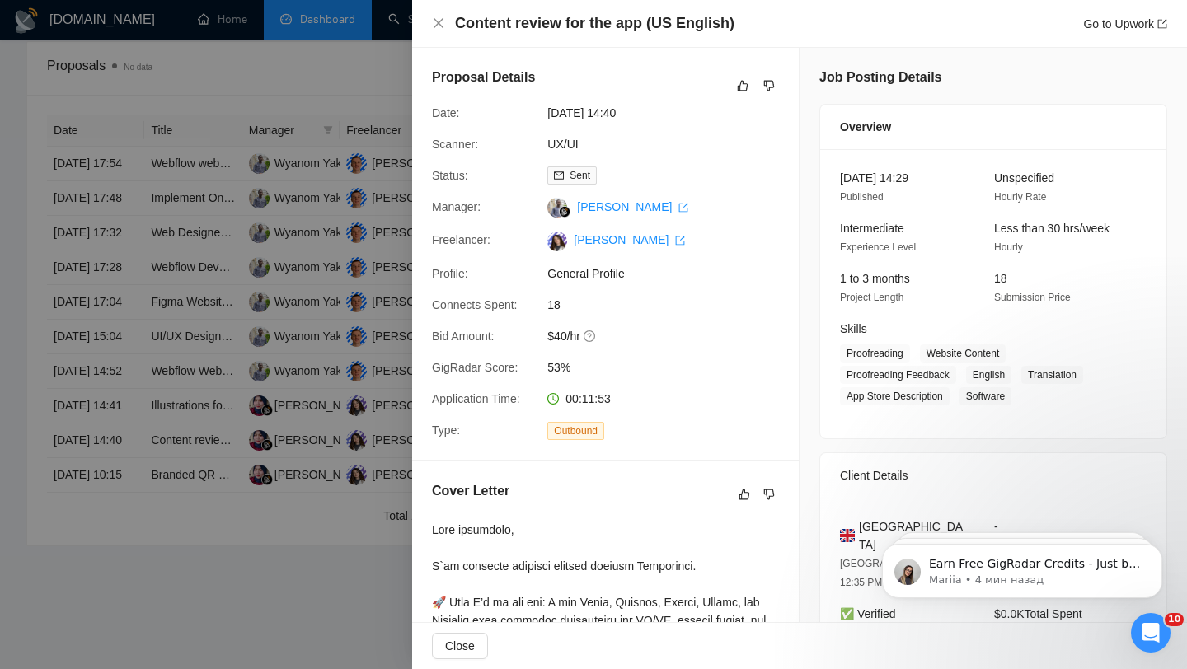
click at [319, 439] on div at bounding box center [593, 334] width 1187 height 669
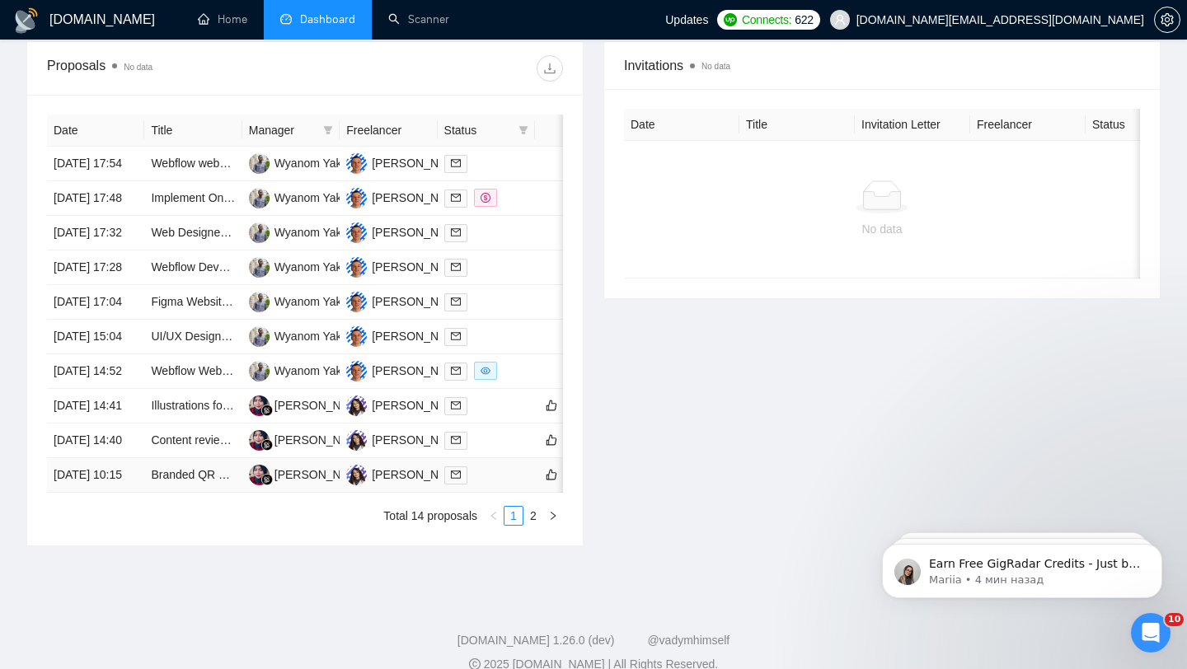
click at [499, 485] on div at bounding box center [486, 475] width 84 height 19
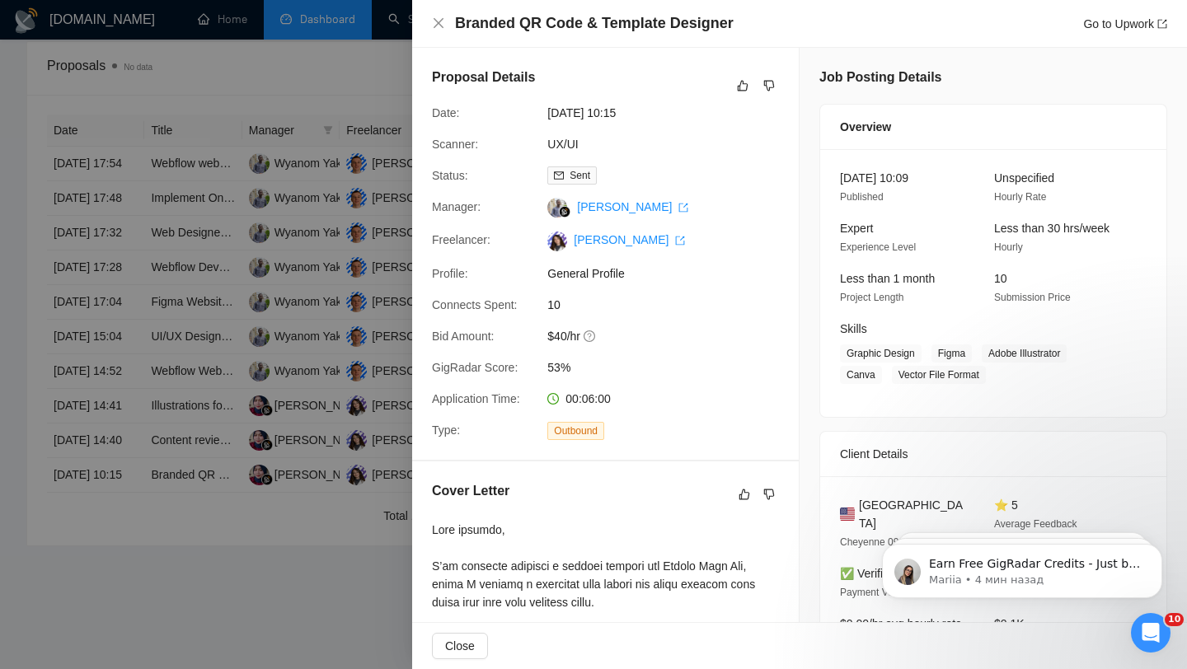
click at [336, 296] on div at bounding box center [593, 334] width 1187 height 669
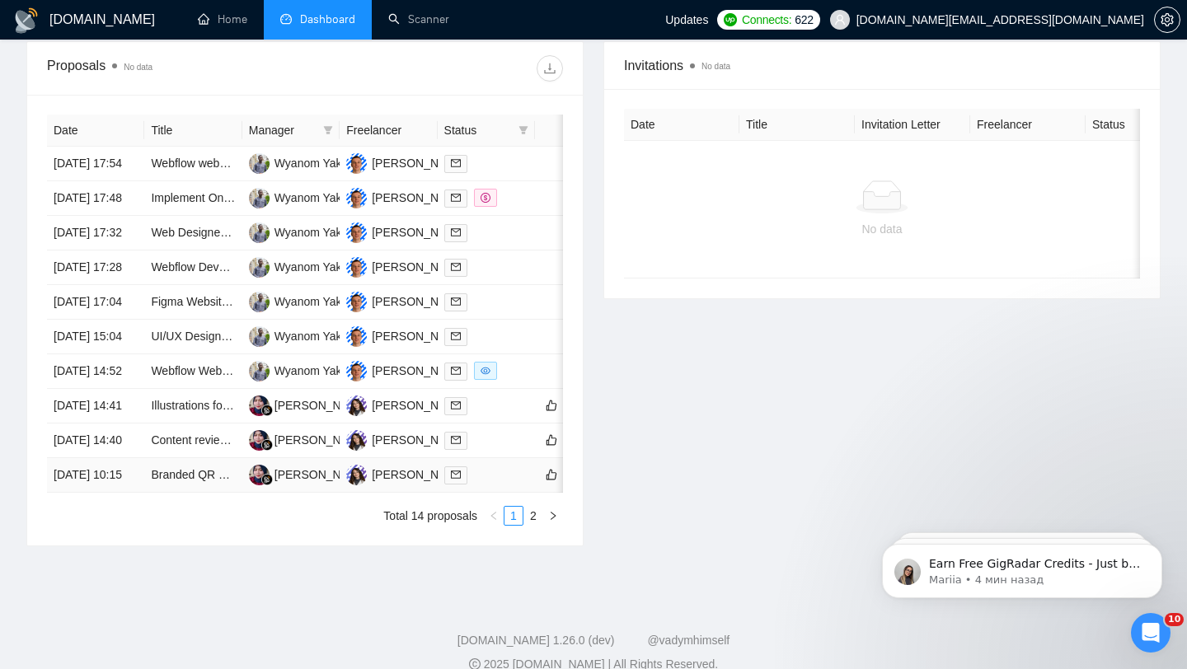
scroll to position [748, 0]
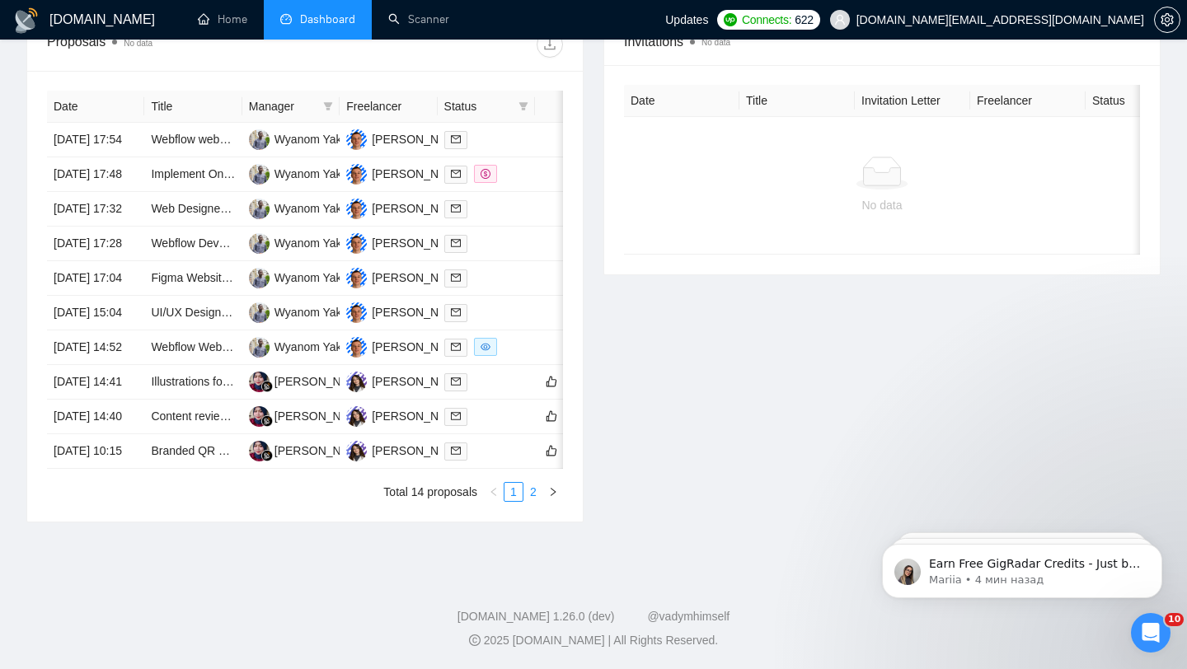
click at [540, 491] on link "2" at bounding box center [533, 492] width 18 height 18
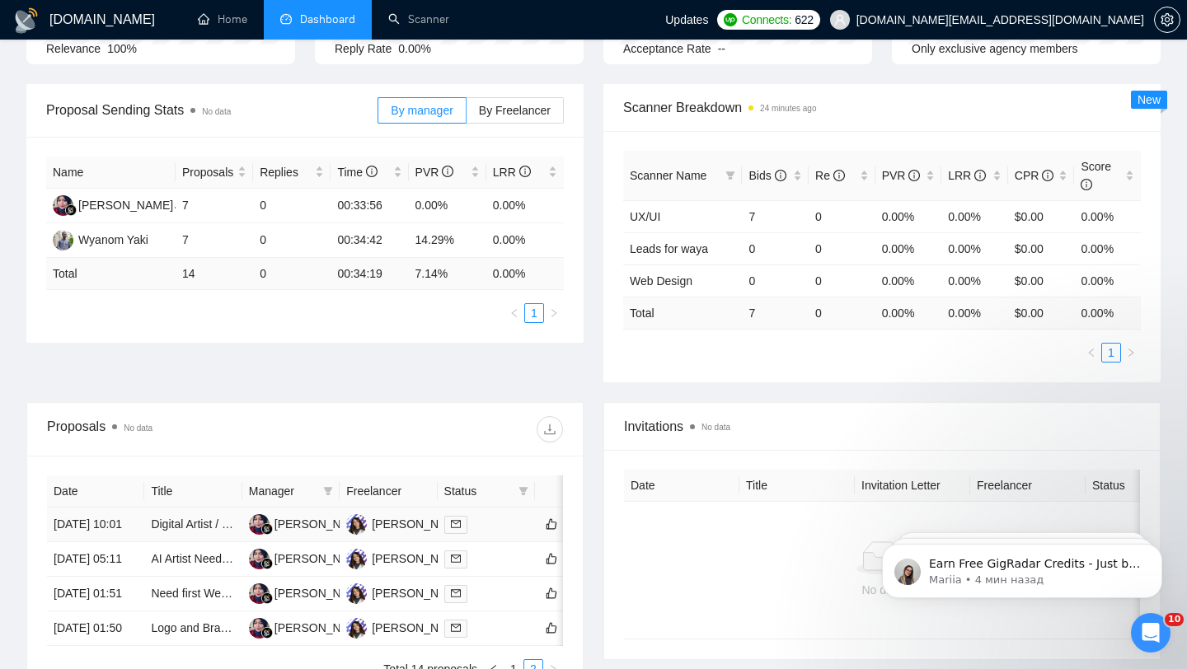
scroll to position [0, 0]
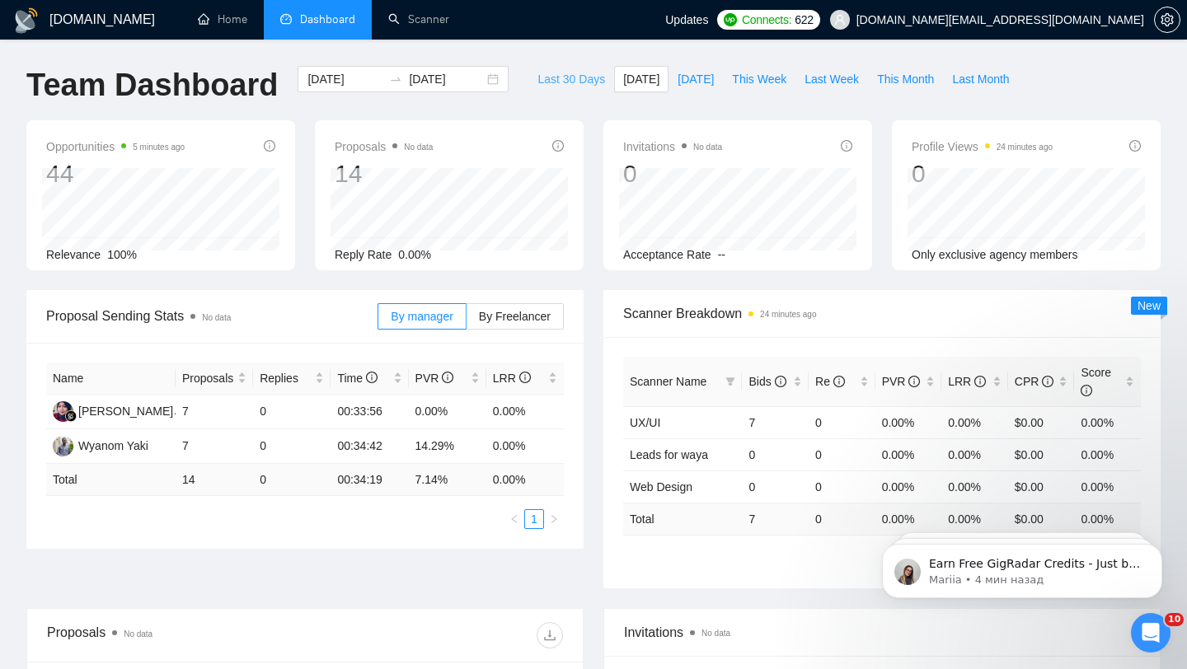
click at [587, 87] on span "Last 30 Days" at bounding box center [572, 79] width 68 height 18
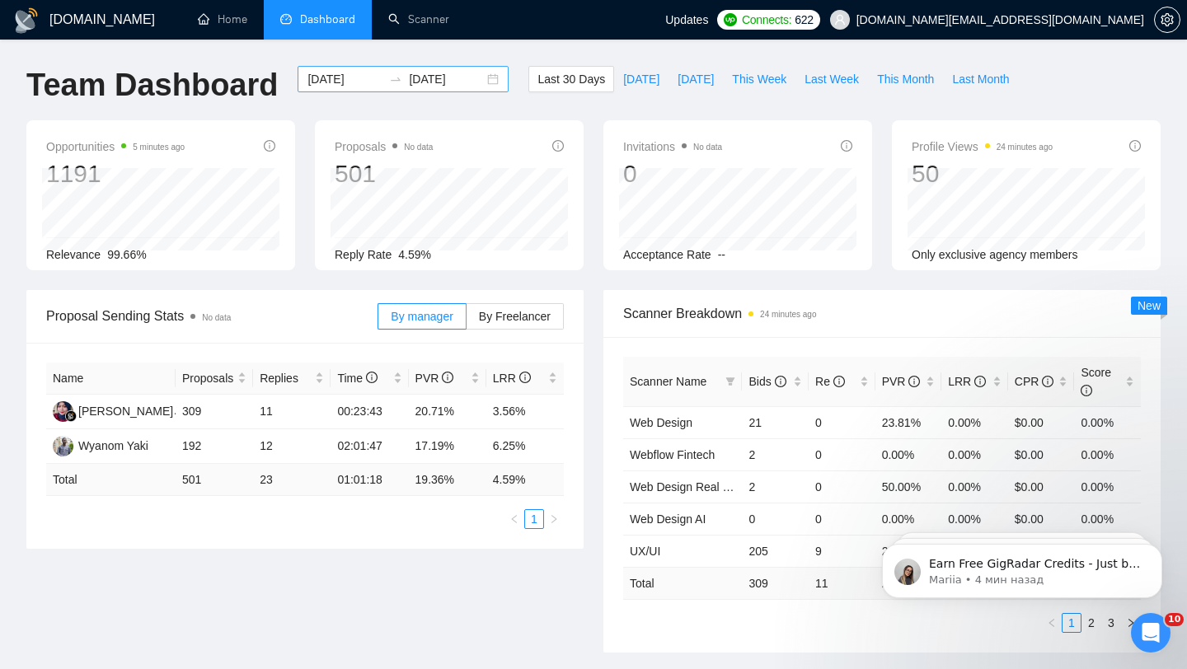
click at [474, 87] on div "2025-07-12 2025-08-11" at bounding box center [403, 79] width 211 height 26
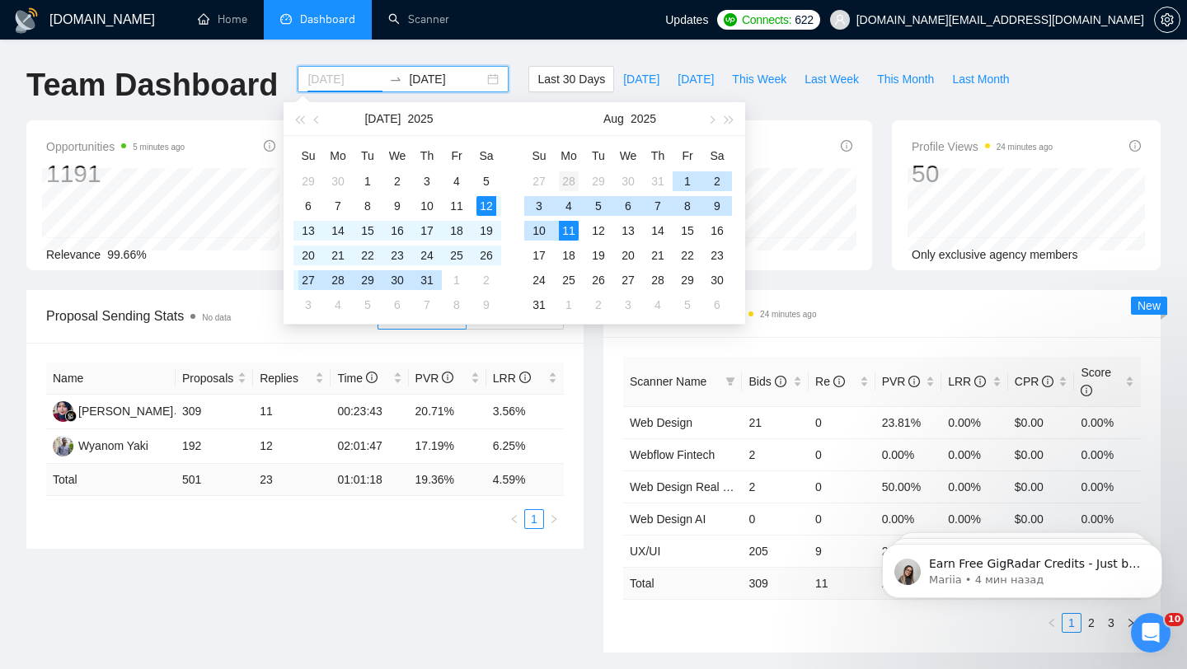
type input "2025-07-28"
click at [566, 179] on div "28" at bounding box center [569, 181] width 20 height 20
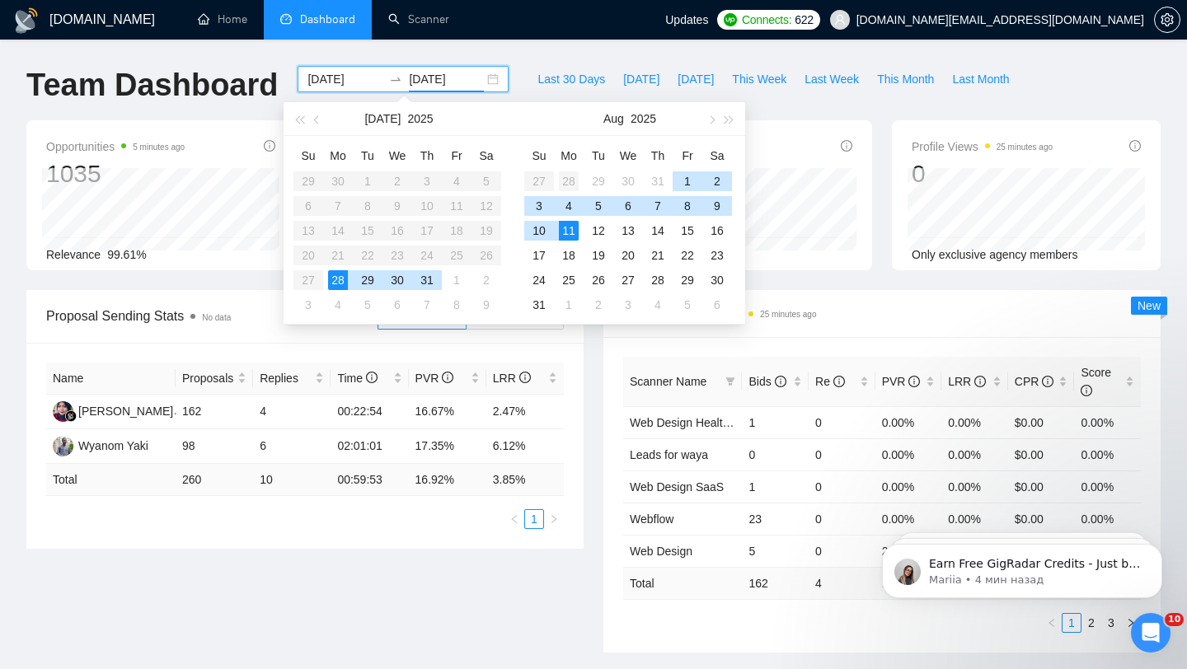
click at [571, 181] on div "28" at bounding box center [569, 181] width 20 height 20
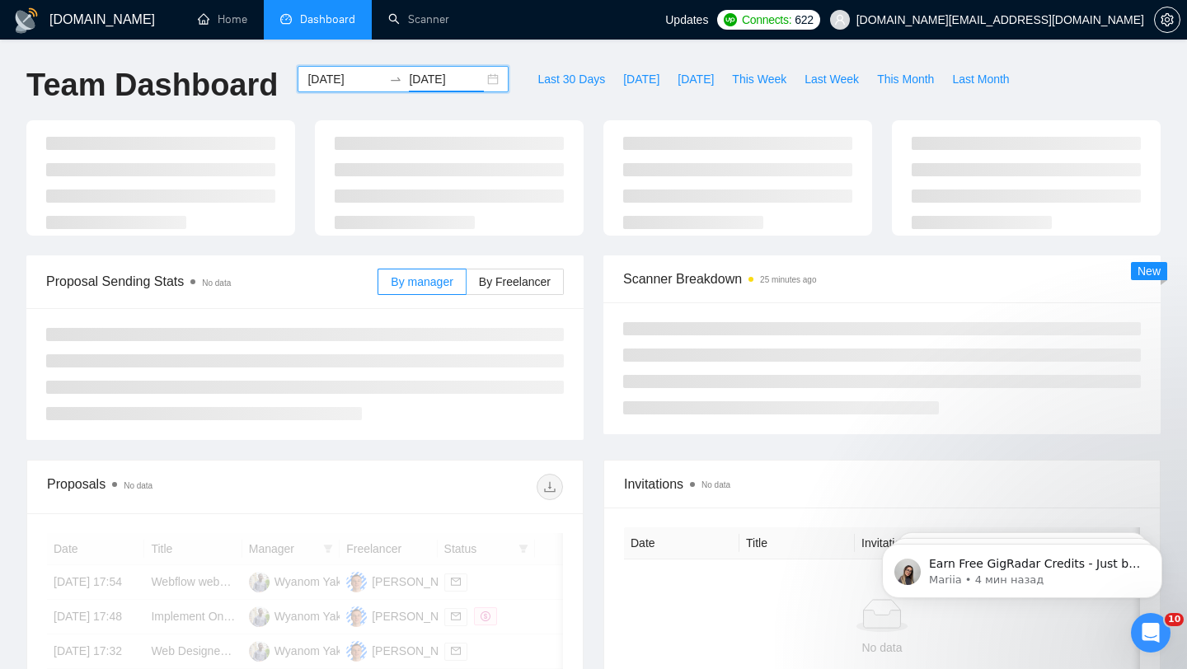
click at [456, 82] on input "2025-07-28" at bounding box center [446, 79] width 75 height 18
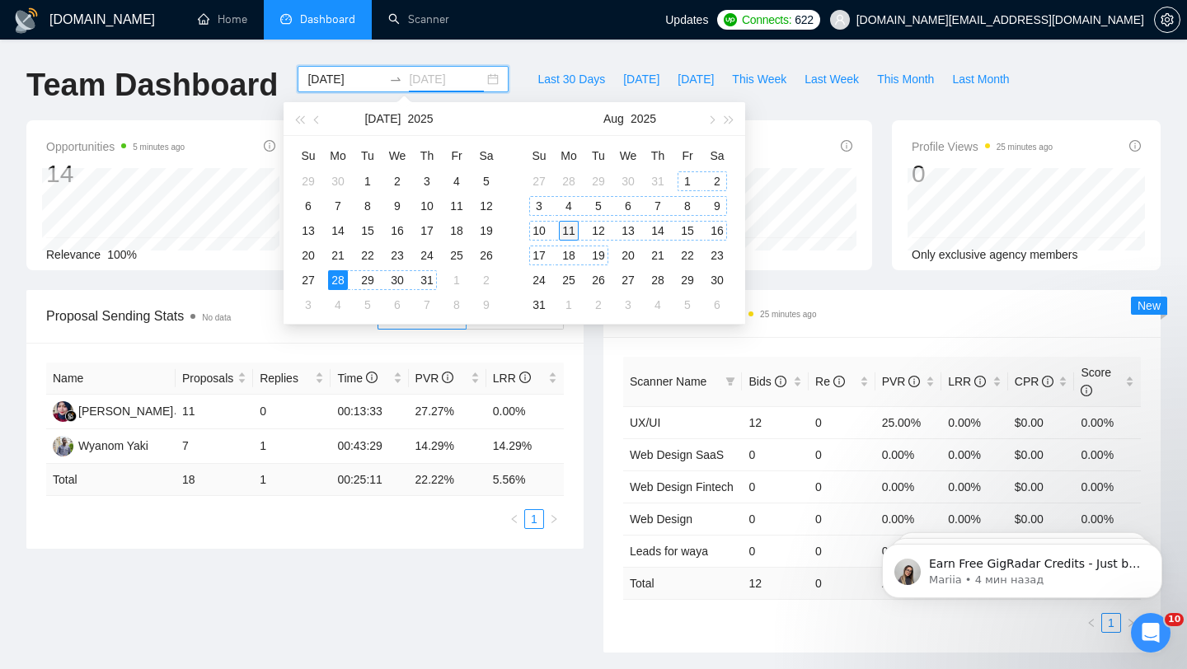
type input "[DATE]"
click at [576, 233] on div "11" at bounding box center [569, 231] width 20 height 20
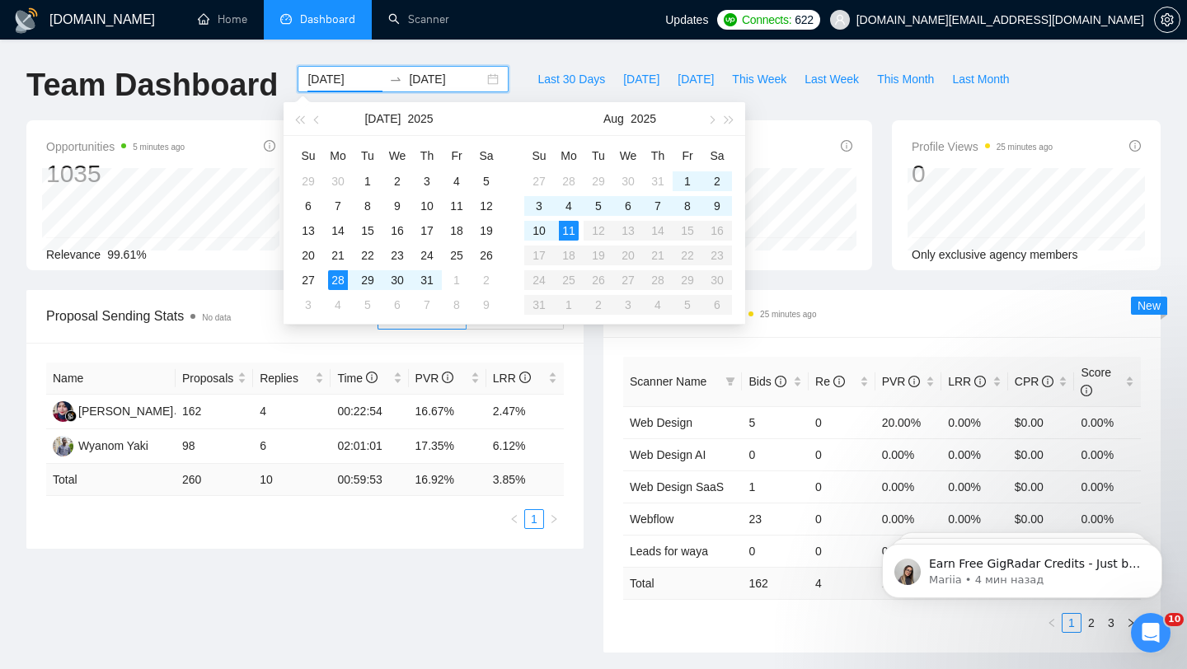
click at [572, 555] on div "Proposal Sending Stats No data By manager By Freelancer Name Proposals Replies …" at bounding box center [593, 481] width 1154 height 383
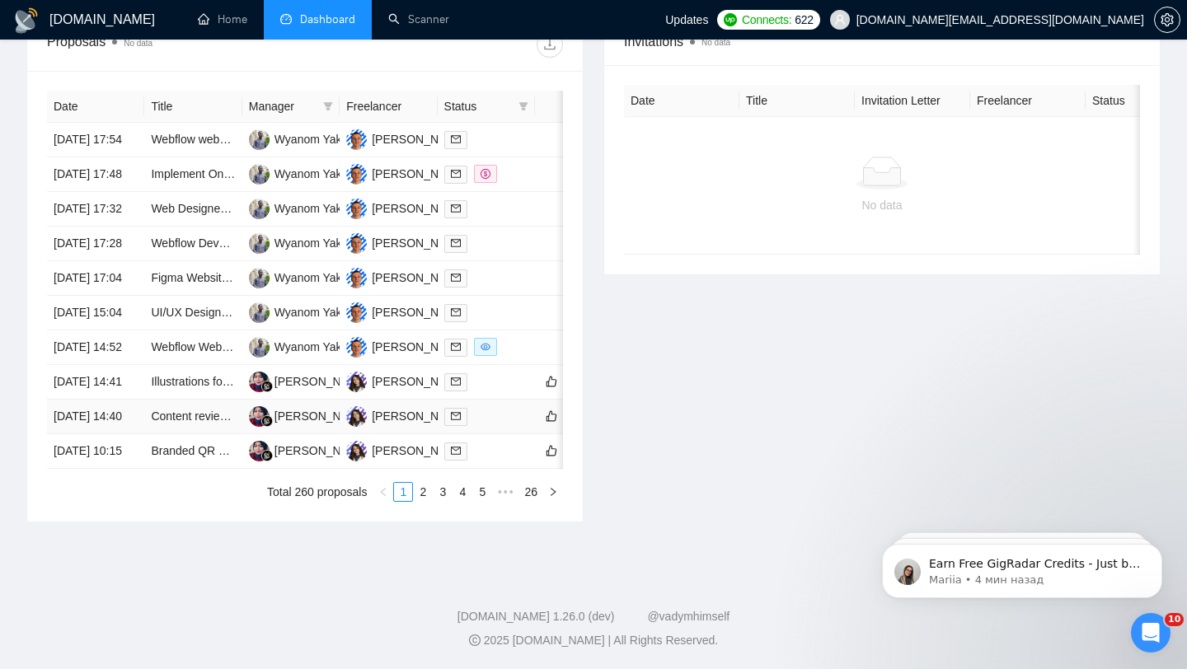
scroll to position [812, 0]
click at [416, 492] on link "2" at bounding box center [423, 492] width 18 height 18
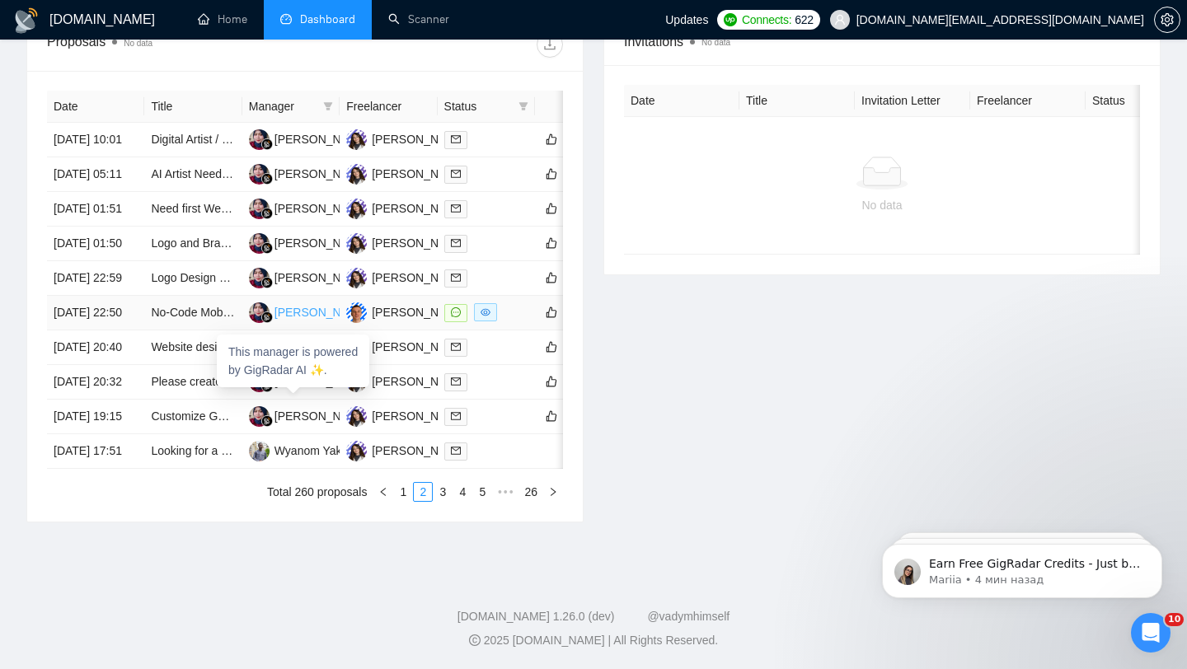
scroll to position [662, 0]
click at [137, 261] on td "[DATE] 01:50" at bounding box center [95, 244] width 97 height 35
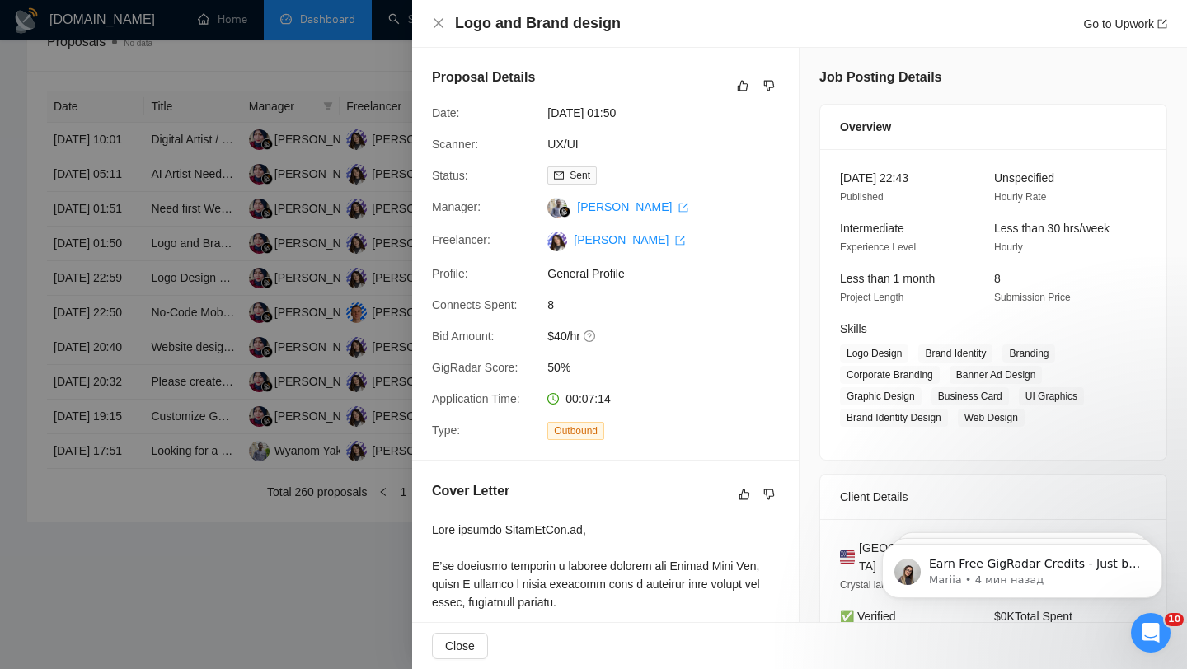
click at [140, 324] on div at bounding box center [593, 334] width 1187 height 669
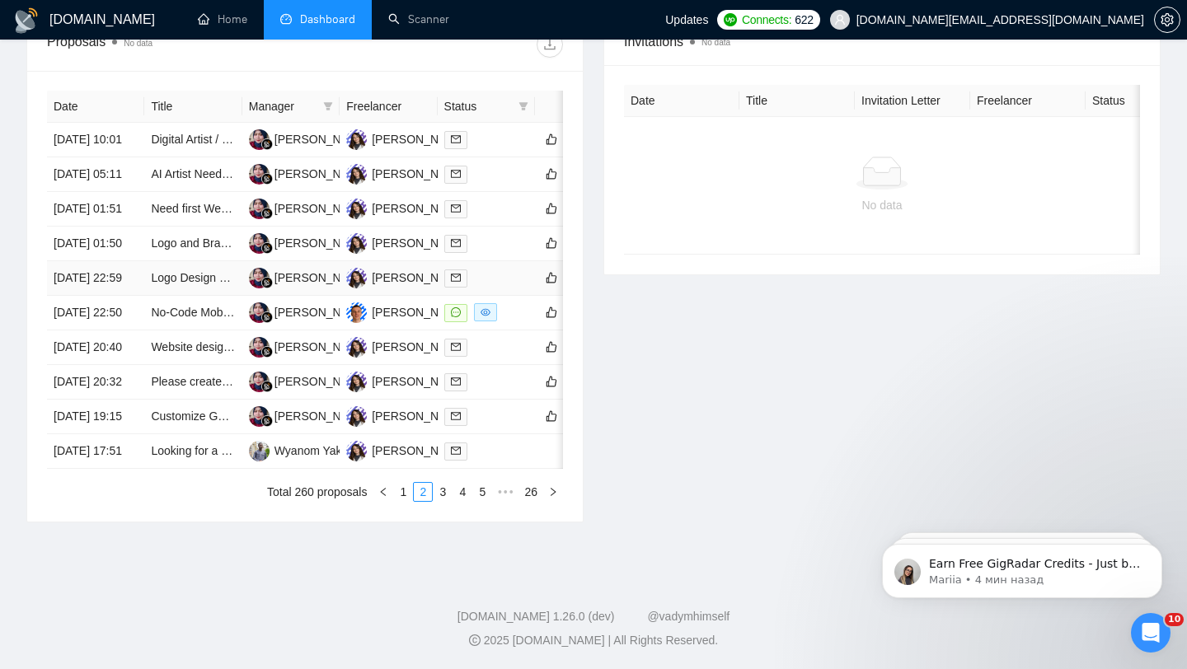
click at [139, 296] on td "[DATE] 22:59" at bounding box center [95, 278] width 97 height 35
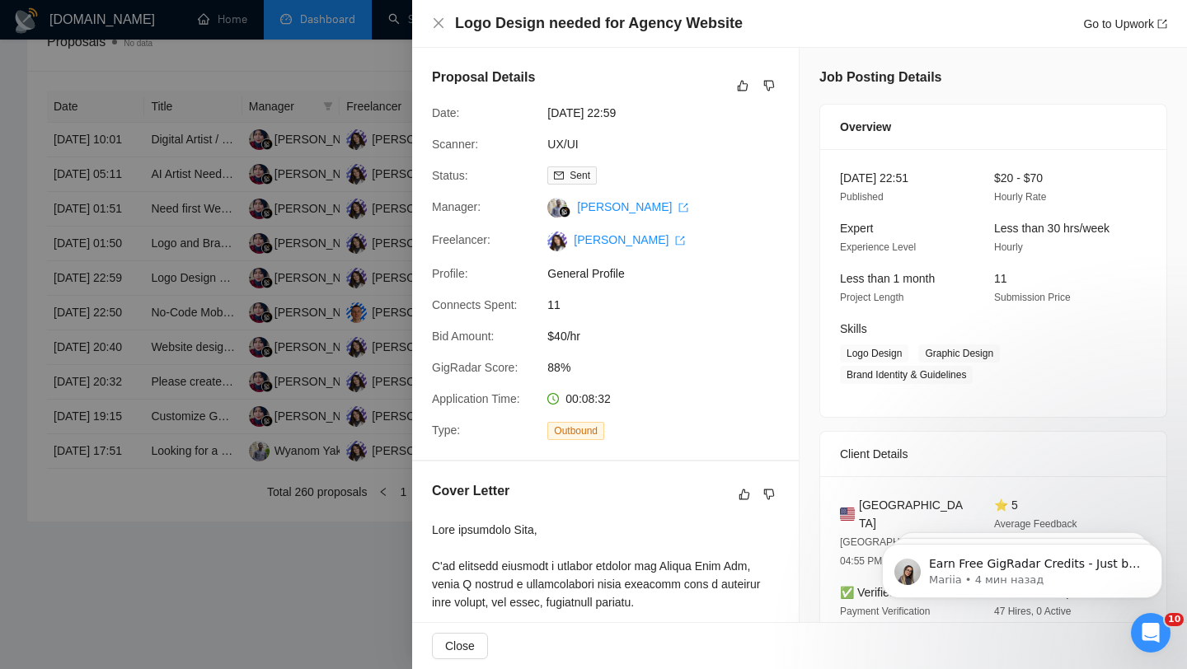
click at [177, 372] on div at bounding box center [593, 334] width 1187 height 669
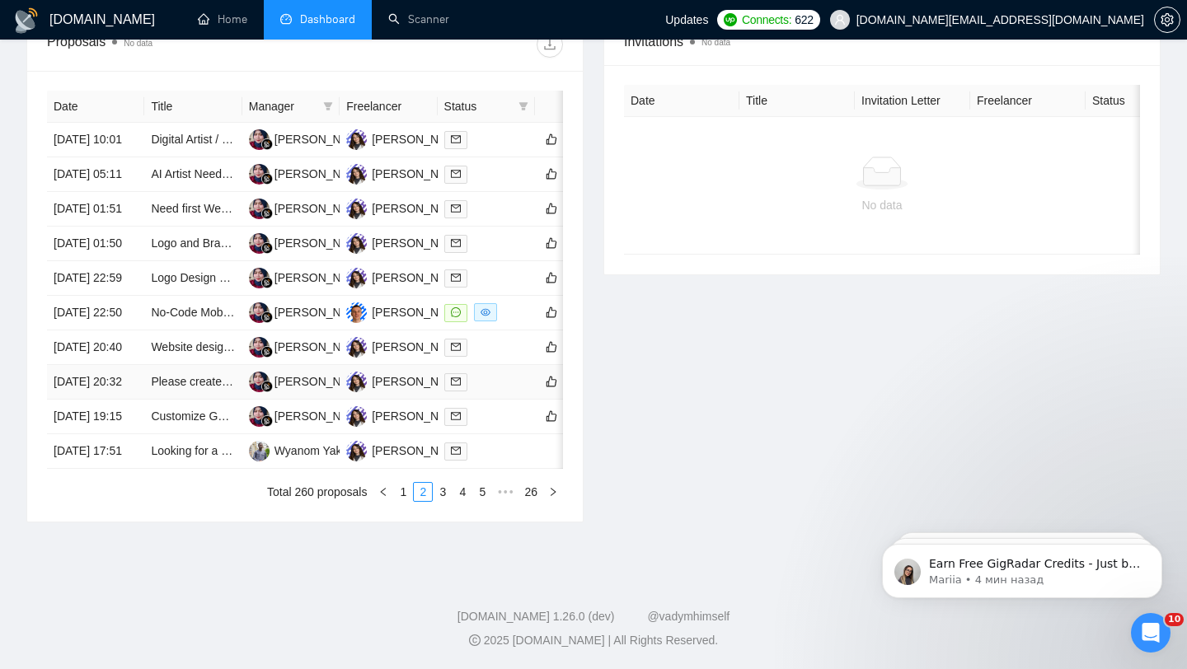
scroll to position [734, 0]
click at [126, 365] on td "[DATE] 20:40" at bounding box center [95, 348] width 97 height 35
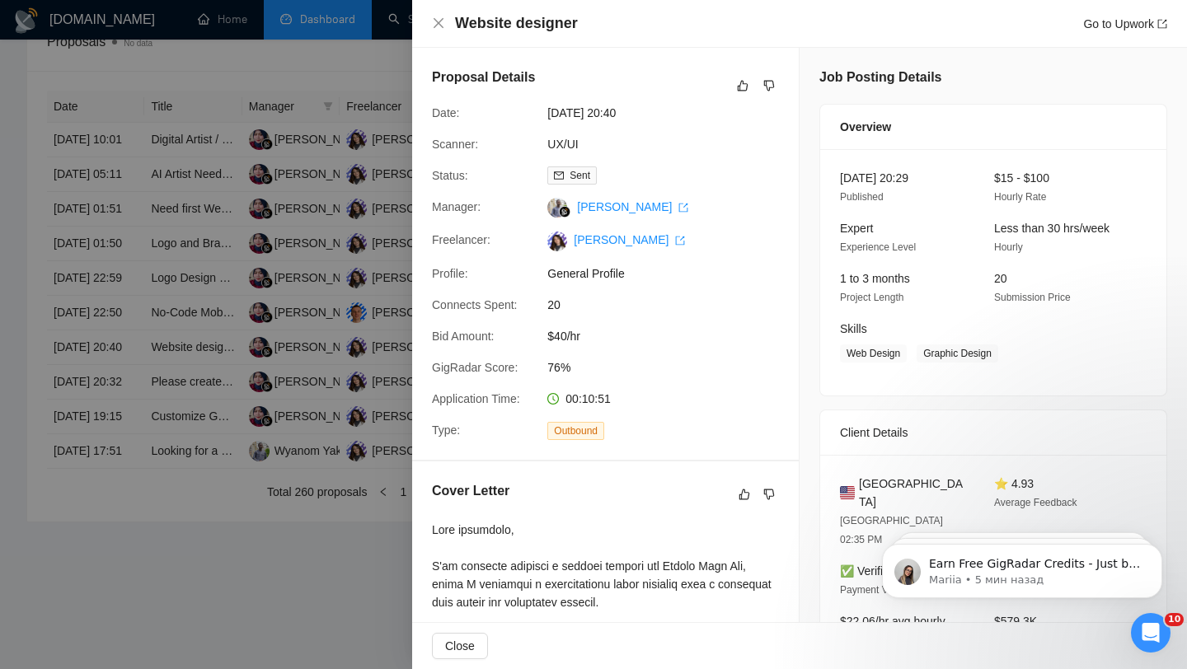
click at [129, 378] on div at bounding box center [593, 334] width 1187 height 669
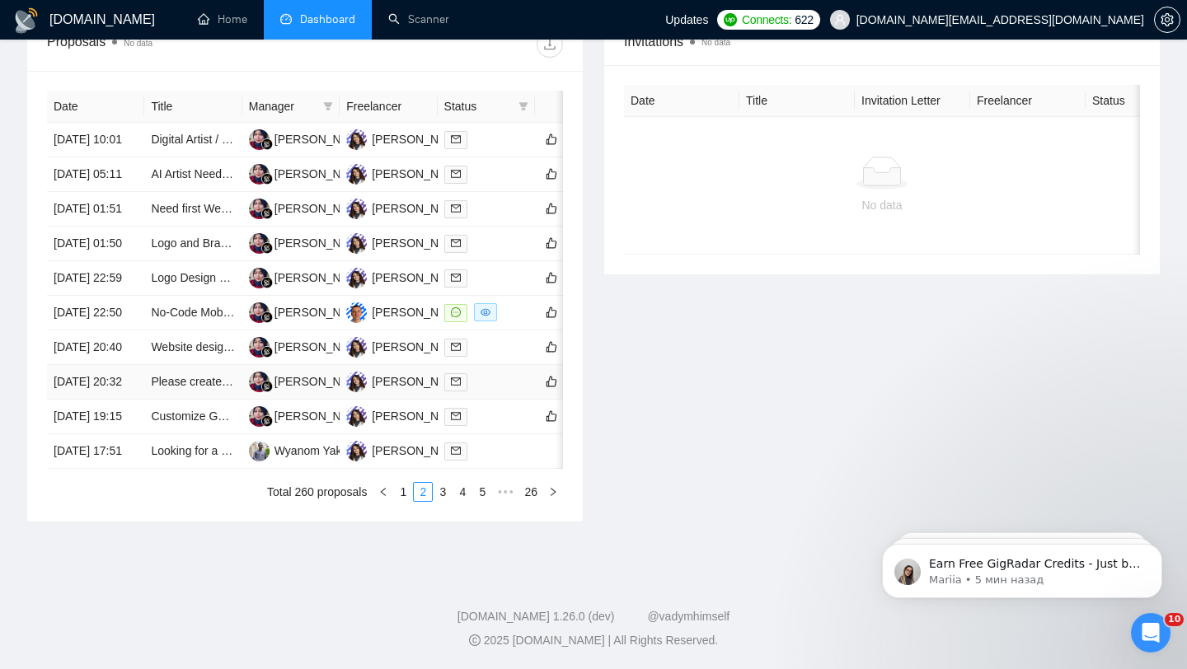
click at [141, 400] on td "[DATE] 20:32" at bounding box center [95, 382] width 97 height 35
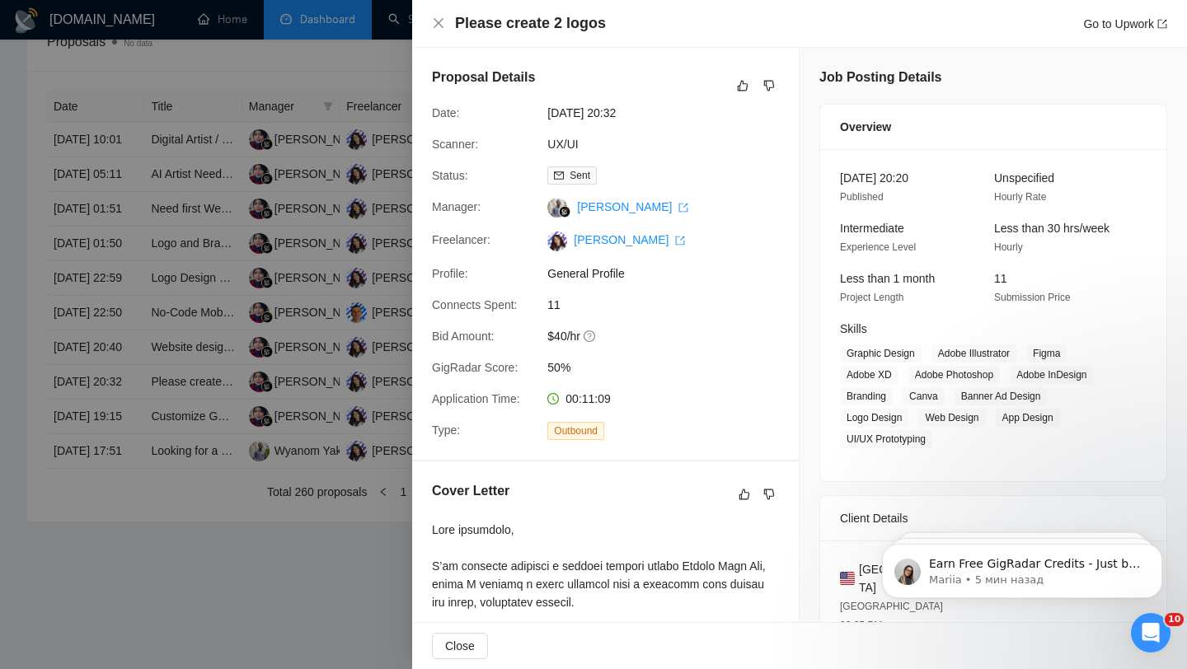
click at [179, 391] on div at bounding box center [593, 334] width 1187 height 669
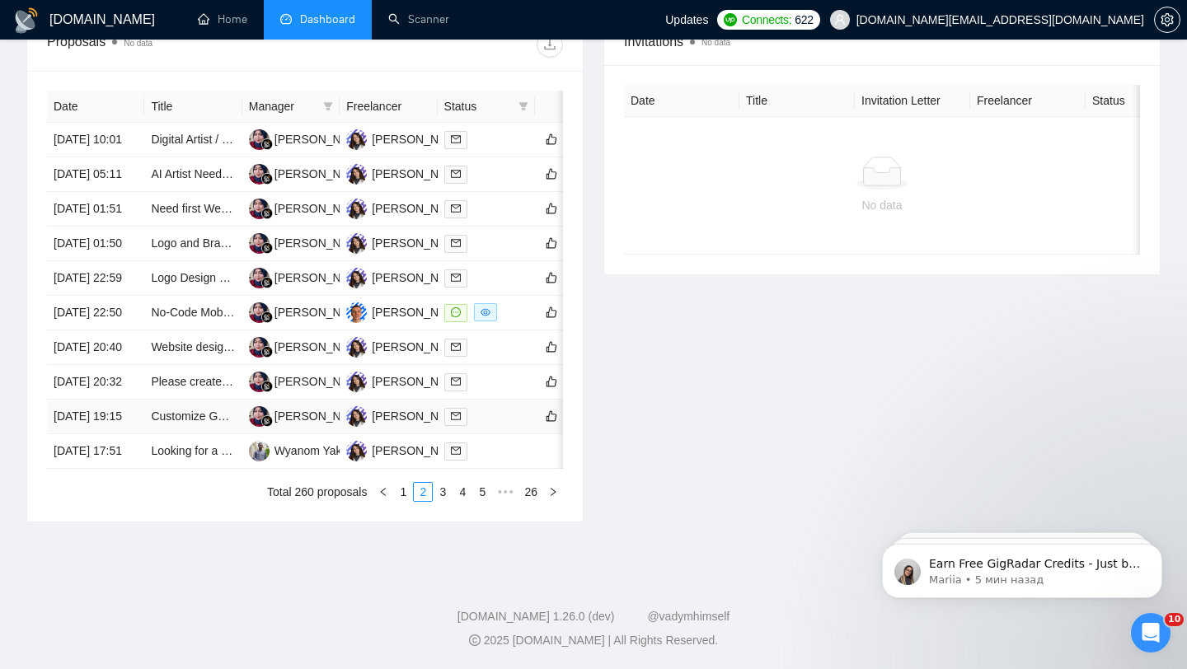
click at [183, 434] on td "Customize GoHighLevel Course Design" at bounding box center [192, 417] width 97 height 35
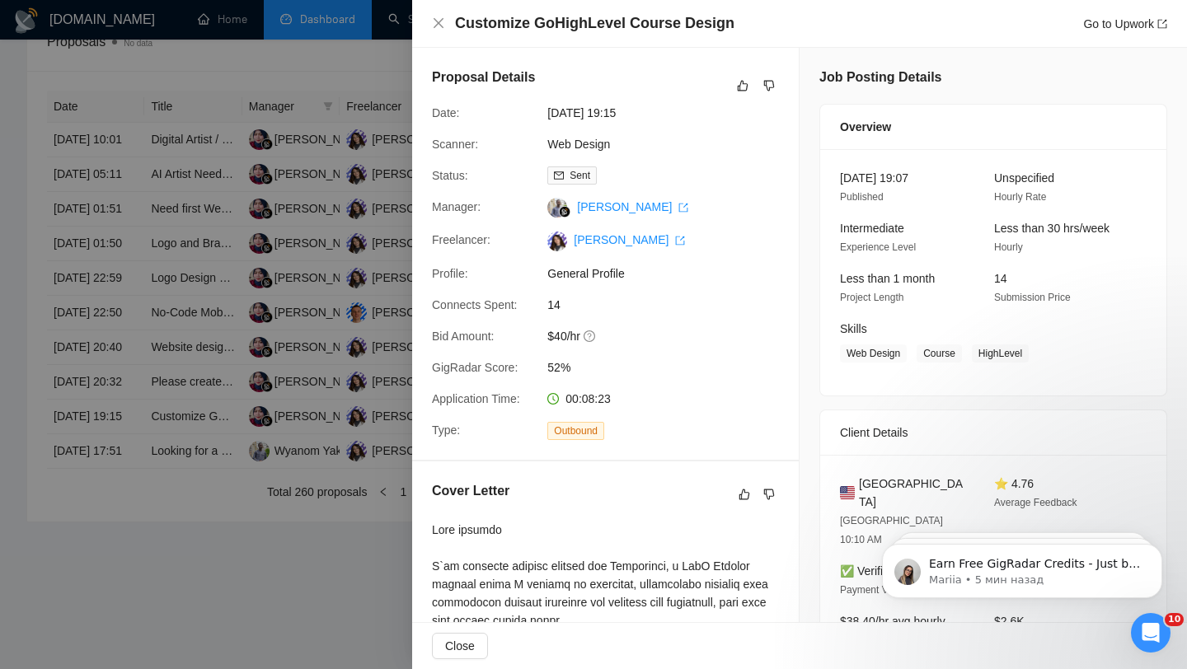
click at [177, 389] on div at bounding box center [593, 334] width 1187 height 669
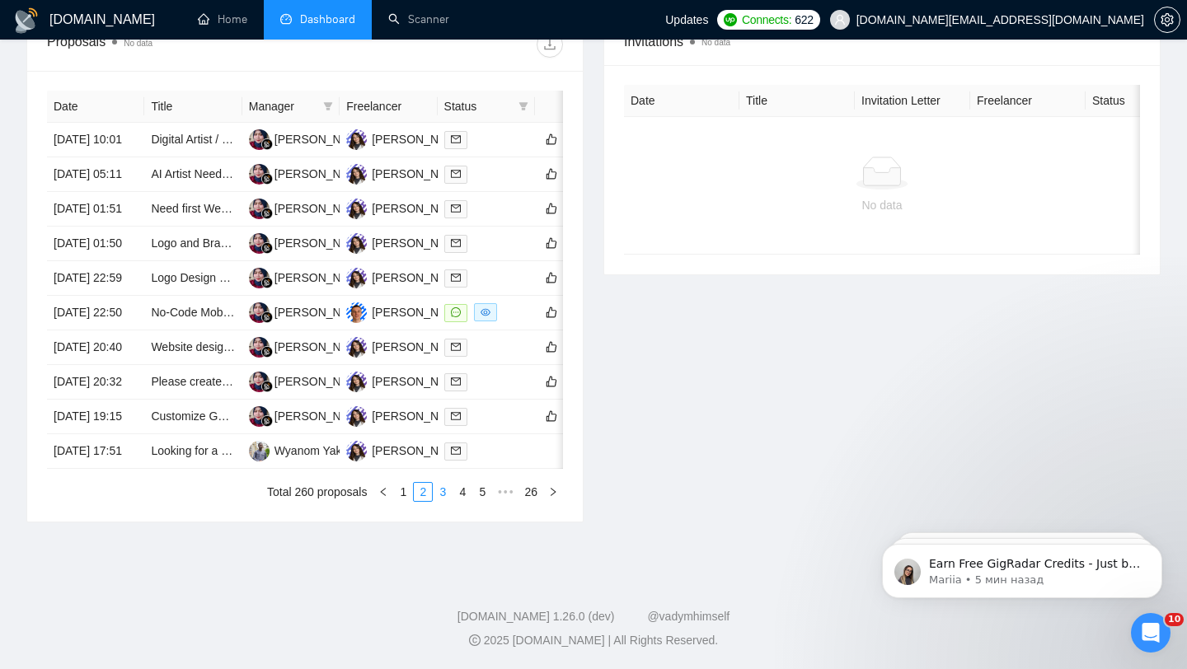
click at [440, 501] on link "3" at bounding box center [443, 492] width 18 height 18
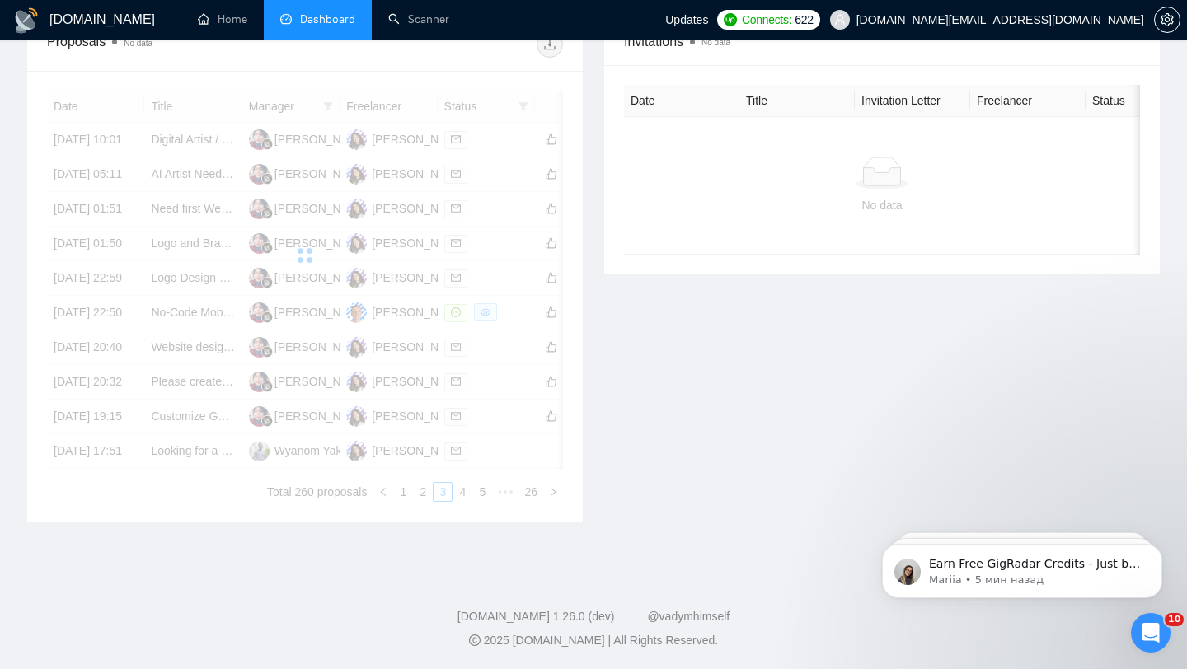
scroll to position [670, 0]
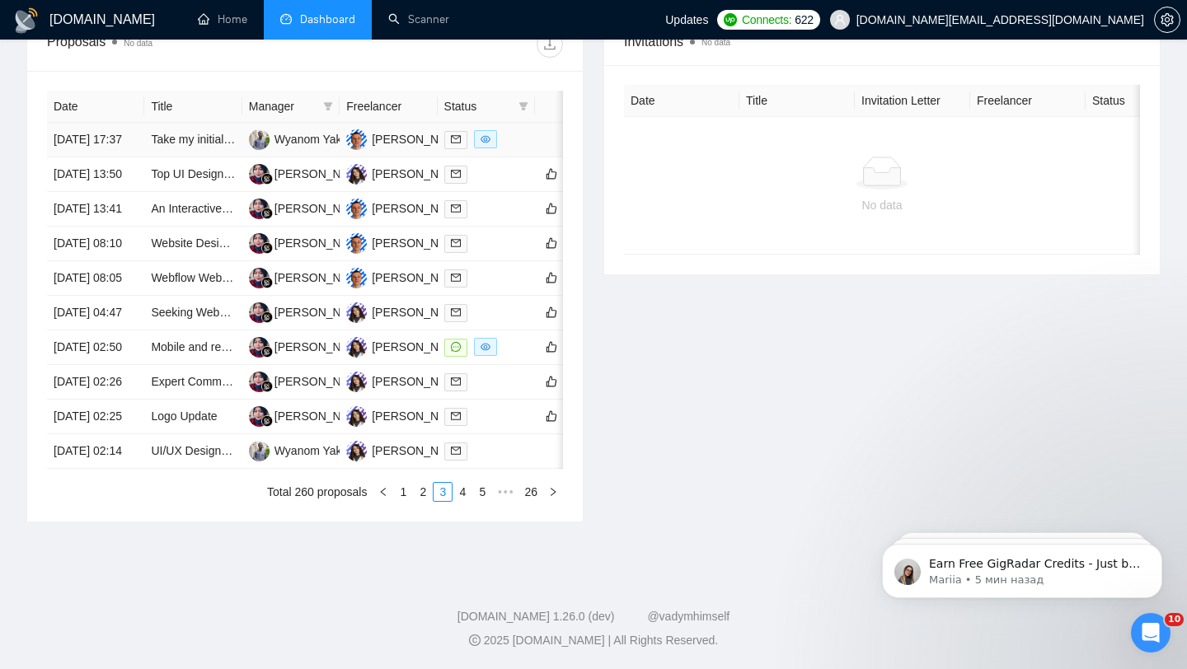
click at [214, 154] on td "Take my initial conference website design and improve on it" at bounding box center [192, 140] width 97 height 35
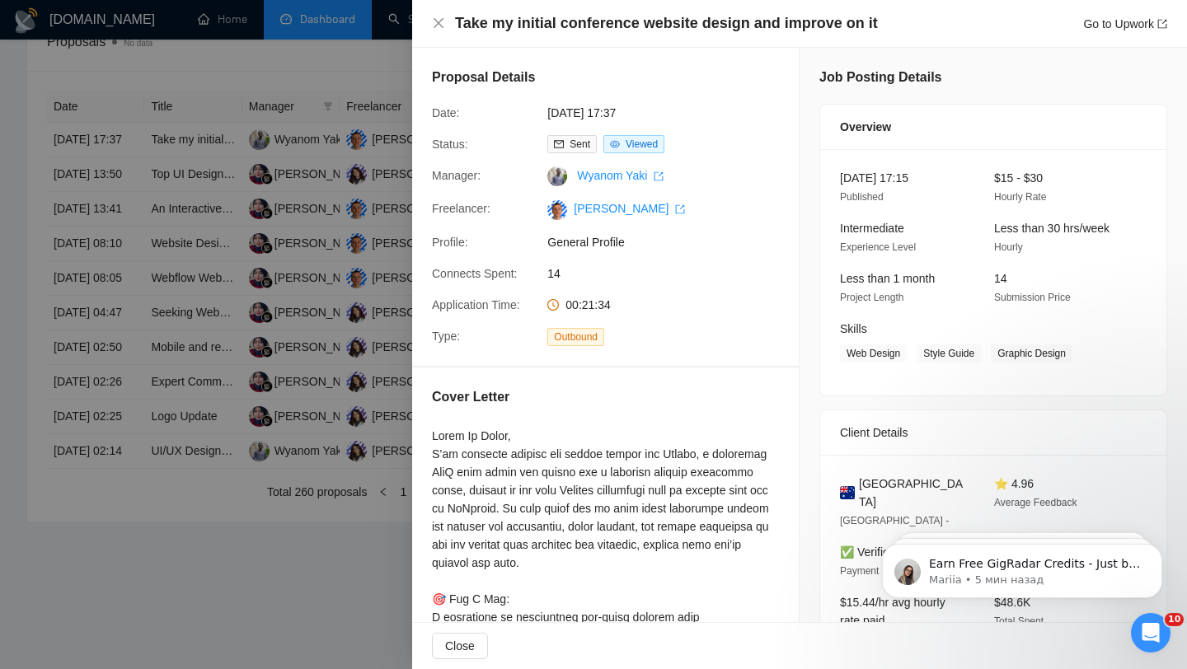
click at [104, 177] on div at bounding box center [593, 334] width 1187 height 669
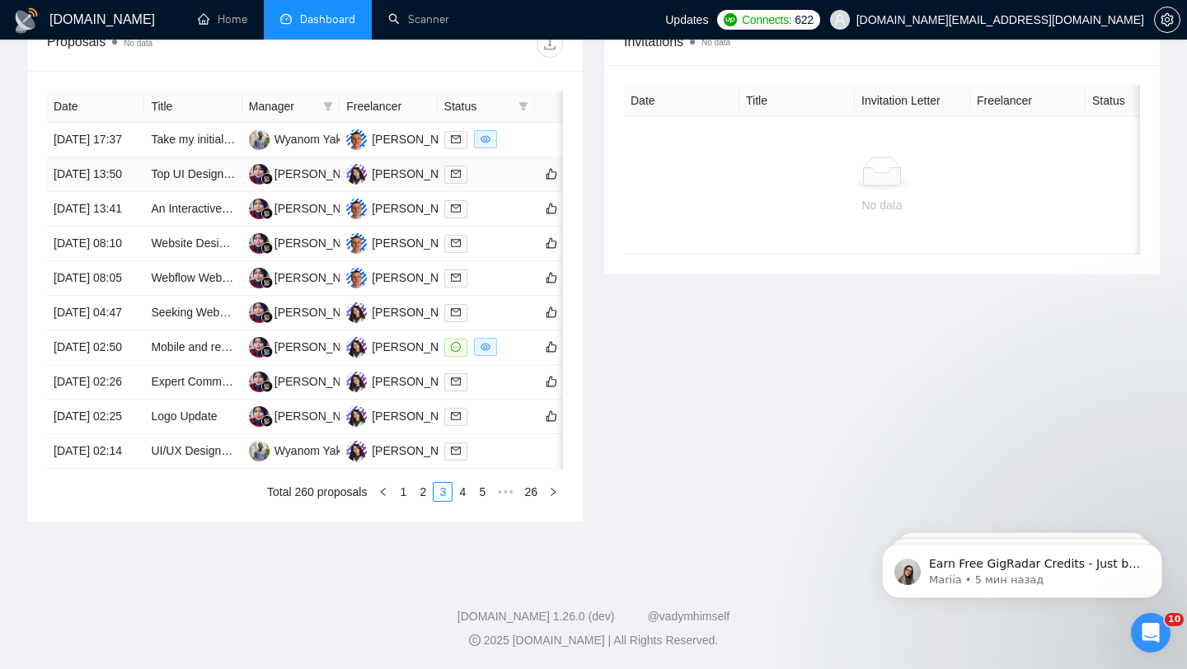
click at [142, 192] on td "[DATE] 13:50" at bounding box center [95, 174] width 97 height 35
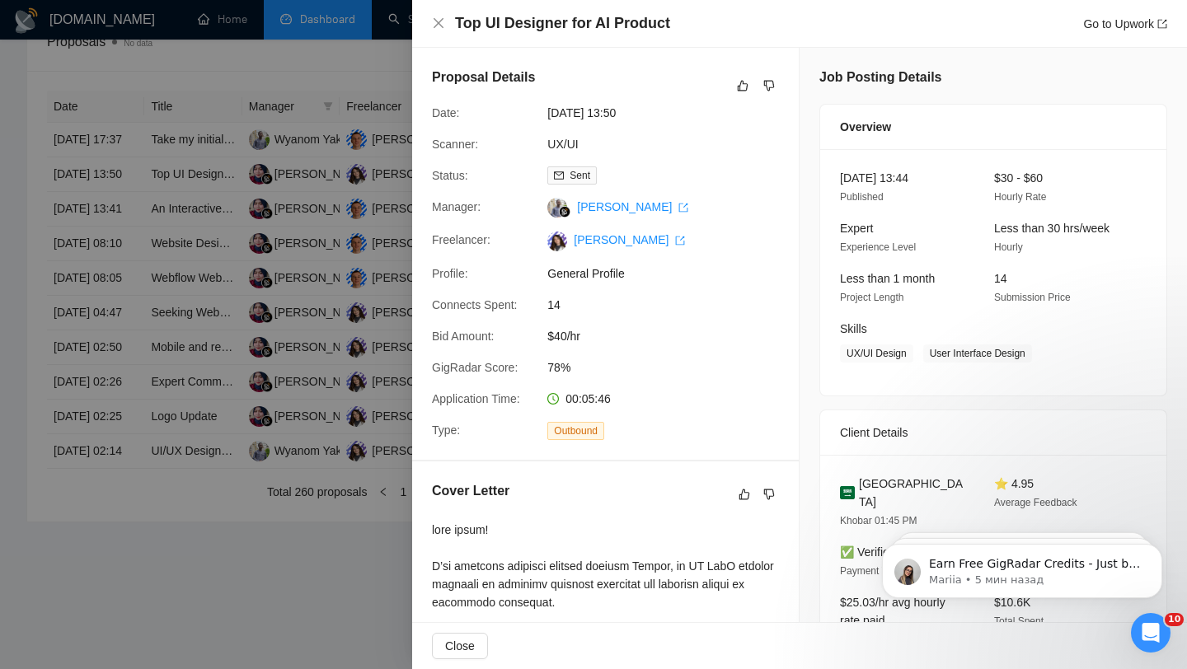
click at [133, 205] on div at bounding box center [593, 334] width 1187 height 669
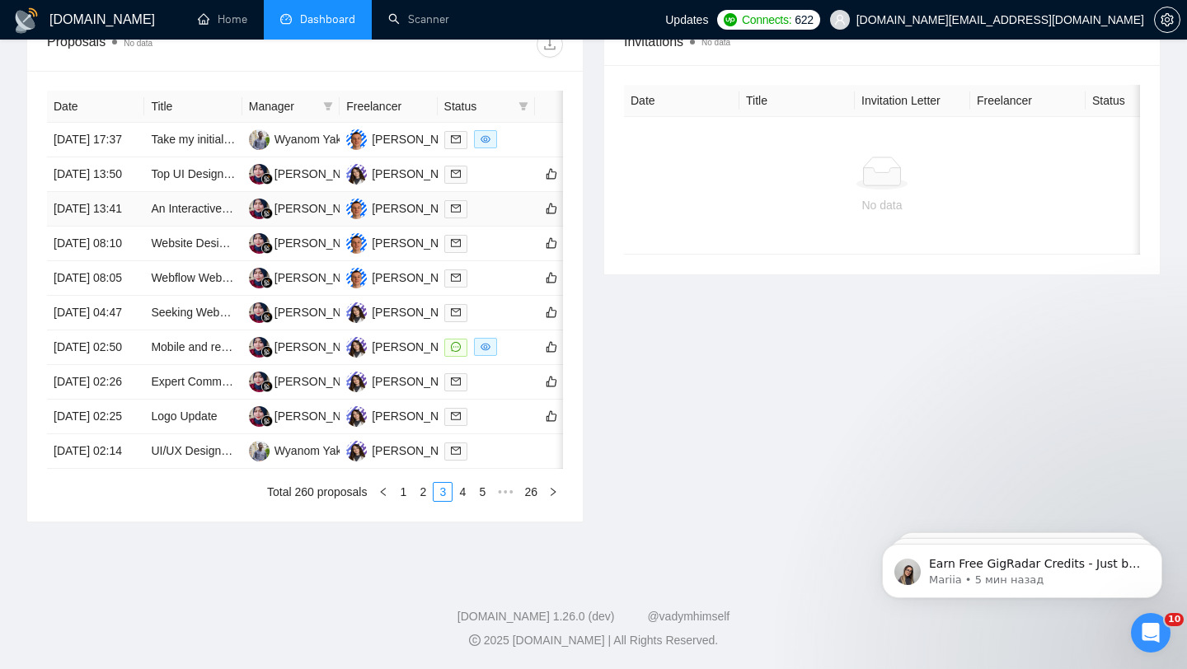
click at [137, 227] on td "[DATE] 13:41" at bounding box center [95, 209] width 97 height 35
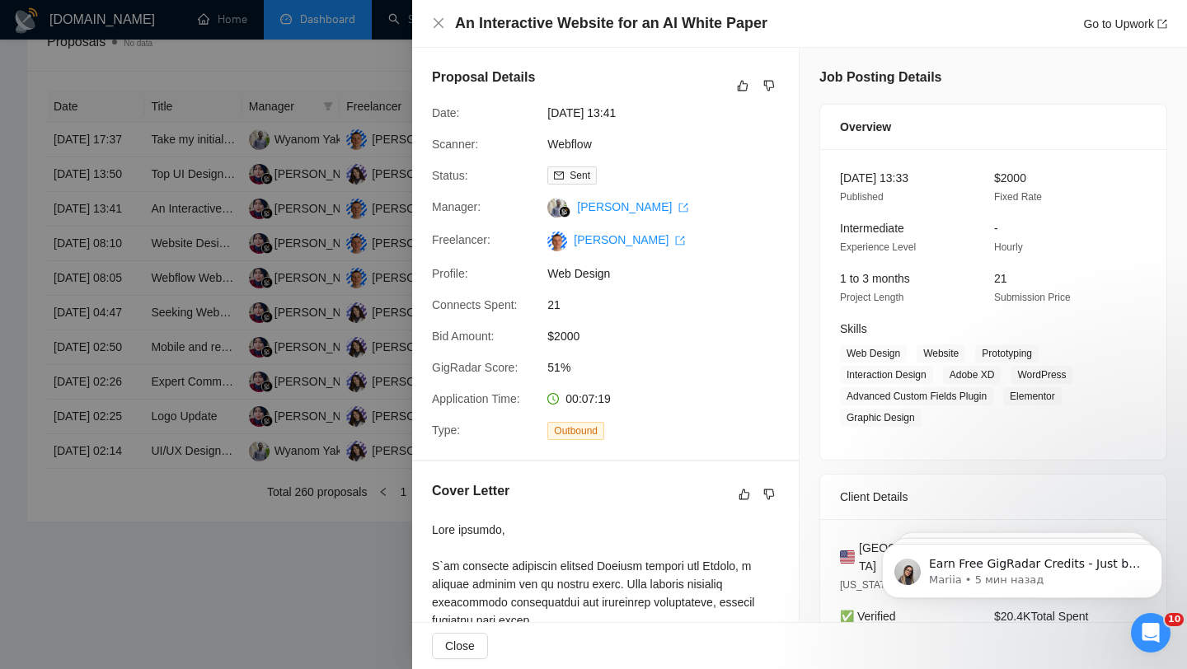
click at [147, 267] on div at bounding box center [593, 334] width 1187 height 669
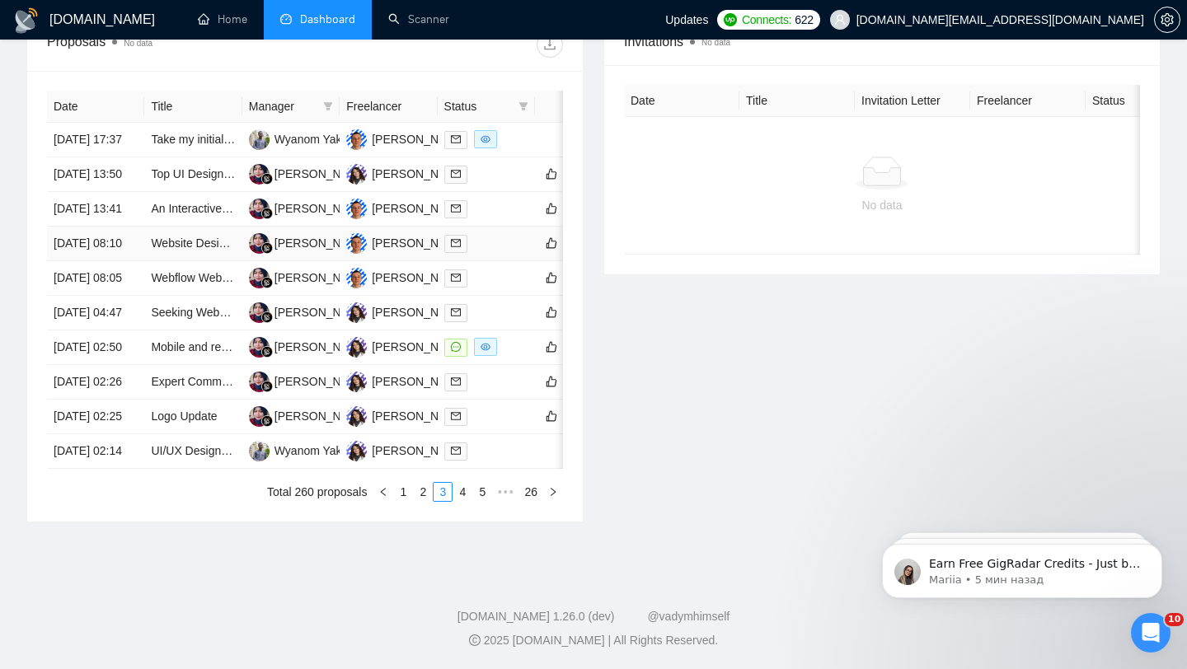
click at [141, 261] on td "[DATE] 08:10" at bounding box center [95, 244] width 97 height 35
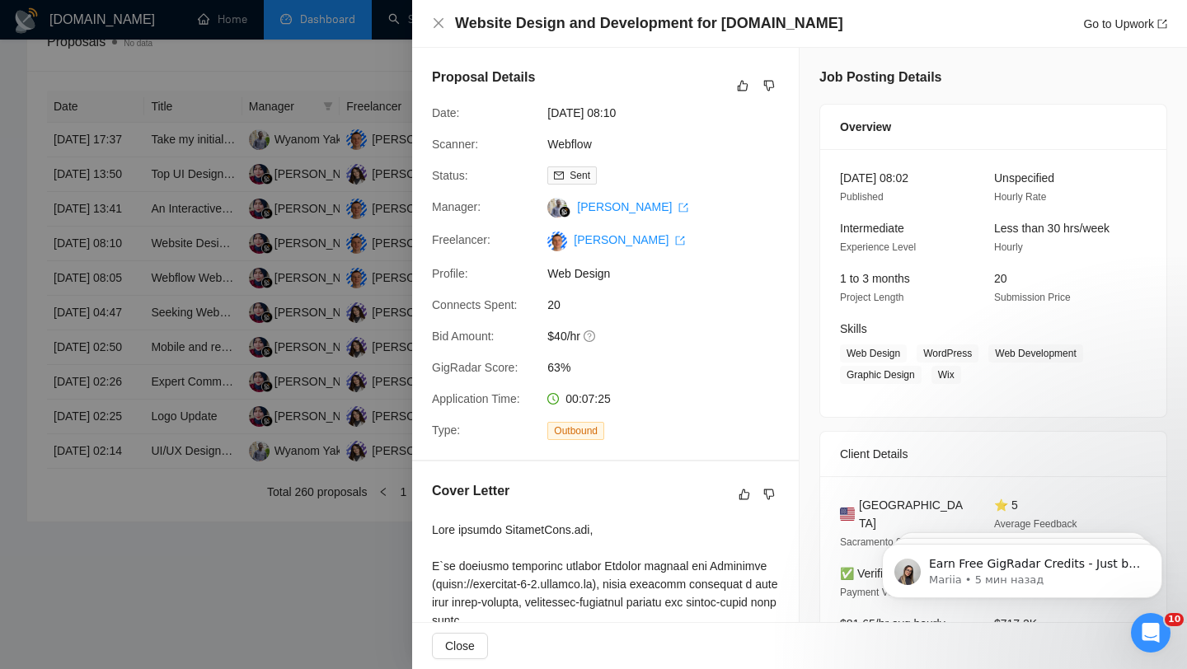
click at [146, 306] on div at bounding box center [593, 334] width 1187 height 669
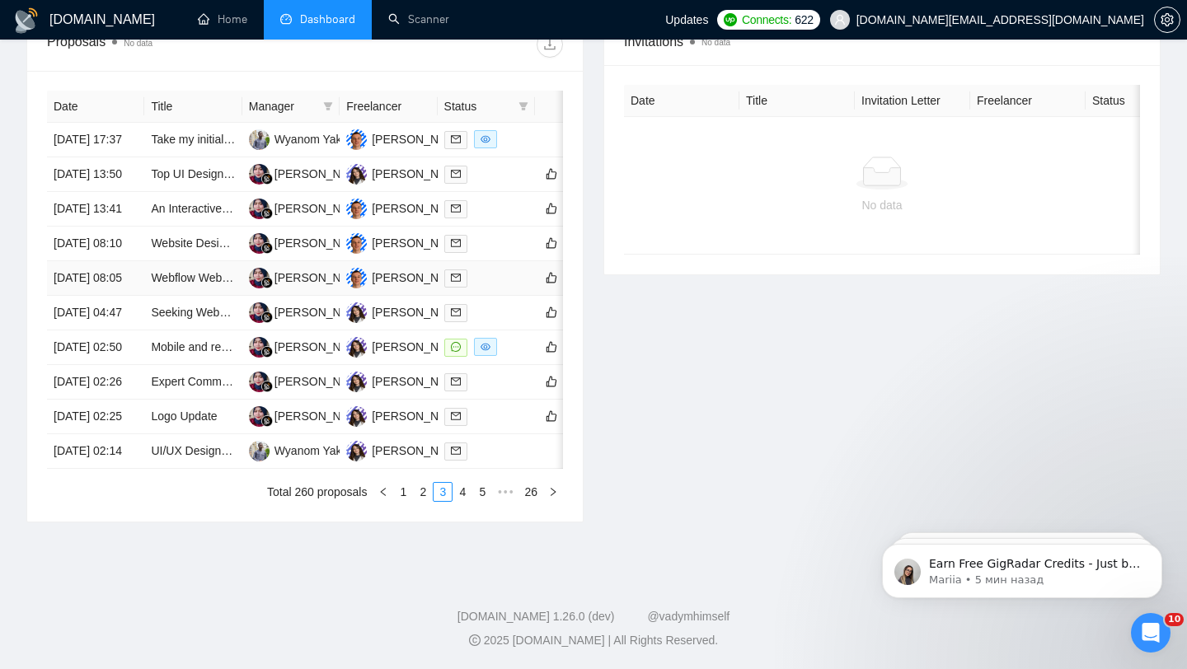
click at [153, 296] on td "Webflow Website Design and Implementation for [DOMAIN_NAME]" at bounding box center [192, 278] width 97 height 35
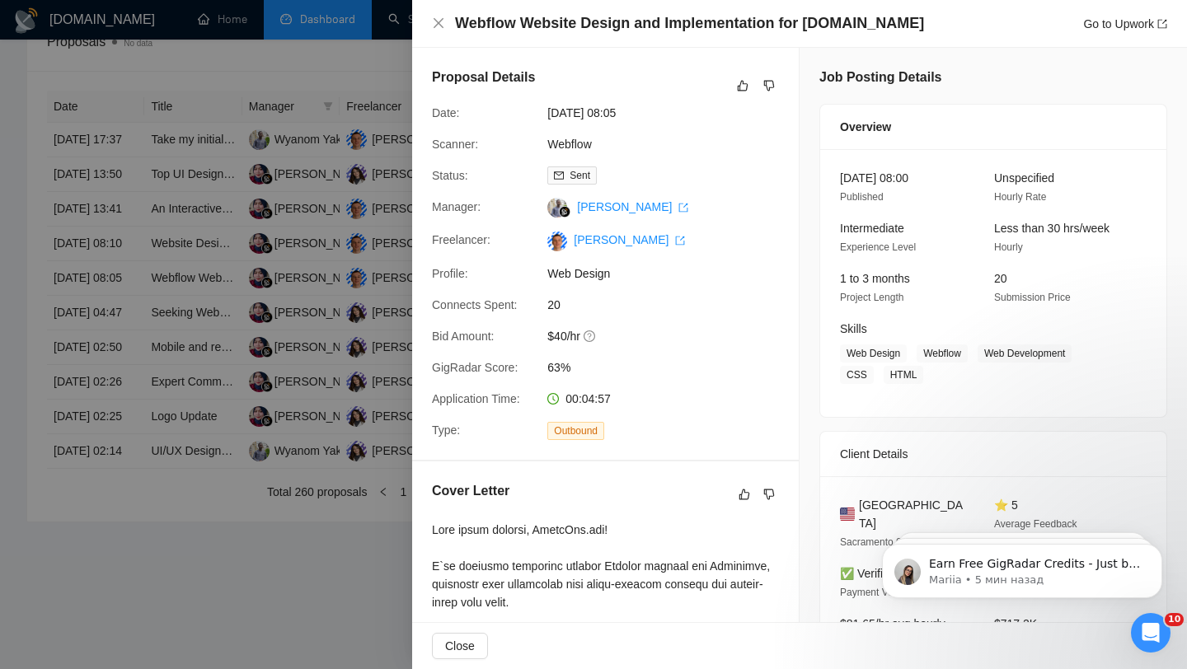
click at [152, 359] on div at bounding box center [593, 334] width 1187 height 669
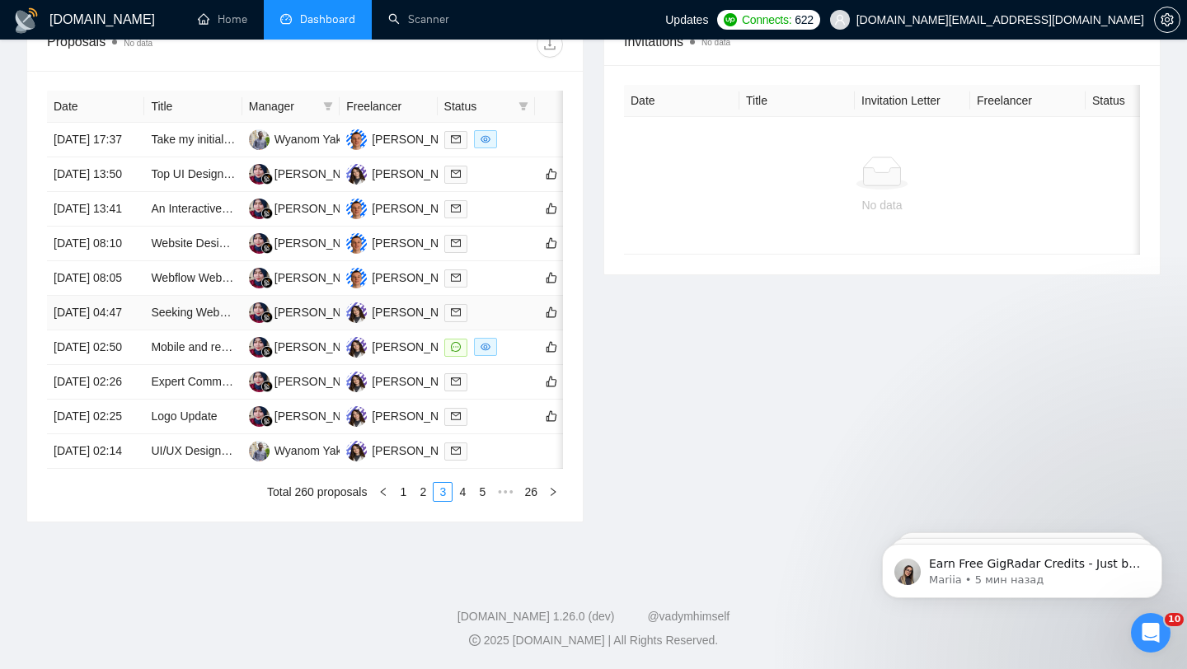
click at [167, 331] on td "Seeking Website + Logo Designer" at bounding box center [192, 313] width 97 height 35
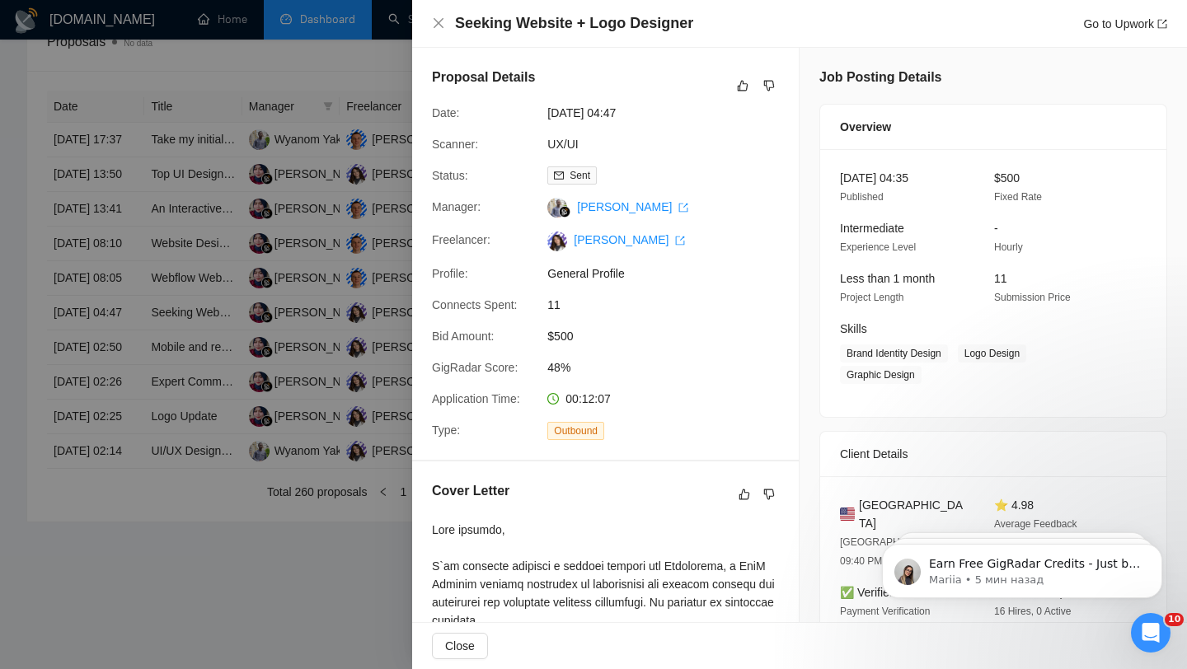
click at [165, 410] on div at bounding box center [593, 334] width 1187 height 669
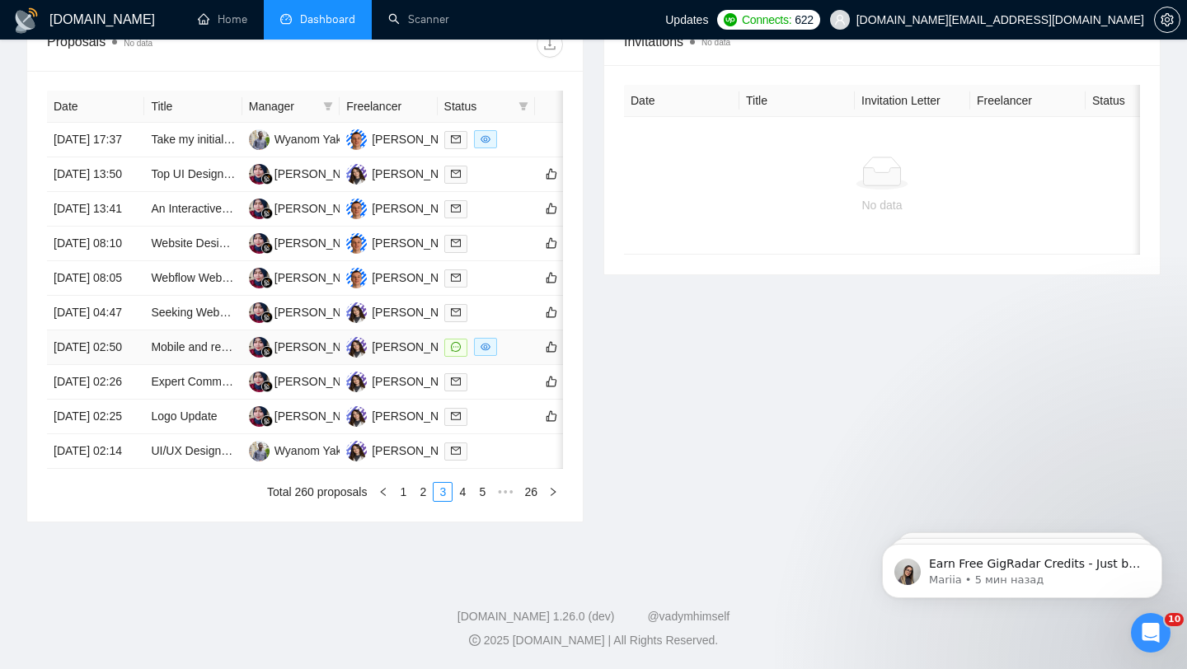
click at [176, 365] on td "Mobile and responsive layouts in Figma + Autolayout conversion for Webflow" at bounding box center [192, 348] width 97 height 35
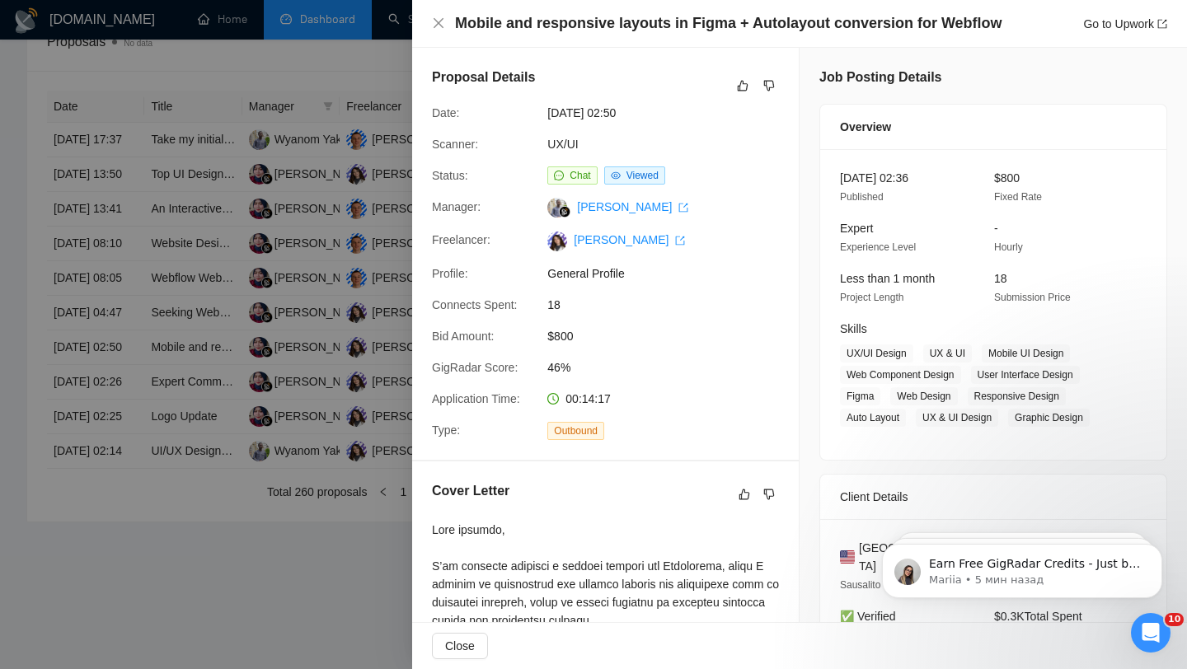
click at [200, 432] on div at bounding box center [593, 334] width 1187 height 669
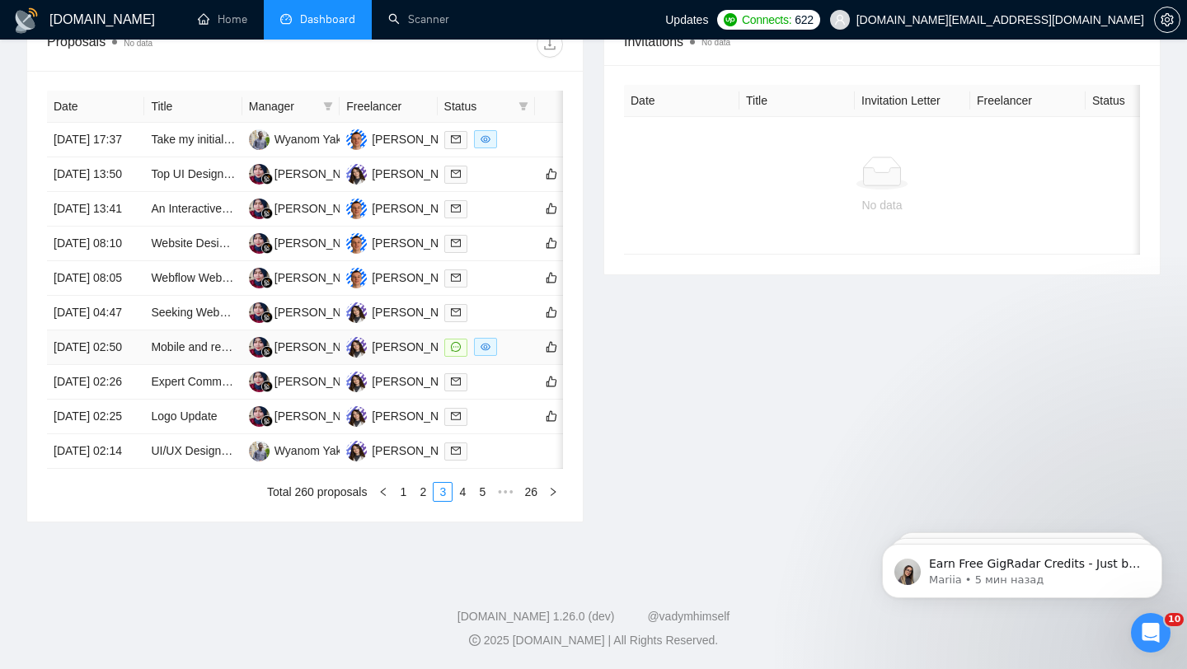
click at [206, 365] on td "Mobile and responsive layouts in Figma + Autolayout conversion for Webflow" at bounding box center [192, 348] width 97 height 35
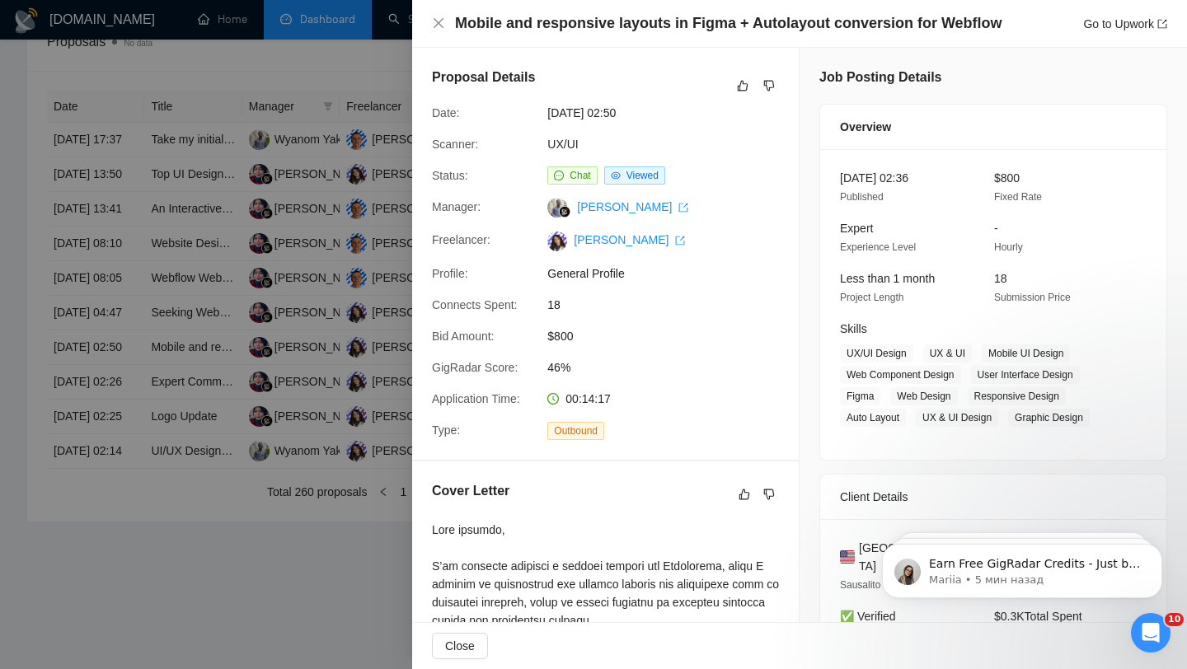
click at [258, 216] on div at bounding box center [593, 334] width 1187 height 669
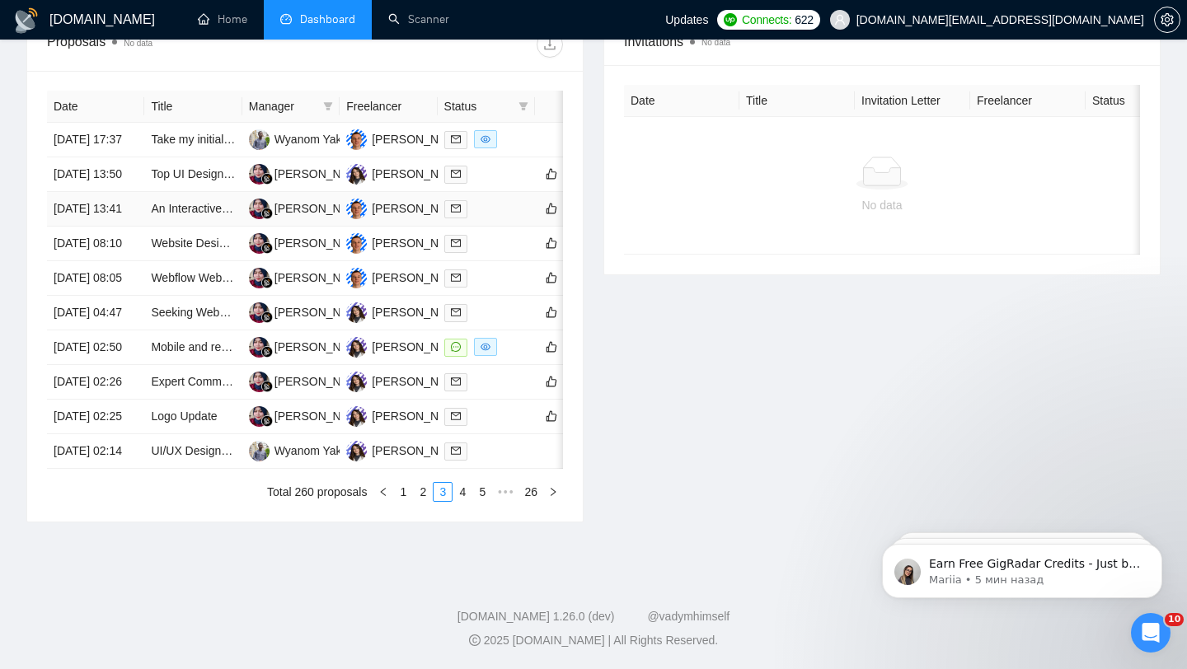
scroll to position [0, 0]
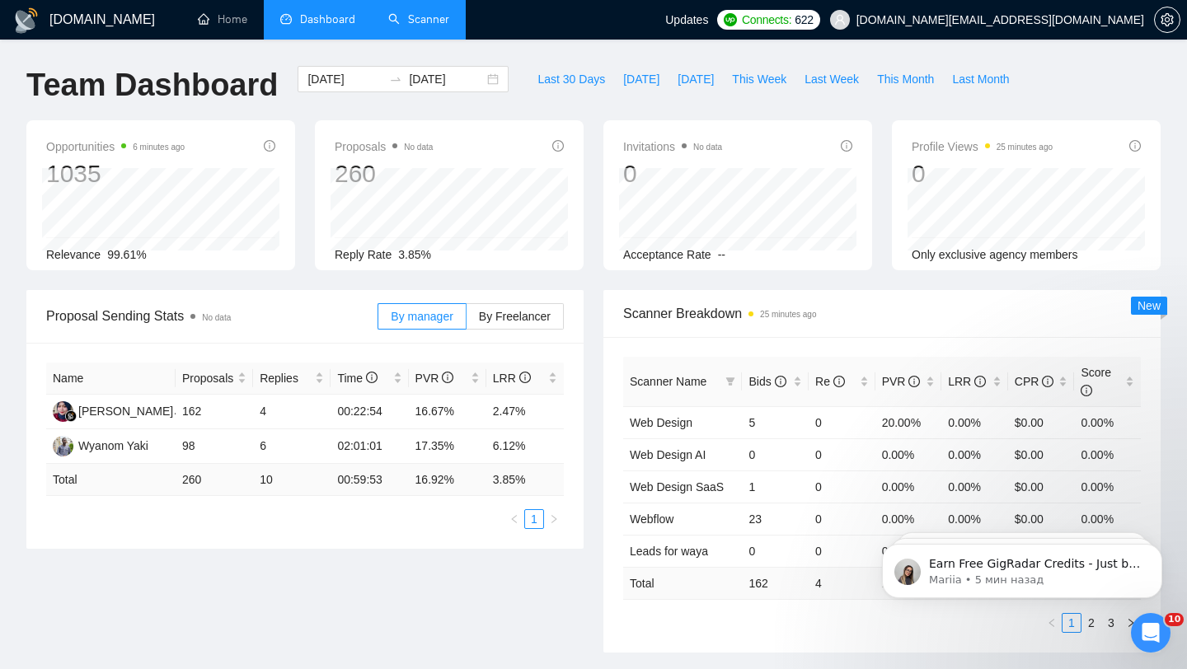
click at [413, 12] on link "Scanner" at bounding box center [418, 19] width 61 height 14
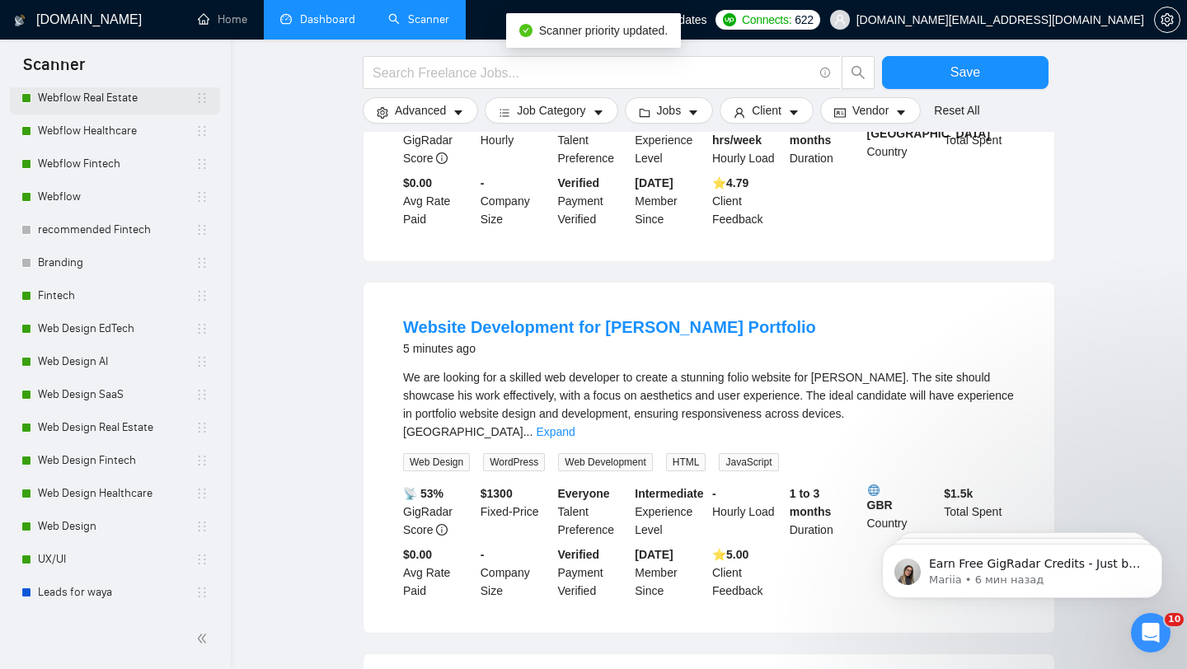
scroll to position [382, 0]
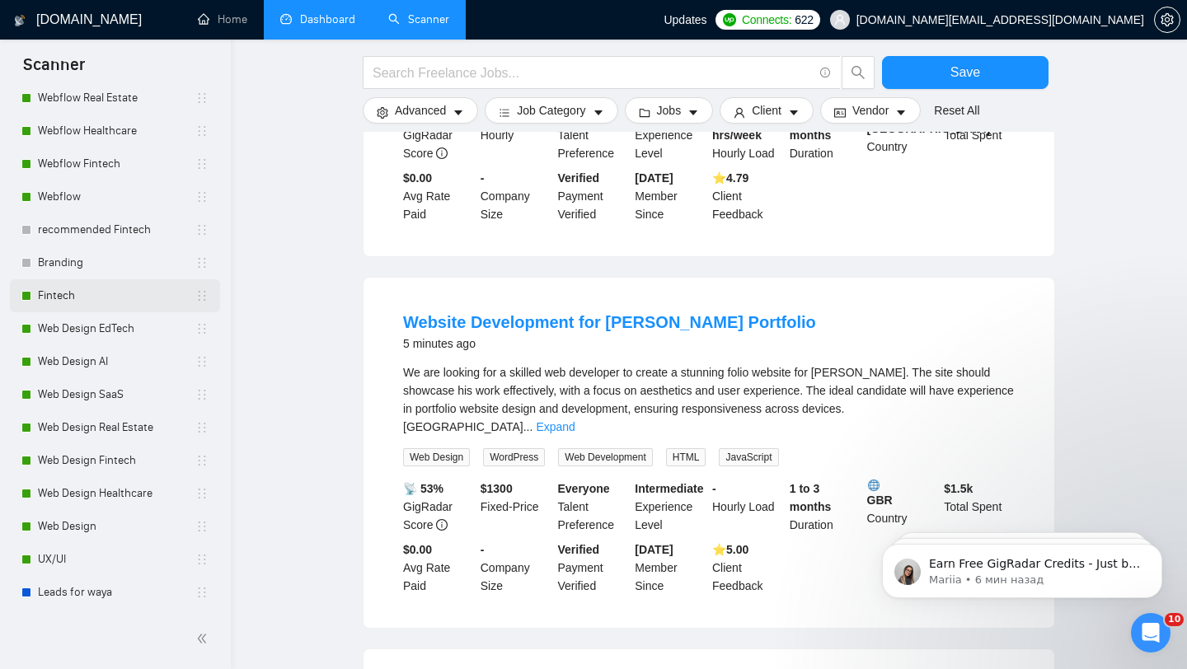
click at [68, 301] on link "Fintech" at bounding box center [116, 295] width 157 height 33
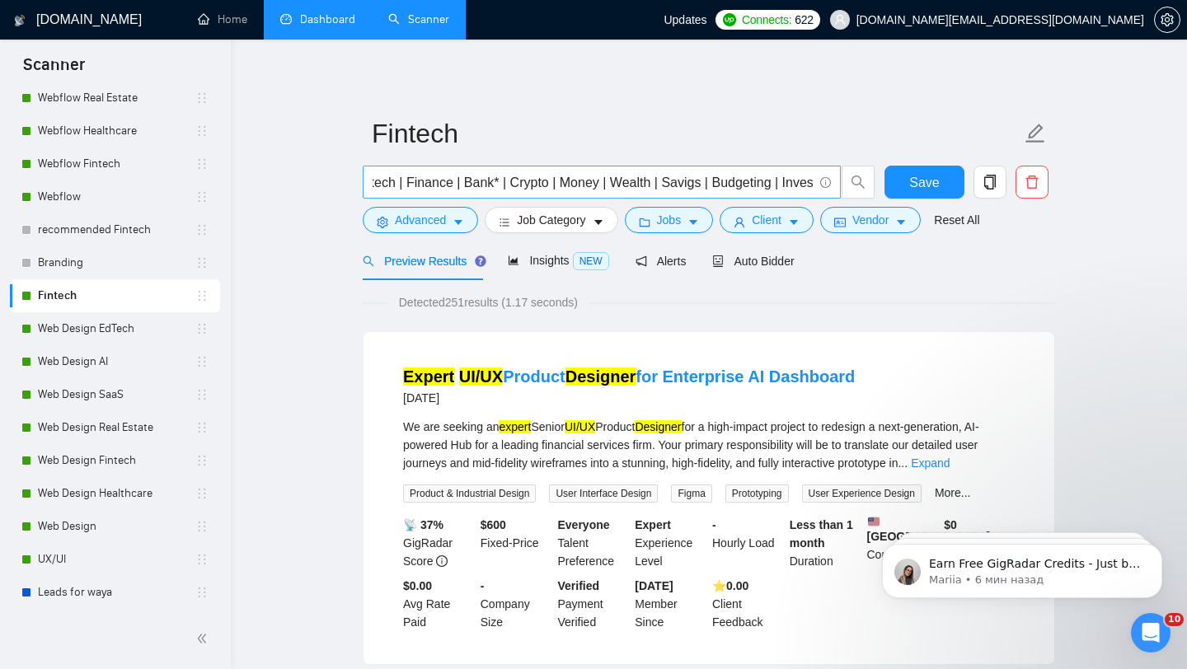
scroll to position [0, 805]
click at [743, 264] on span "Auto Bidder" at bounding box center [753, 261] width 82 height 13
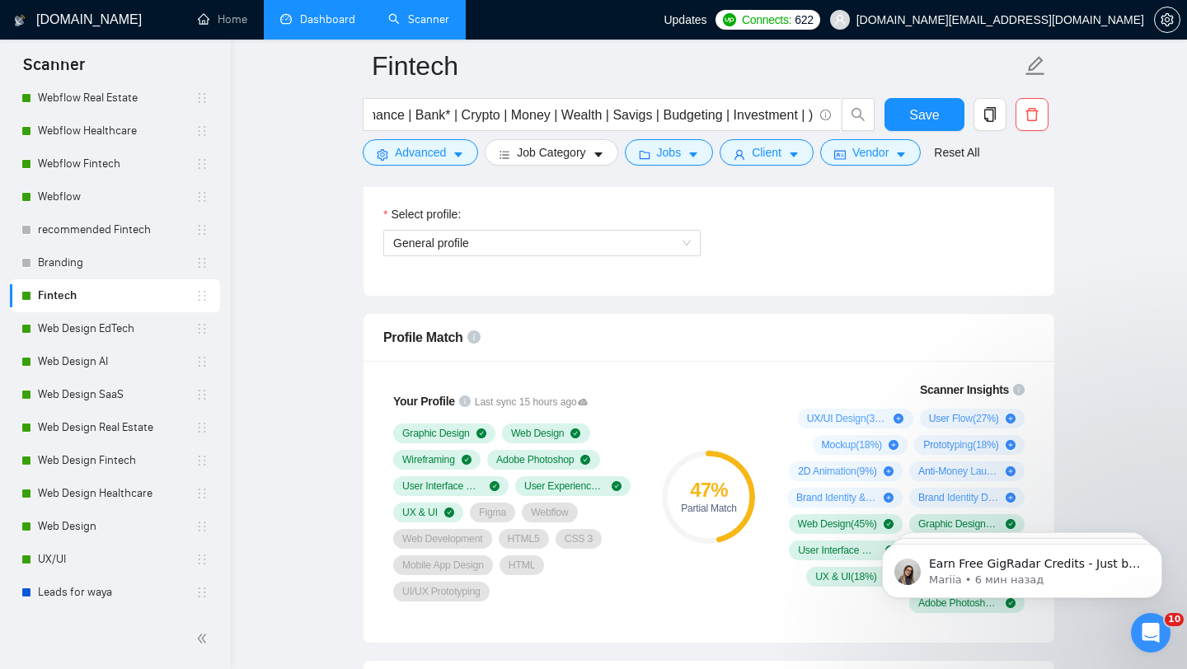
scroll to position [948, 0]
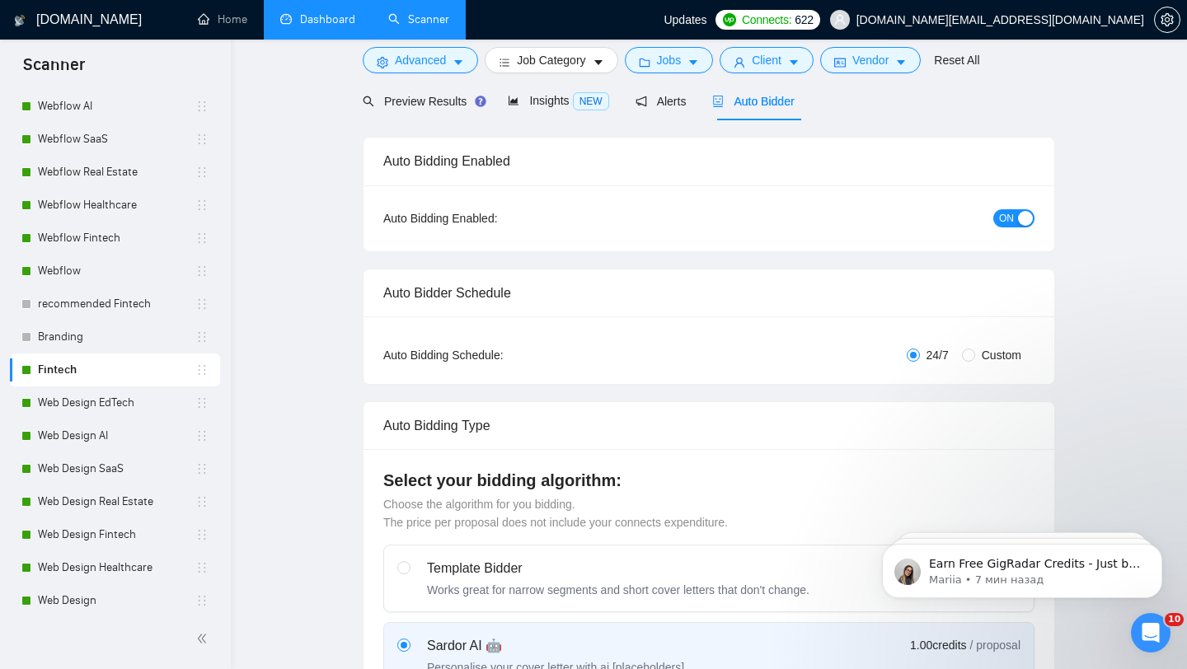
scroll to position [0, 0]
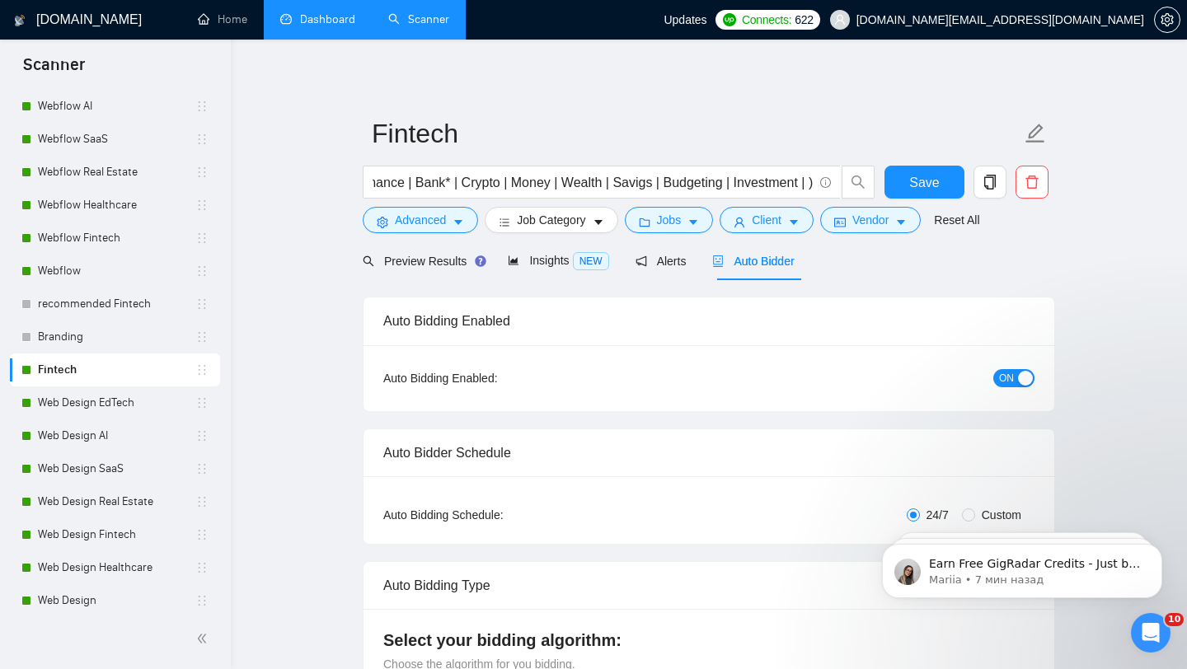
click at [1021, 389] on div "ON" at bounding box center [926, 378] width 217 height 26
click at [1021, 377] on div "button" at bounding box center [1025, 378] width 15 height 15
click at [906, 185] on button "Save" at bounding box center [925, 182] width 80 height 33
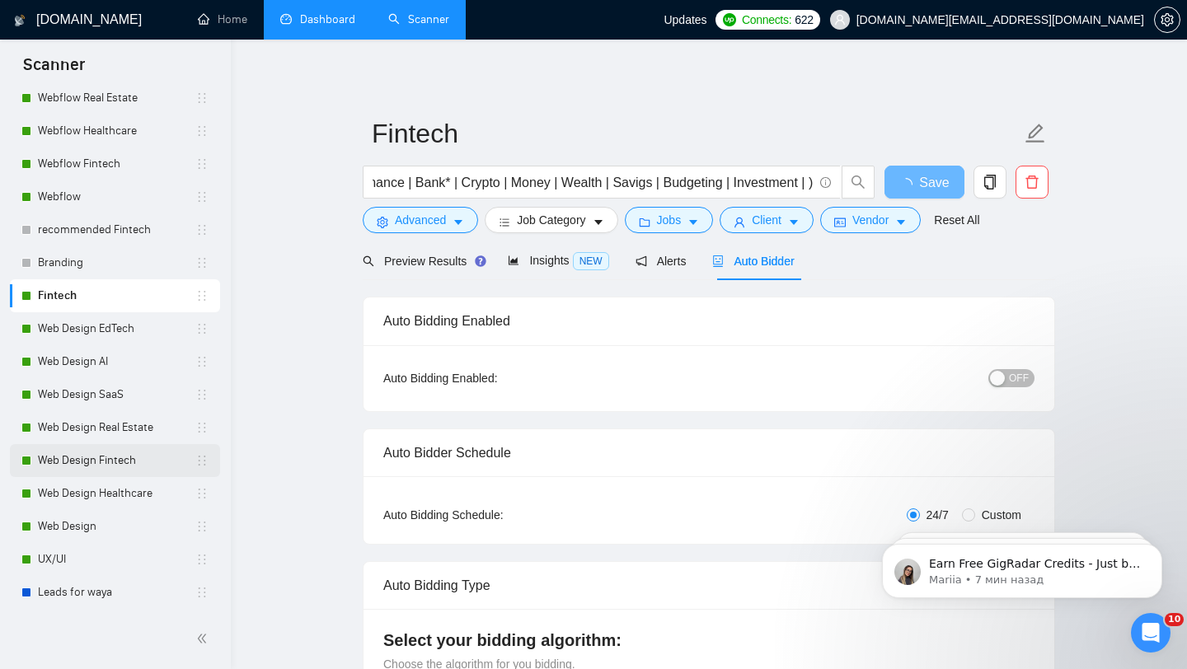
click at [92, 472] on link "Web Design Fintech" at bounding box center [116, 460] width 157 height 33
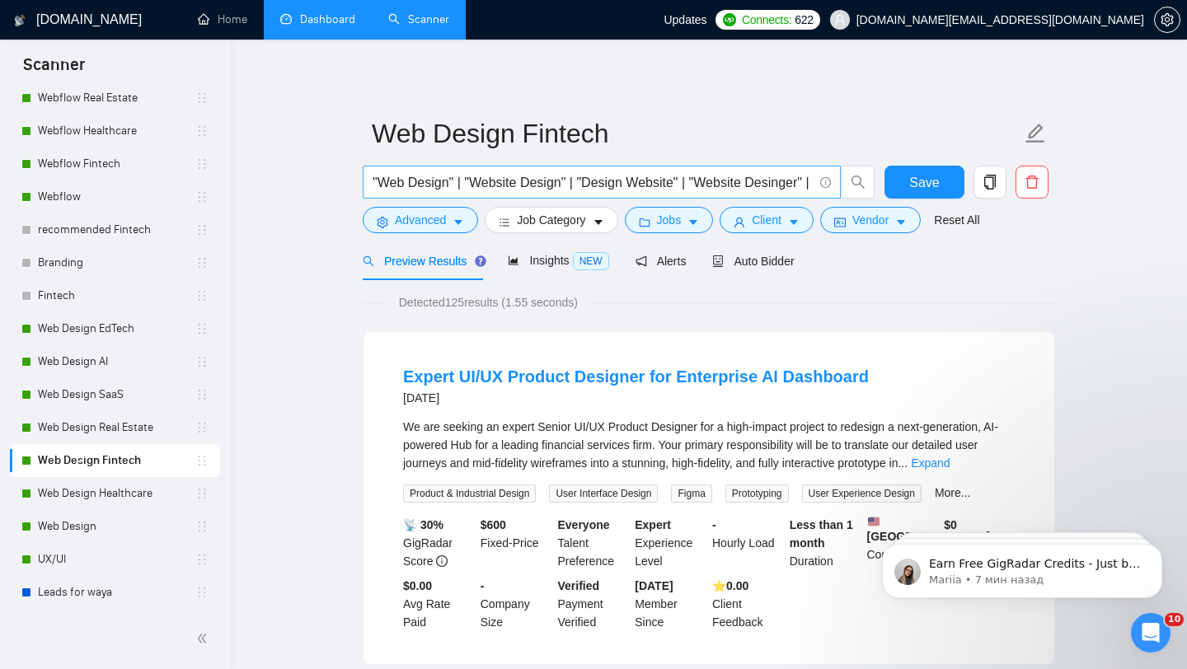
click at [373, 180] on input ""Web Design" | "Website Design" | "Design Website" | "Website Desinger" | "Web …" at bounding box center [593, 182] width 440 height 21
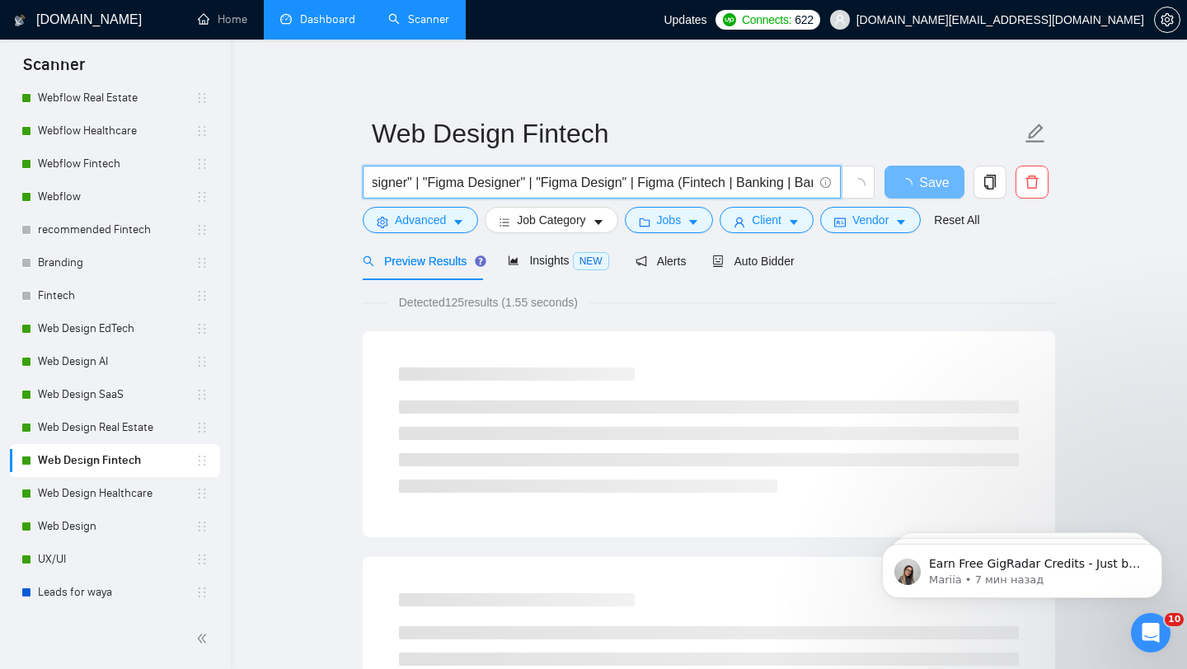
scroll to position [0, 539]
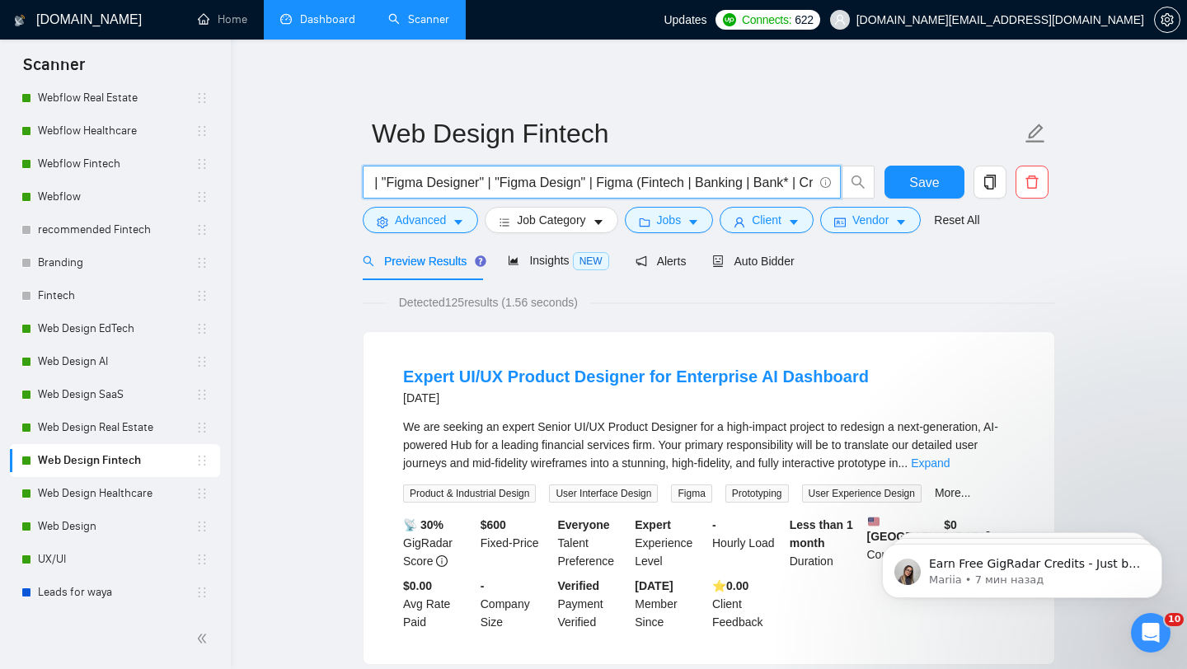
click at [652, 186] on input "("Web Design" | "Website Design" | "Design Website" | "Website Desinger" | "Web…" at bounding box center [593, 182] width 440 height 21
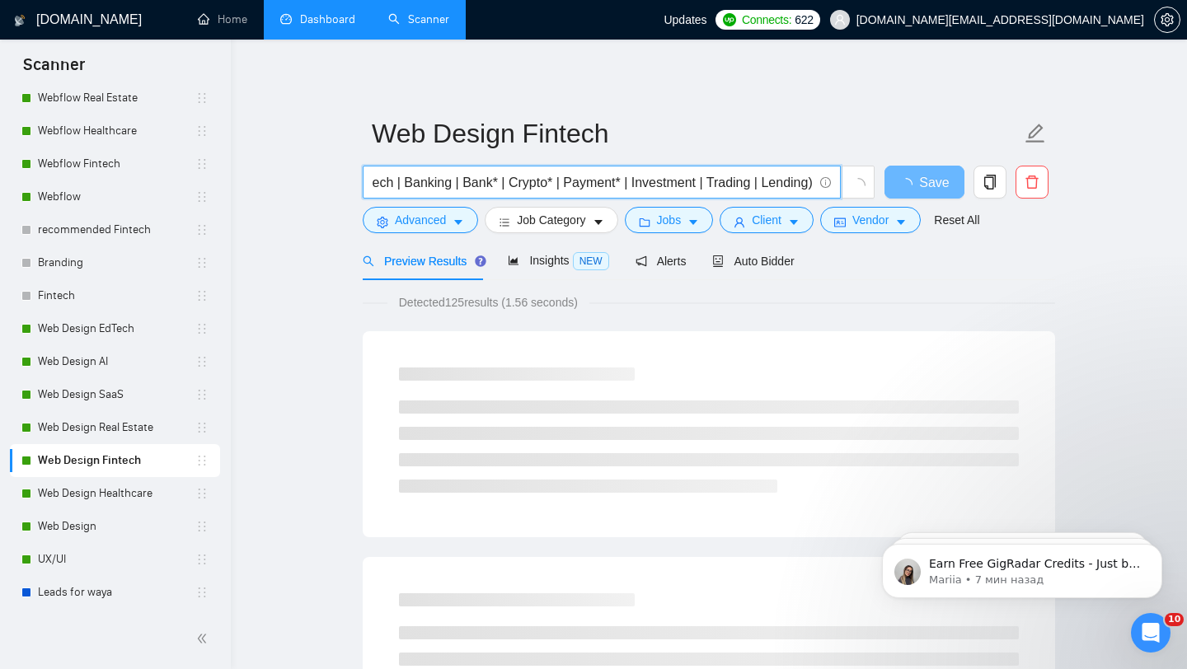
scroll to position [0, 861]
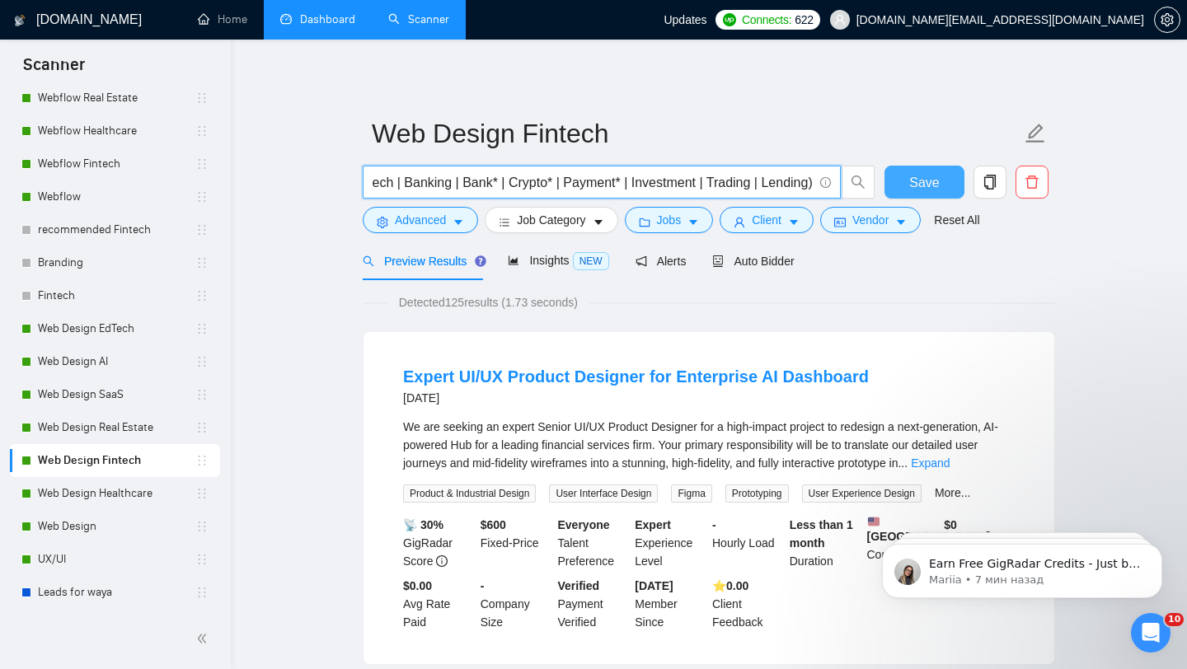
type input "("Web Design" | "Website Design" | "Design Website" | "Website Desinger" | "Web…"
click at [917, 176] on span "Save" at bounding box center [924, 182] width 30 height 21
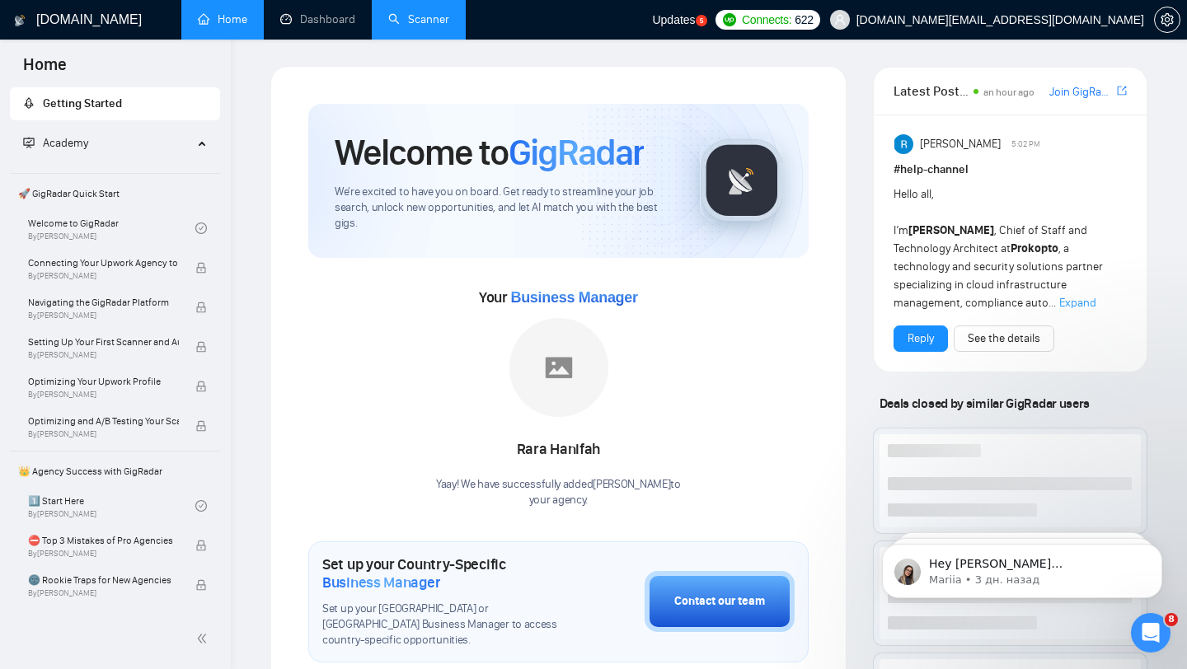
click at [391, 17] on link "Scanner" at bounding box center [418, 19] width 61 height 14
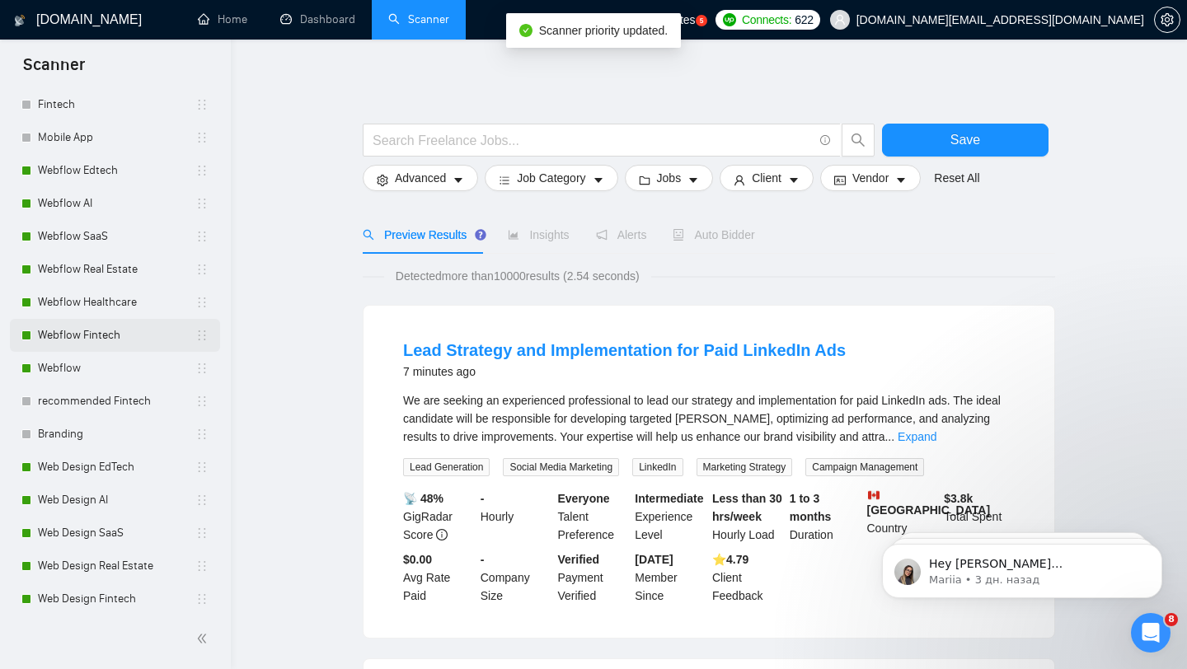
scroll to position [250, 0]
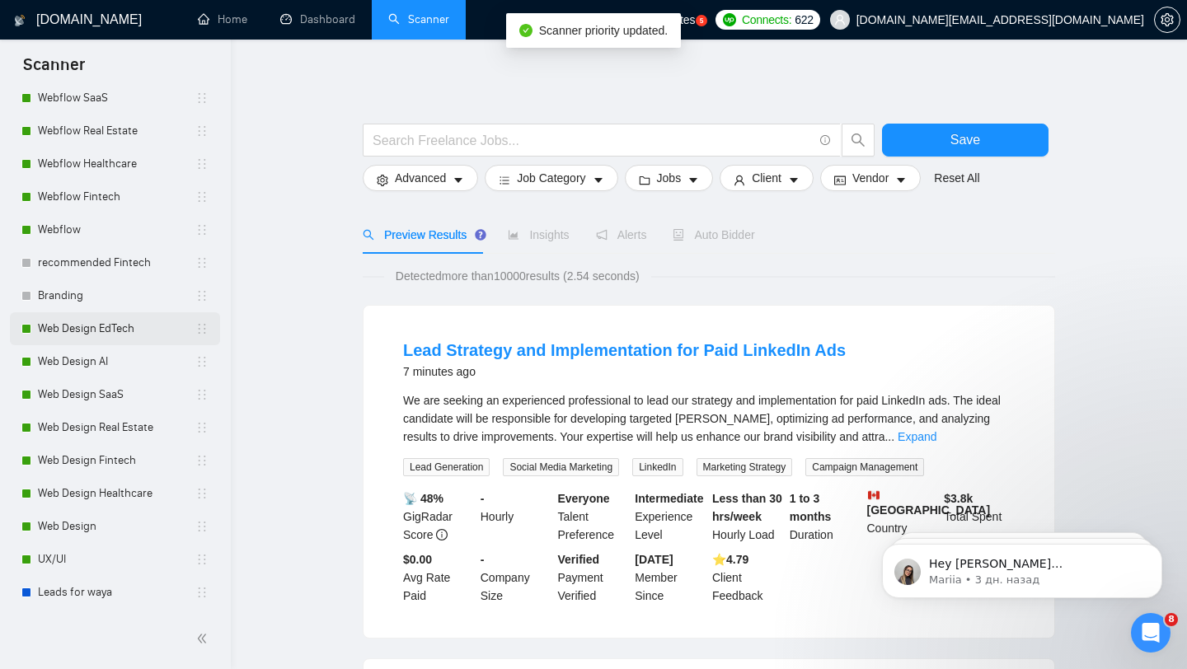
click at [104, 323] on link "Web Design EdTech" at bounding box center [116, 328] width 157 height 33
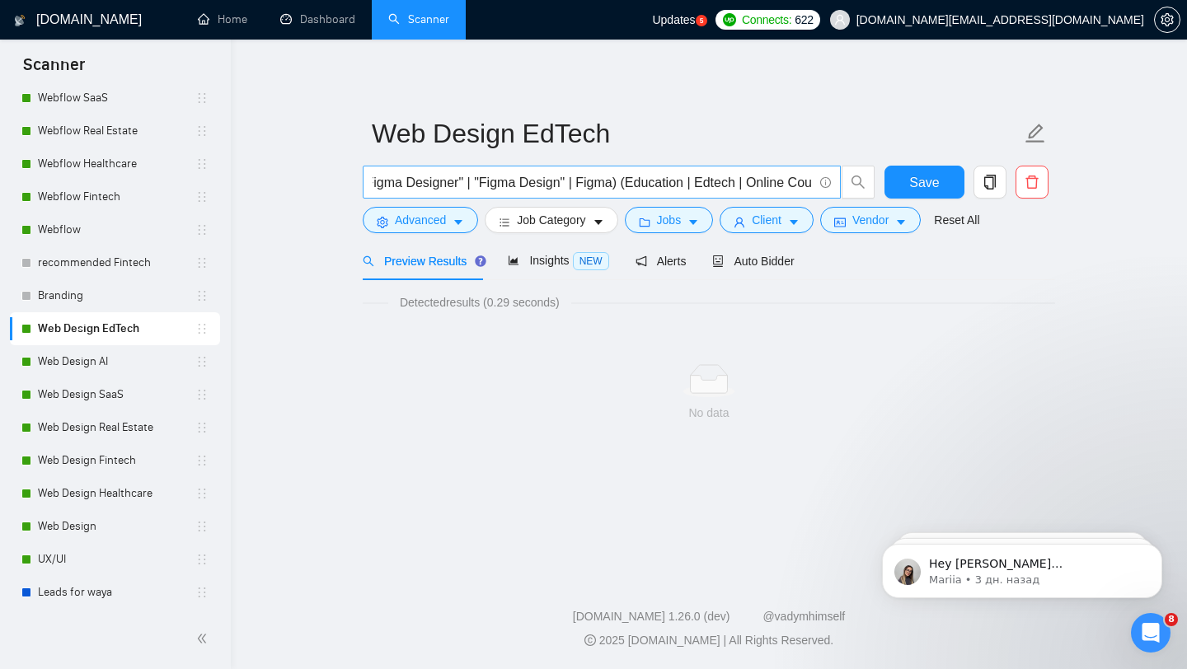
scroll to position [0, 561]
click at [160, 364] on link "Web Design AI" at bounding box center [116, 361] width 157 height 33
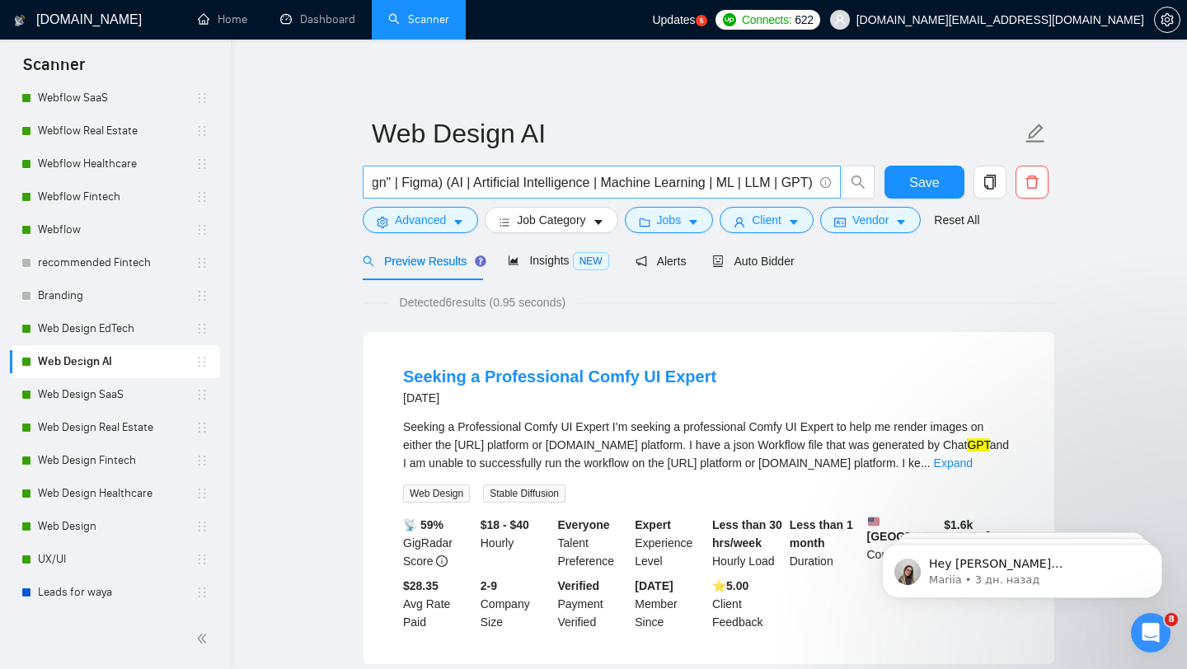
scroll to position [0, 754]
click at [161, 387] on link "Web Design SaaS" at bounding box center [116, 394] width 157 height 33
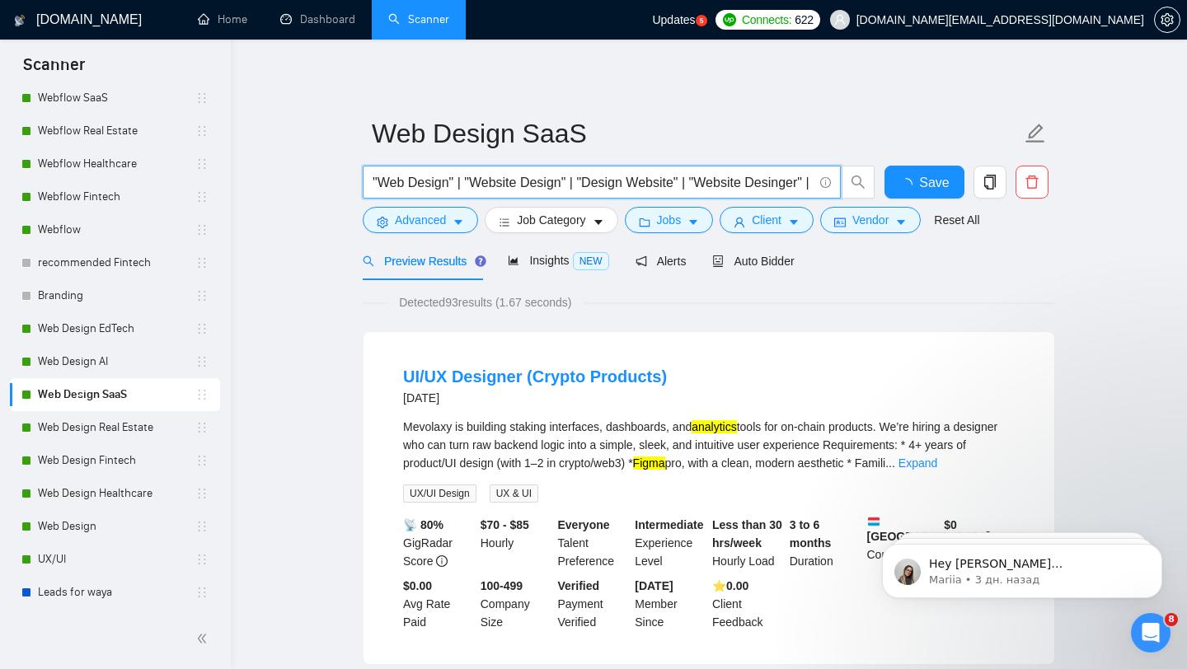
click at [373, 180] on input ""Web Design" | "Website Design" | "Design Website" | "Website Desinger" | "Web …" at bounding box center [593, 182] width 440 height 21
click at [675, 186] on input "("Web Design" | "Website Design" | "Design Website" | "Website Desinger" | "Web…" at bounding box center [593, 182] width 440 height 21
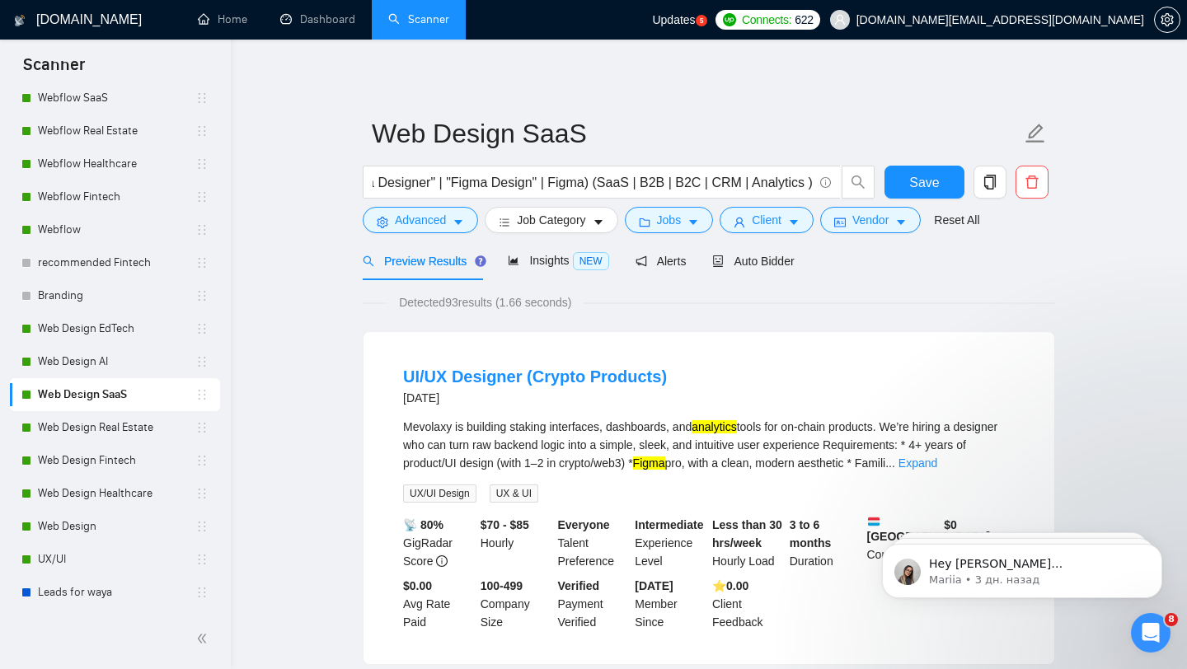
scroll to position [0, 0]
click at [603, 306] on div "Detected 93 results (1.66 seconds)" at bounding box center [709, 303] width 693 height 18
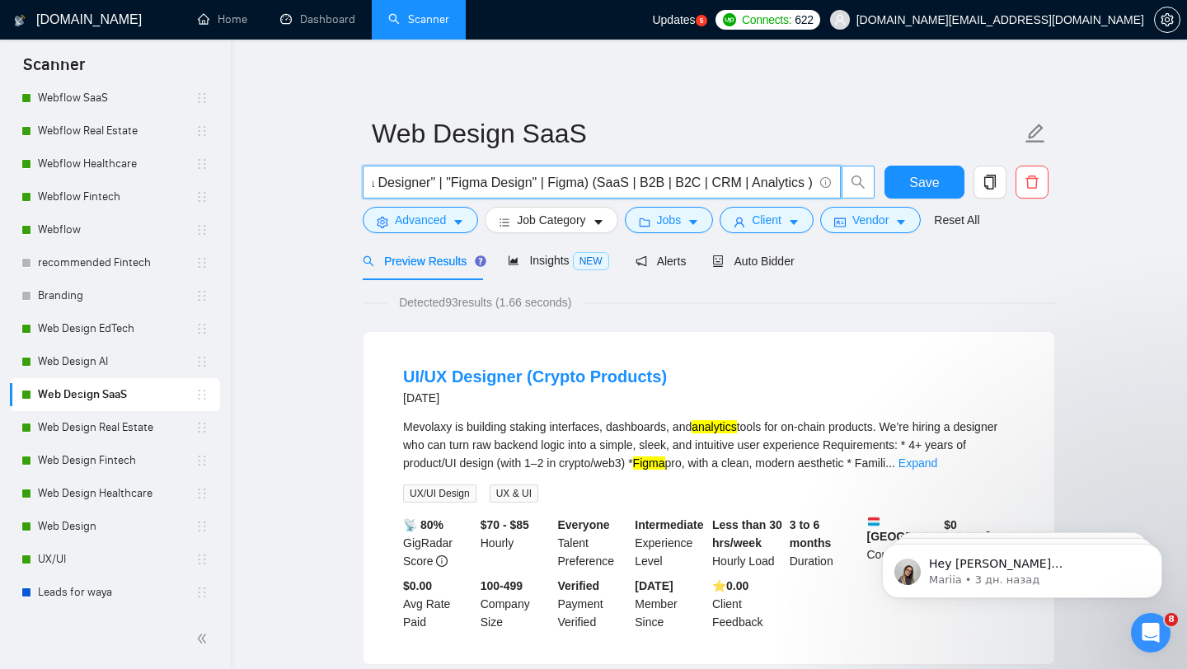
drag, startPoint x: 597, startPoint y: 186, endPoint x: 872, endPoint y: 192, distance: 275.4
click at [872, 192] on span "("Web Design" | "Website Design" | "Design Website" | "Website Desinger" | "Web…" at bounding box center [619, 182] width 513 height 33
paste input "saas | sass | "software platform" | cloud | b2b | "b2b platform" | "dashboard" …"
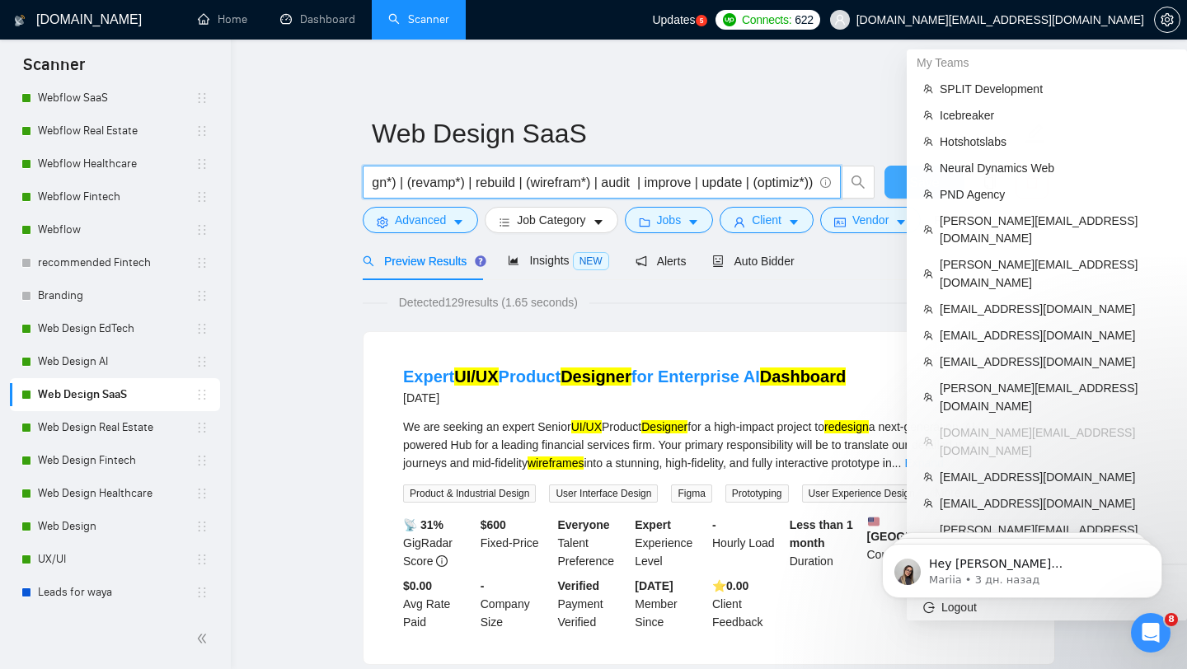
type input "("Web Design" | "Website Design" | "Design Website" | "Website Desinger" | "Web…"
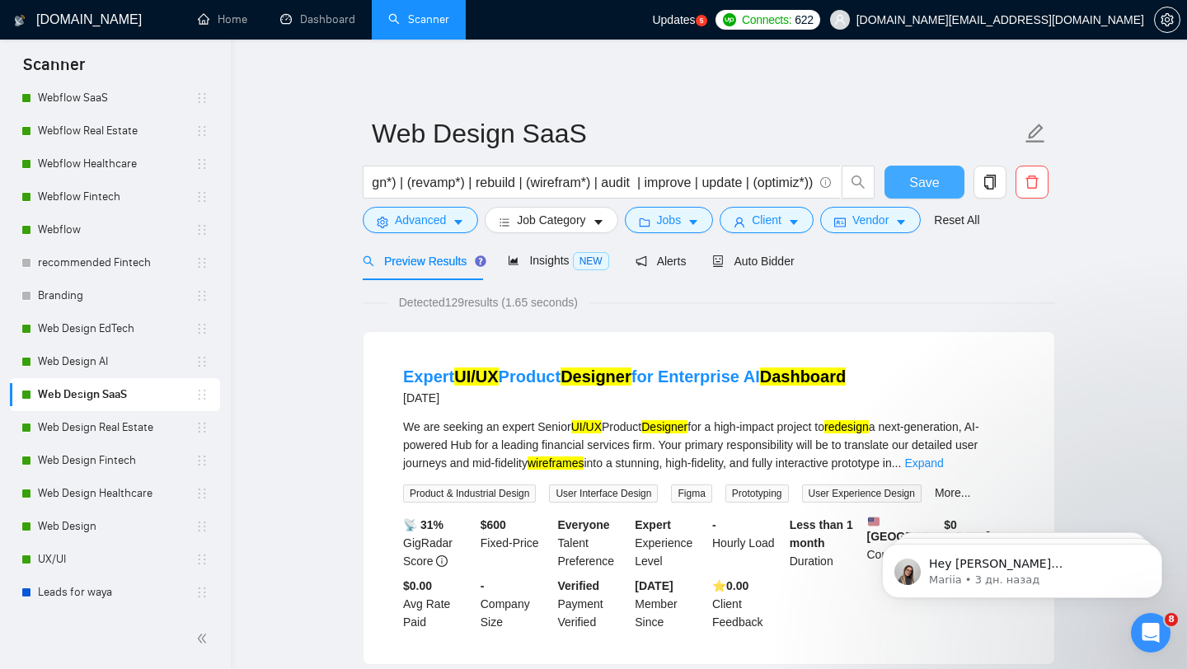
click at [890, 190] on button "Save" at bounding box center [925, 182] width 80 height 33
click at [773, 253] on div "Auto Bidder" at bounding box center [753, 261] width 82 height 18
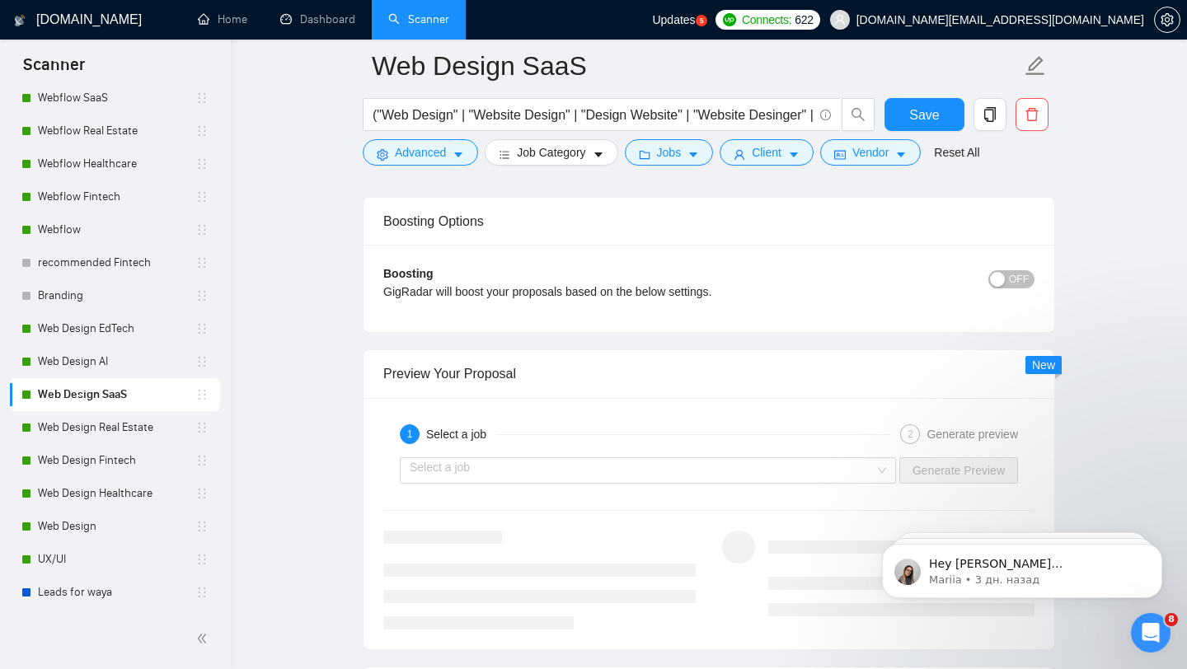
scroll to position [2953, 0]
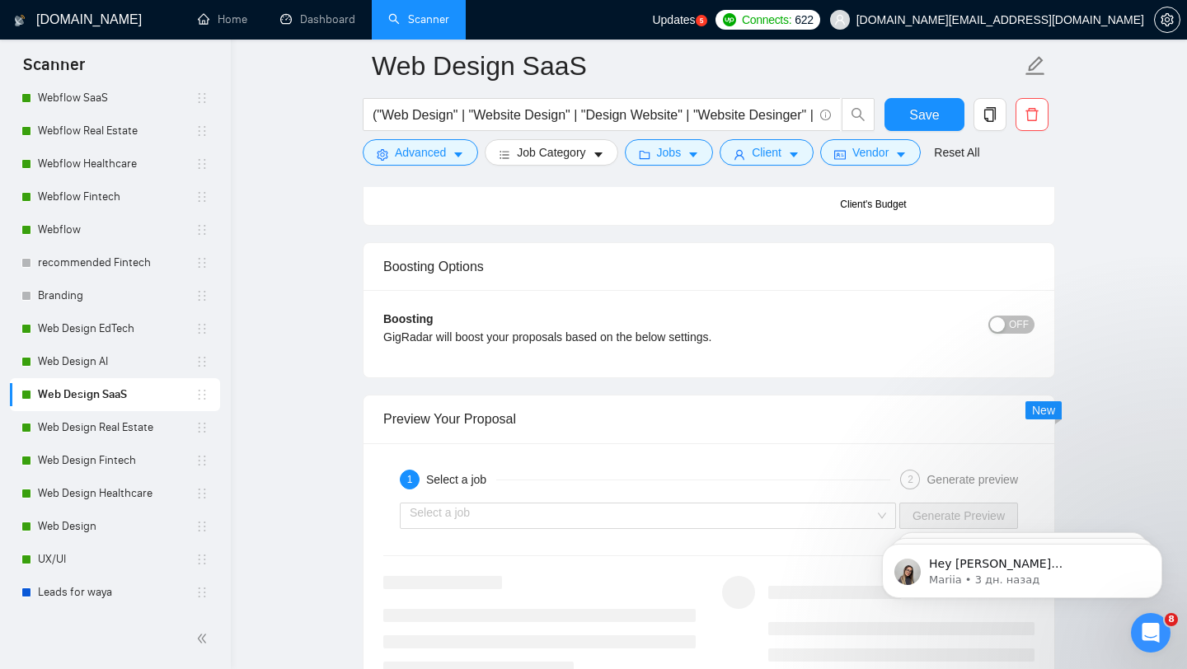
click at [1013, 328] on span "OFF" at bounding box center [1019, 325] width 20 height 18
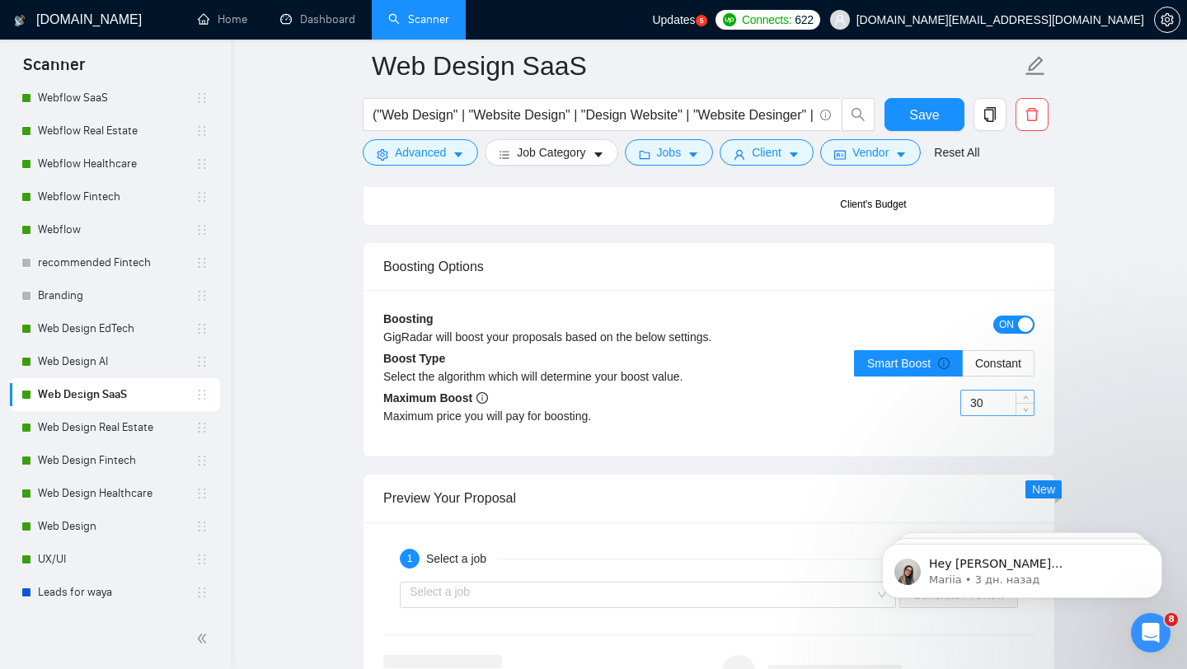
click at [973, 405] on input "30" at bounding box center [997, 403] width 73 height 25
click at [976, 405] on input "30" at bounding box center [997, 403] width 73 height 25
type input "50"
click at [468, 408] on div "Maximum price you will pay for boosting." at bounding box center [546, 416] width 326 height 18
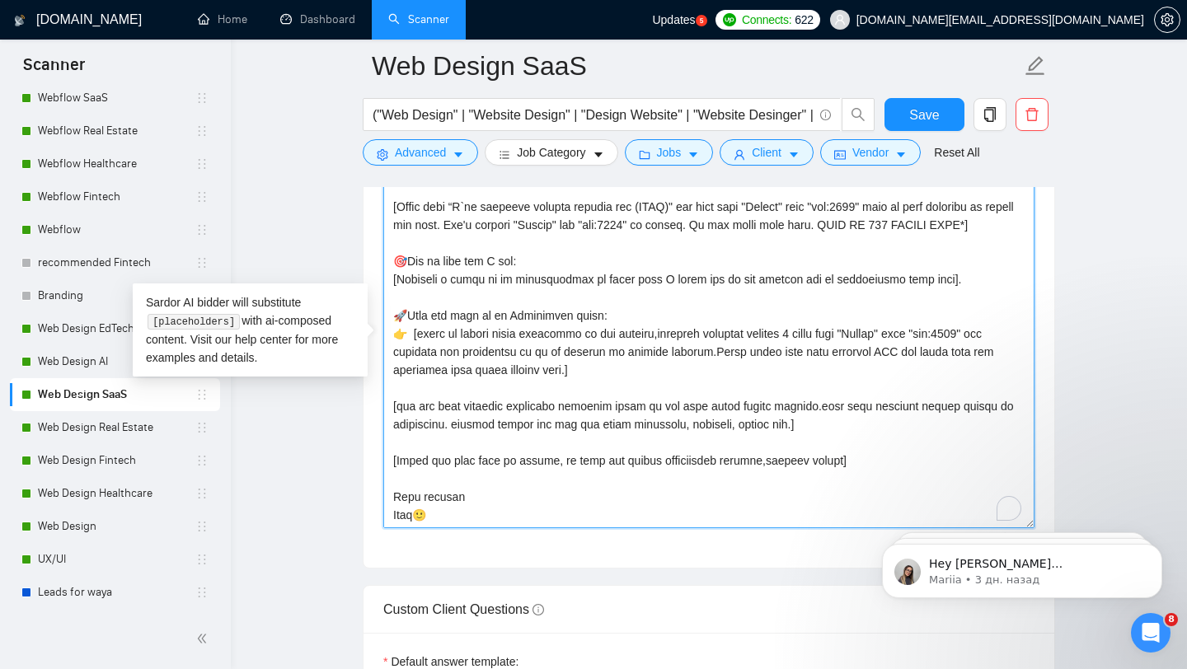
scroll to position [272, 0]
drag, startPoint x: 416, startPoint y: 514, endPoint x: 383, endPoint y: 514, distance: 33.0
click at [383, 514] on textarea "Cover letter template:" at bounding box center [708, 342] width 651 height 371
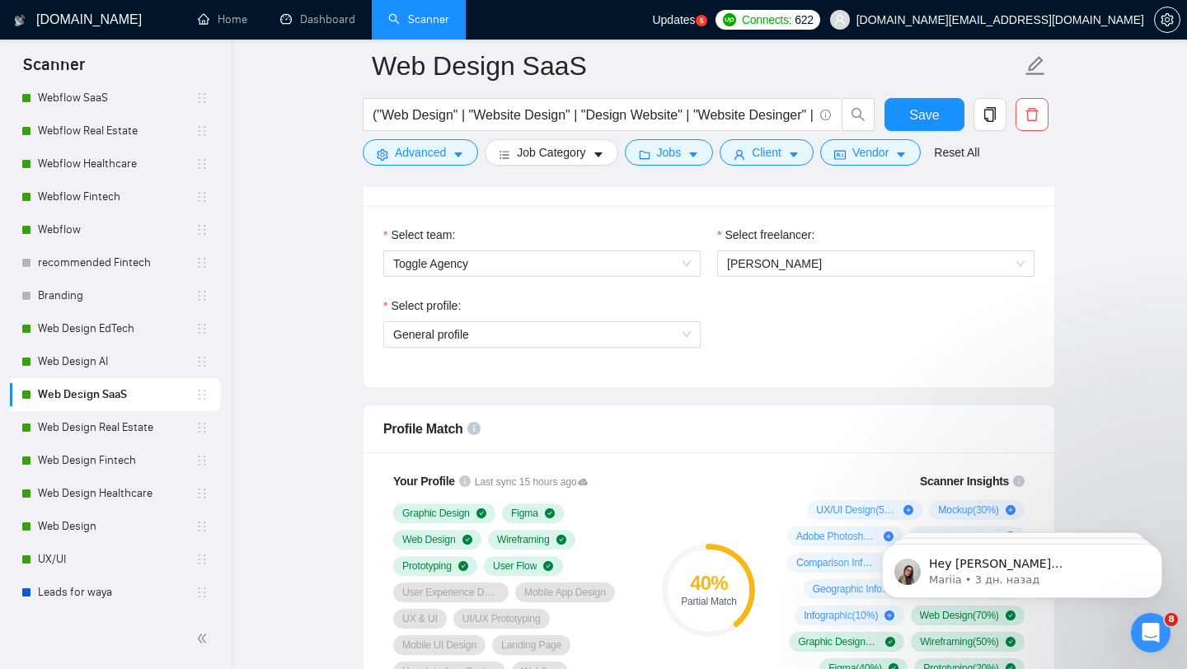
scroll to position [869, 0]
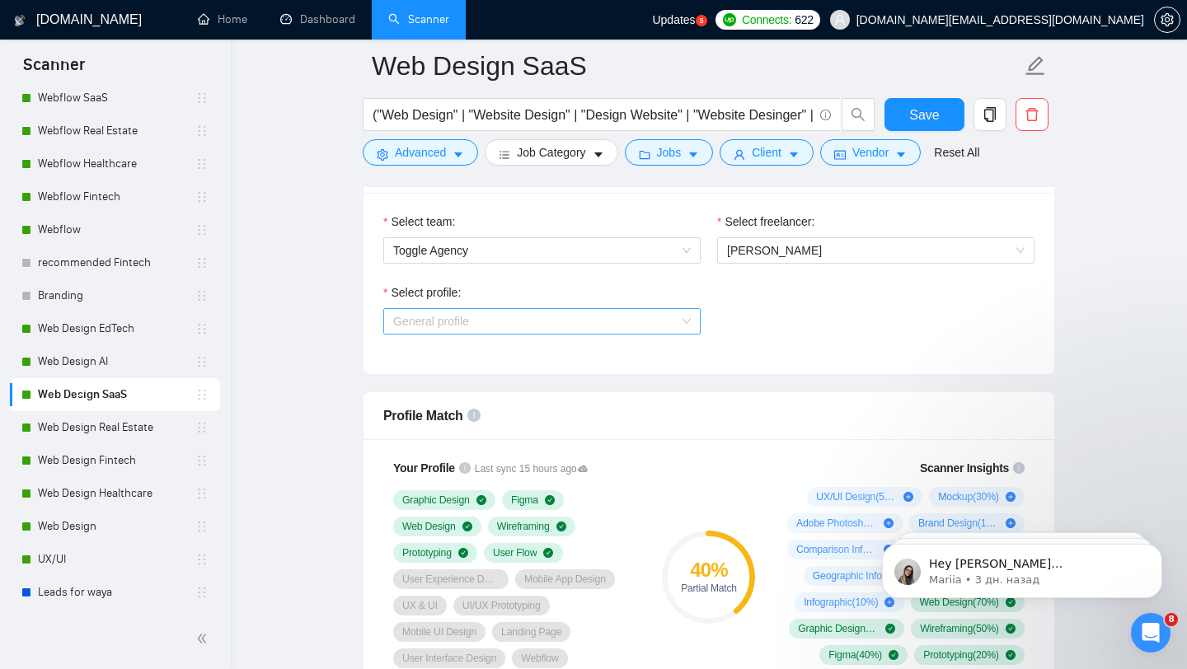
click at [601, 328] on span "General profile" at bounding box center [542, 321] width 298 height 25
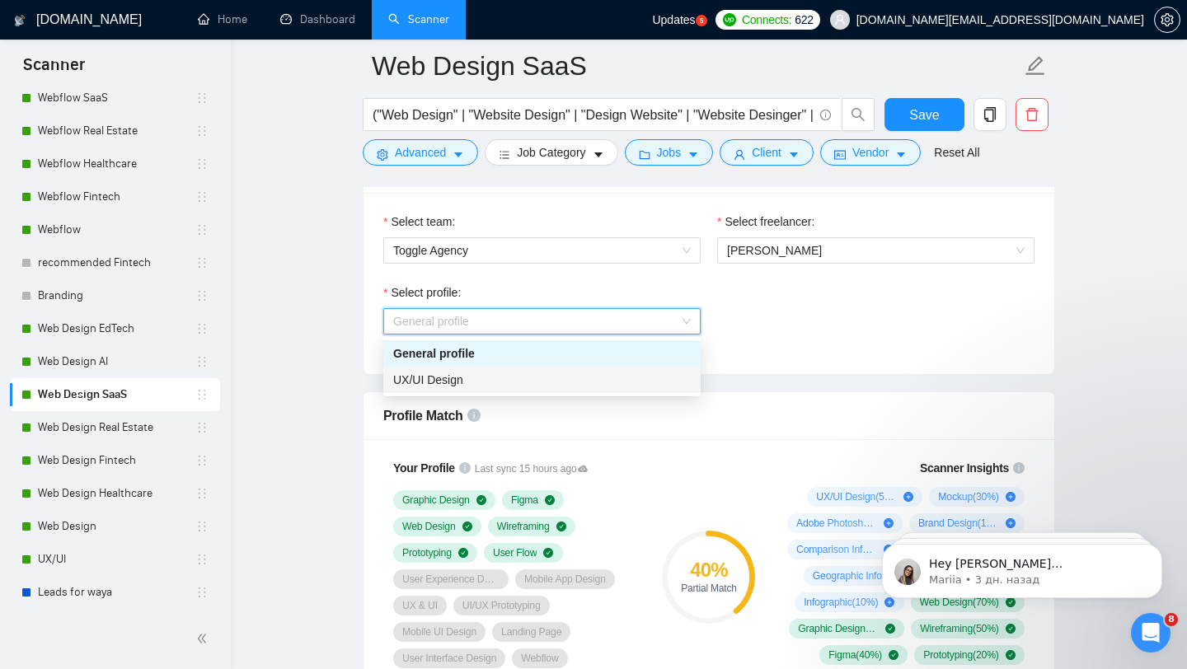
click at [540, 383] on div "UX/UI Design" at bounding box center [542, 380] width 298 height 18
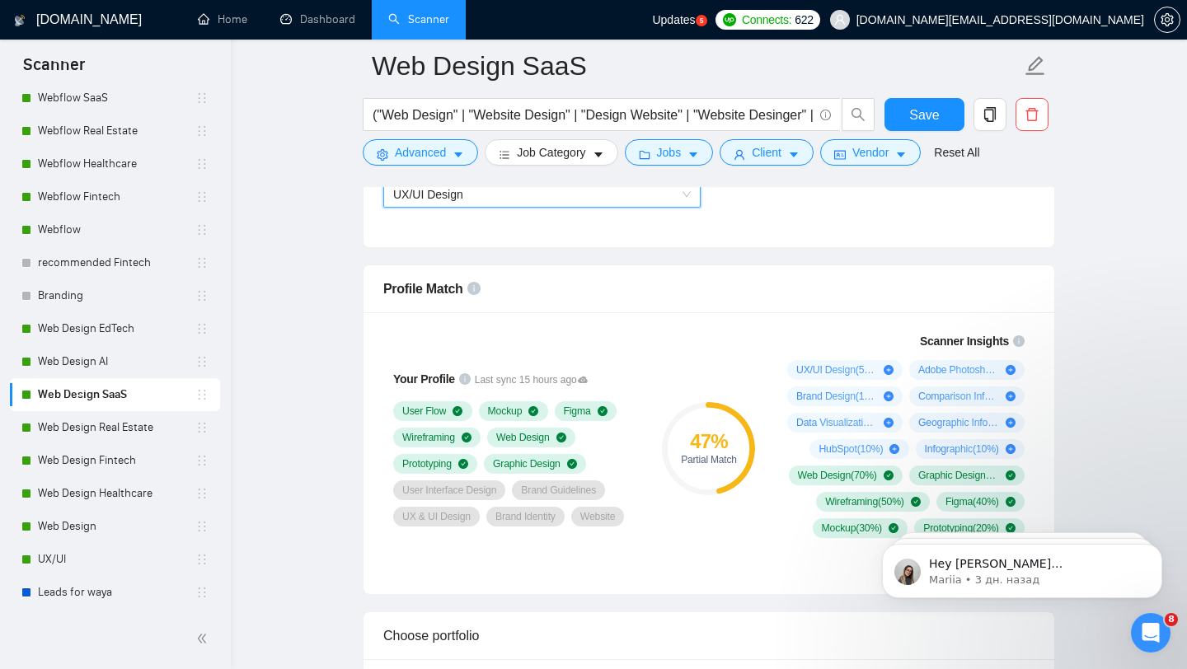
scroll to position [1004, 0]
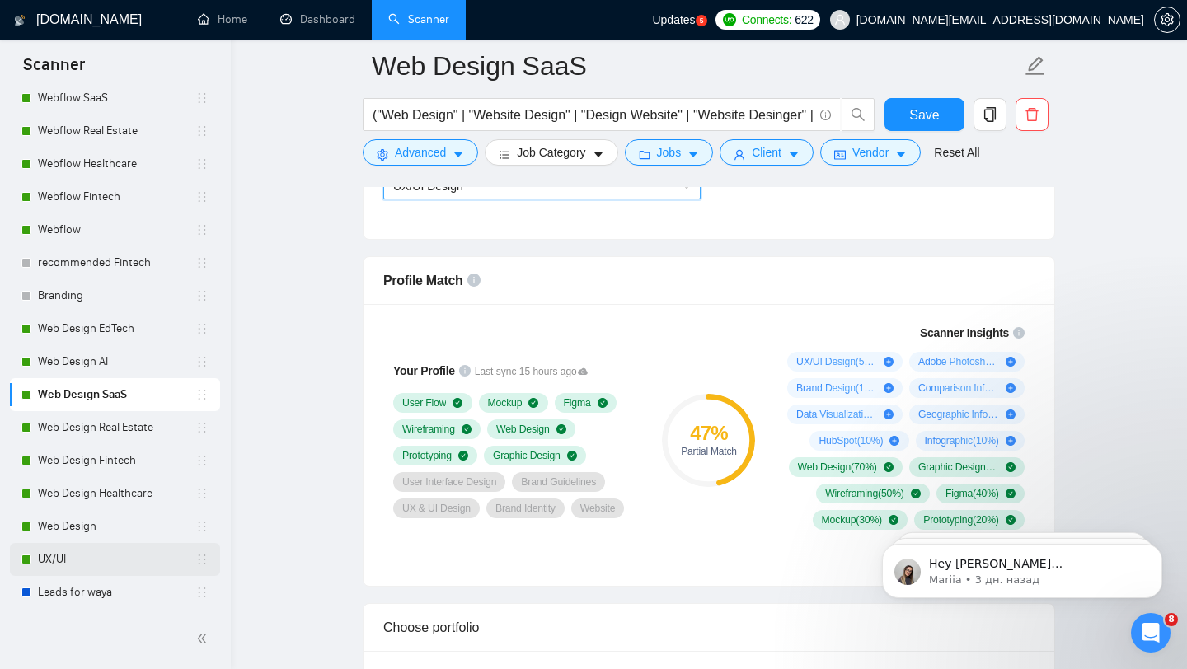
click at [125, 564] on link "UX/UI" at bounding box center [116, 559] width 157 height 33
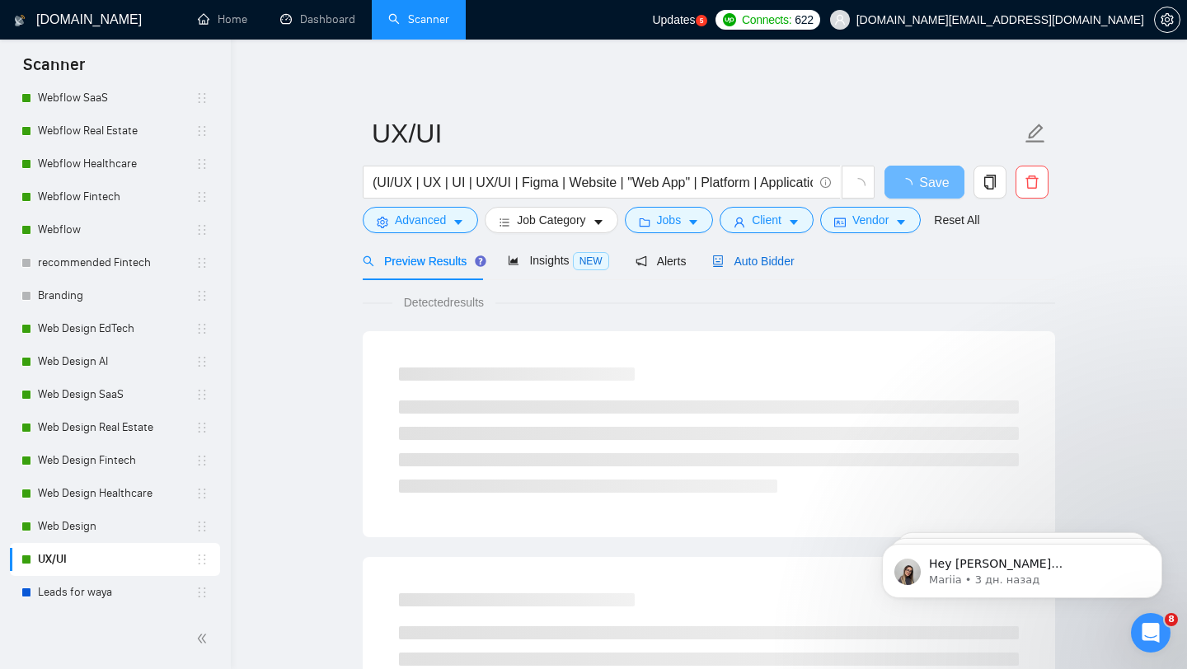
click at [773, 267] on span "Auto Bidder" at bounding box center [753, 261] width 82 height 13
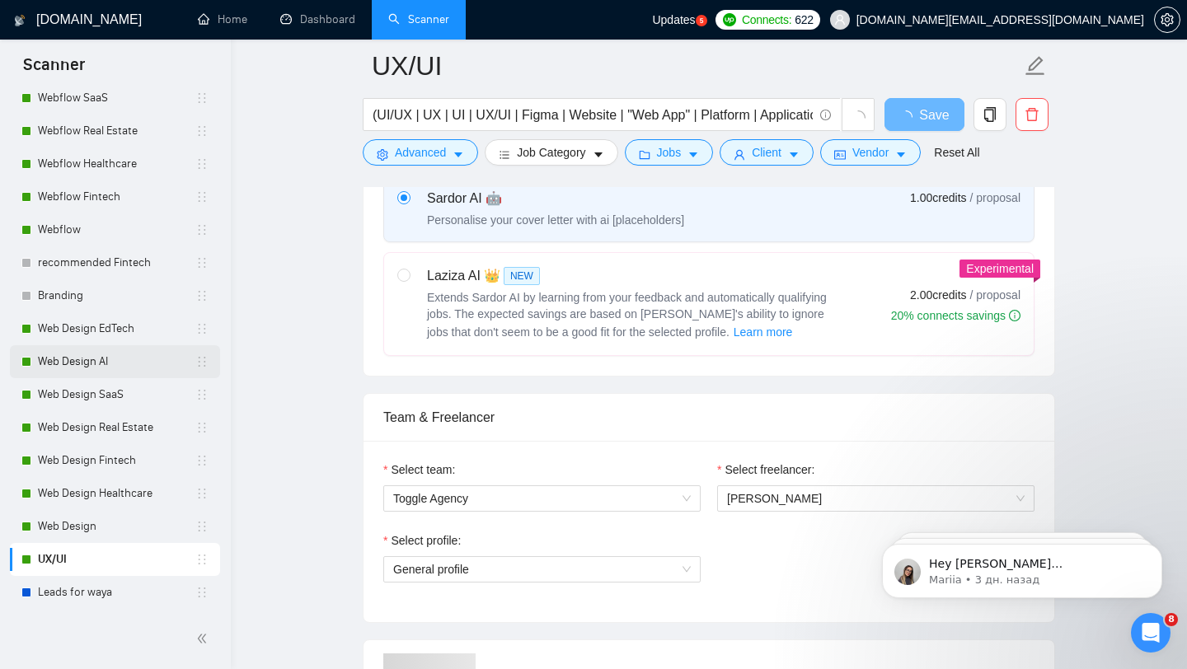
scroll to position [878, 0]
